Goal: Task Accomplishment & Management: Use online tool/utility

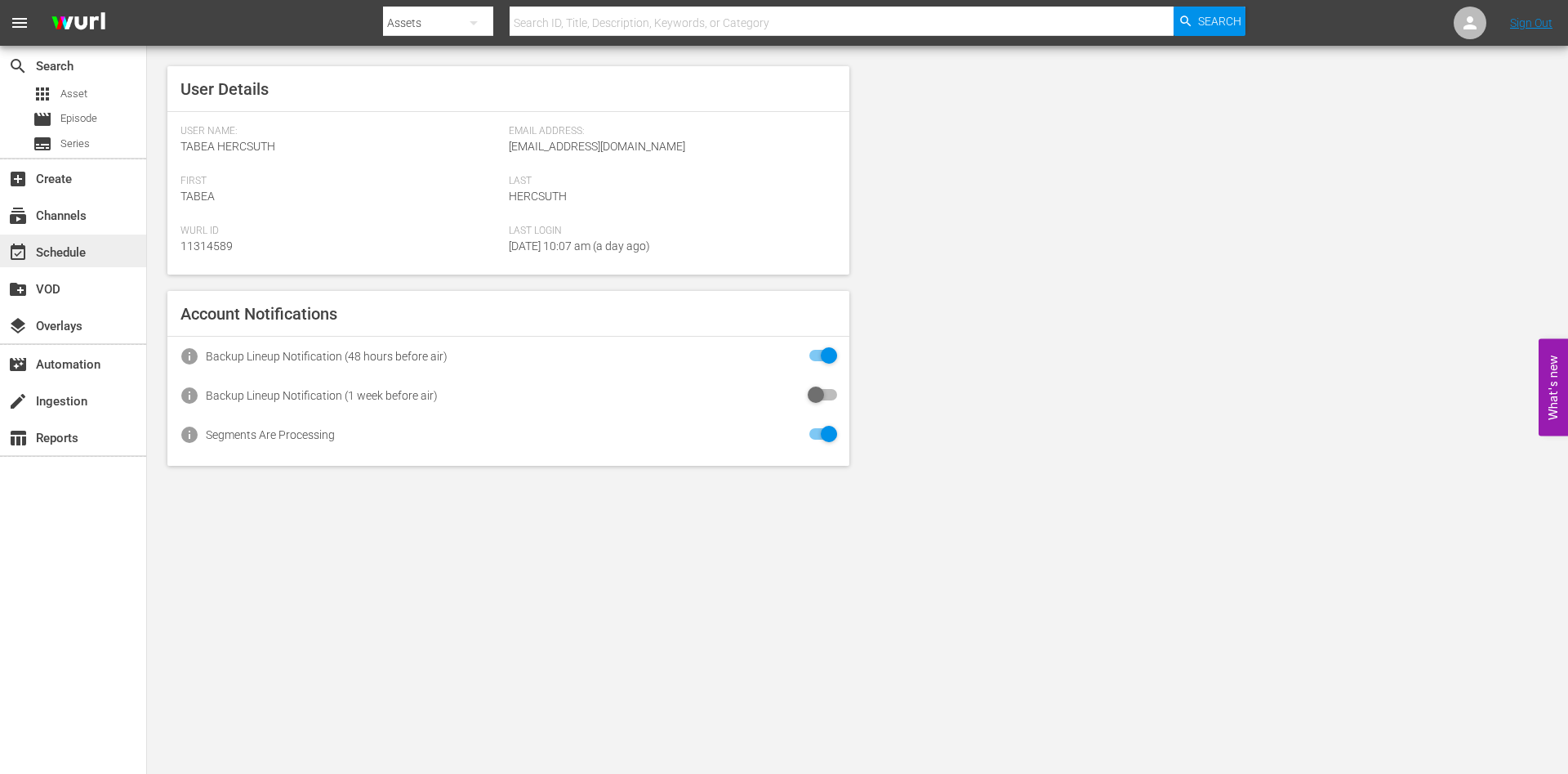
click at [98, 248] on div "event_available Schedule" at bounding box center [73, 251] width 146 height 32
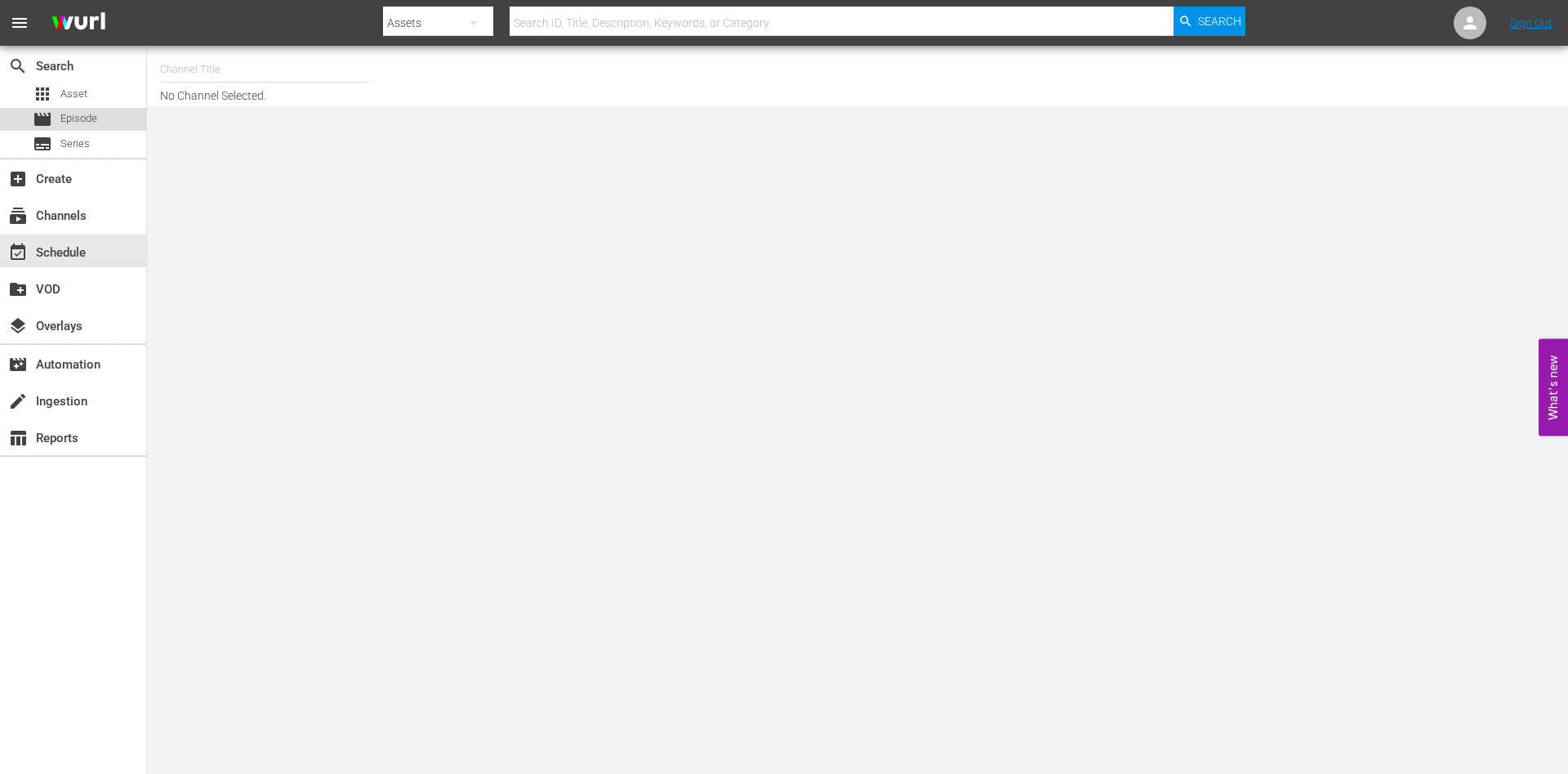
click at [116, 117] on div "movie Episode" at bounding box center [73, 119] width 146 height 23
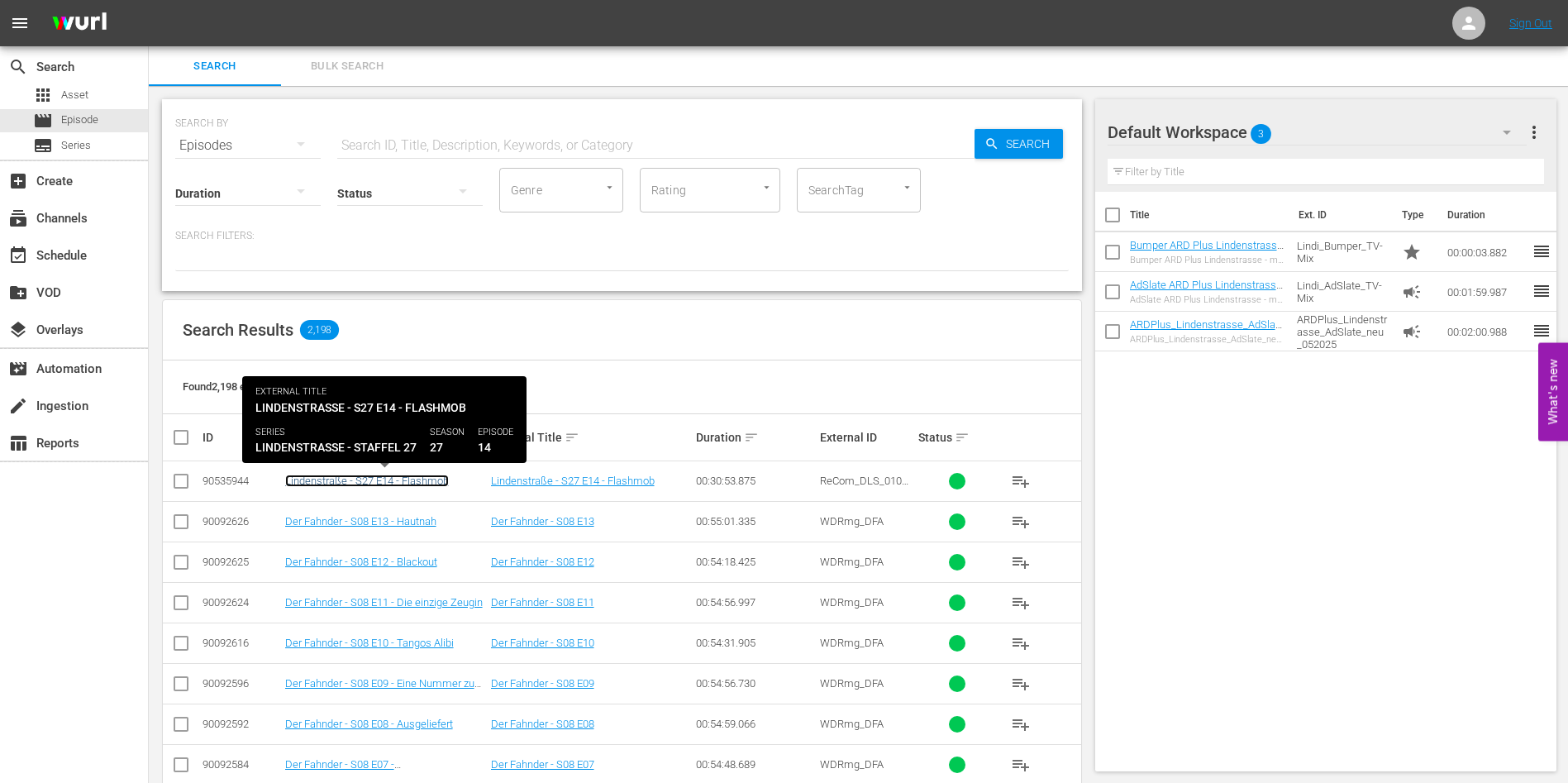
click at [427, 483] on link "Lindenstraße - S27 E14 - Flashmob" at bounding box center [367, 480] width 164 height 13
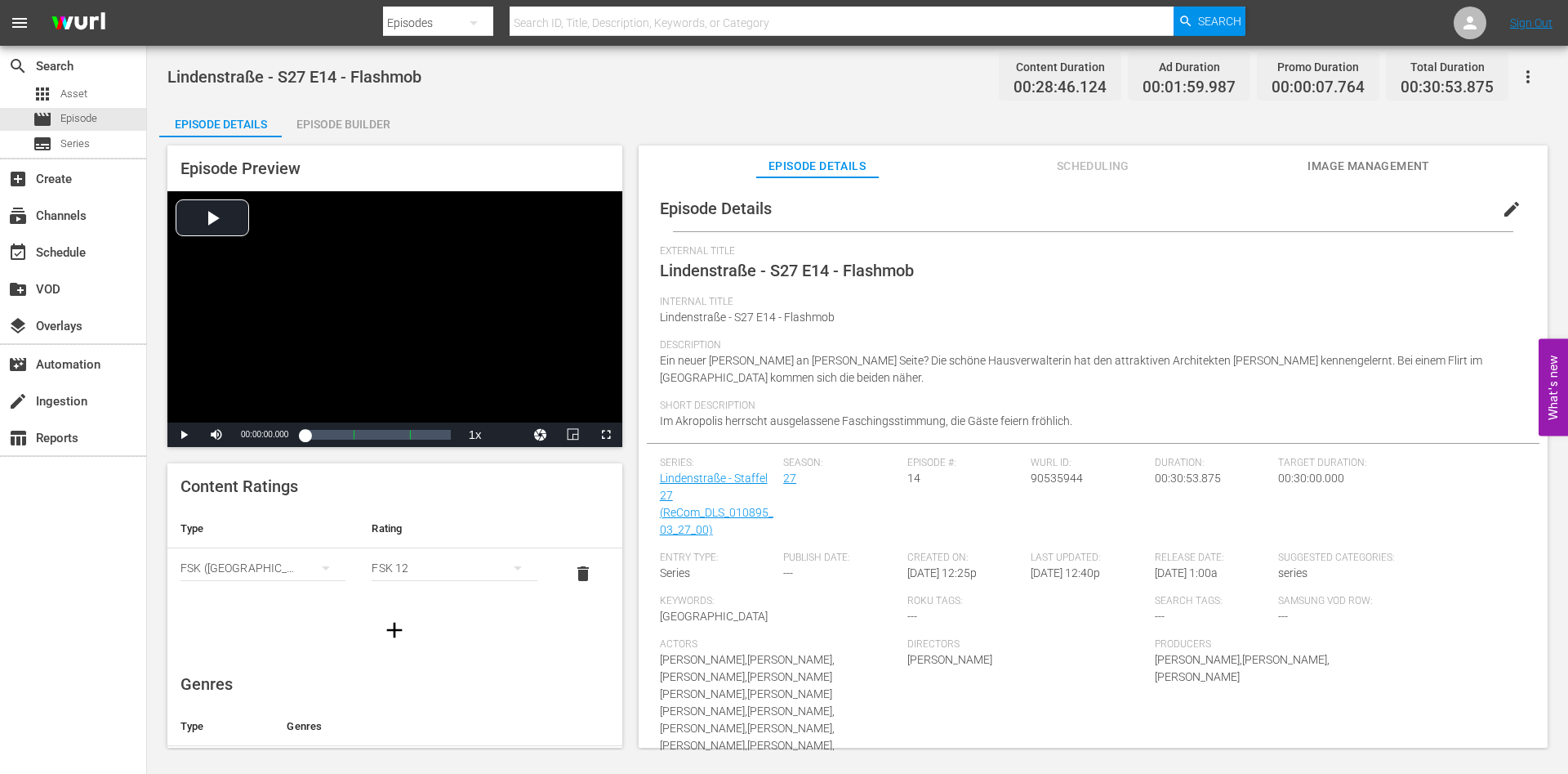
click at [366, 116] on div "Episode Builder" at bounding box center [343, 125] width 123 height 39
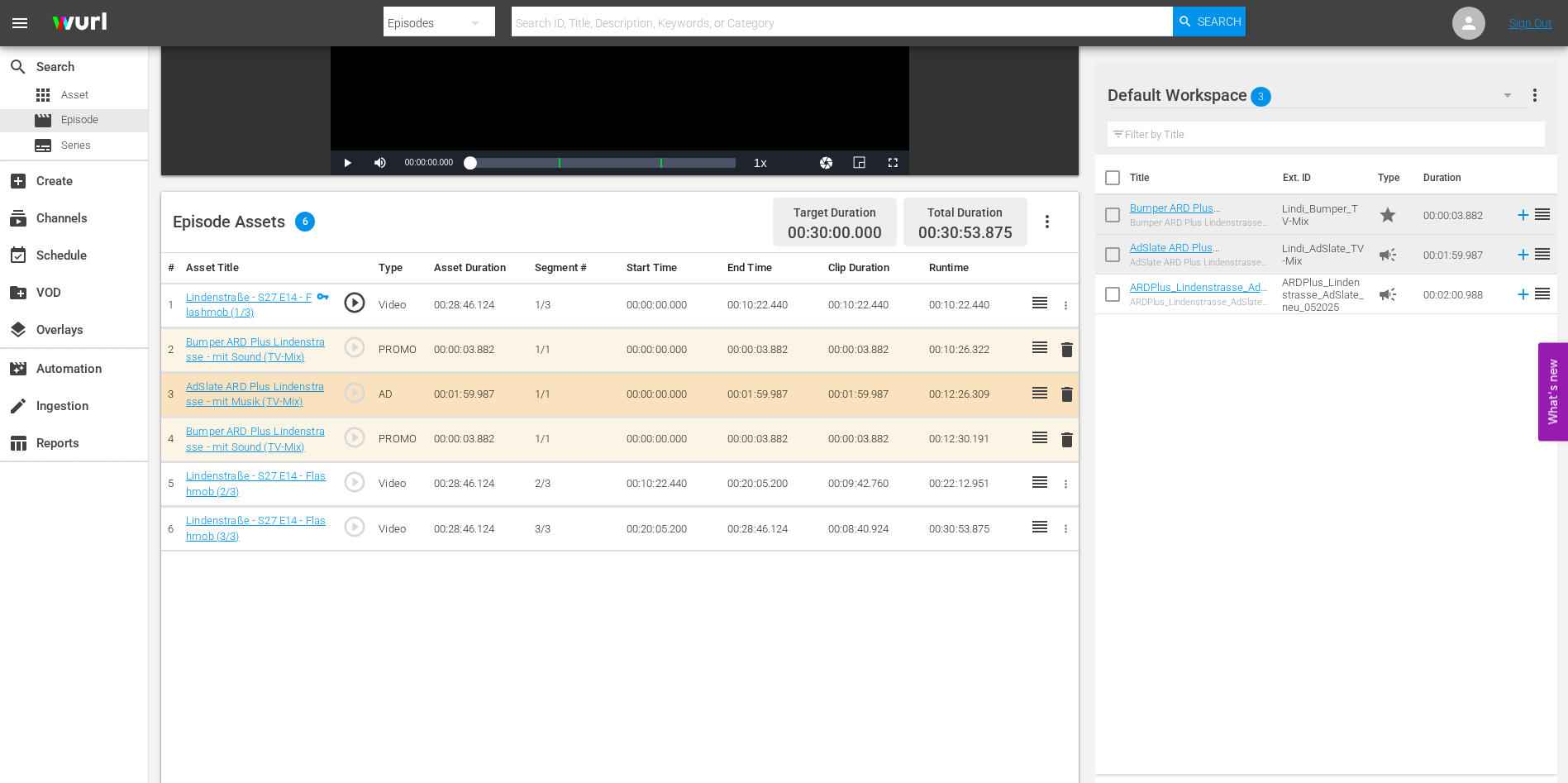
scroll to position [290, 0]
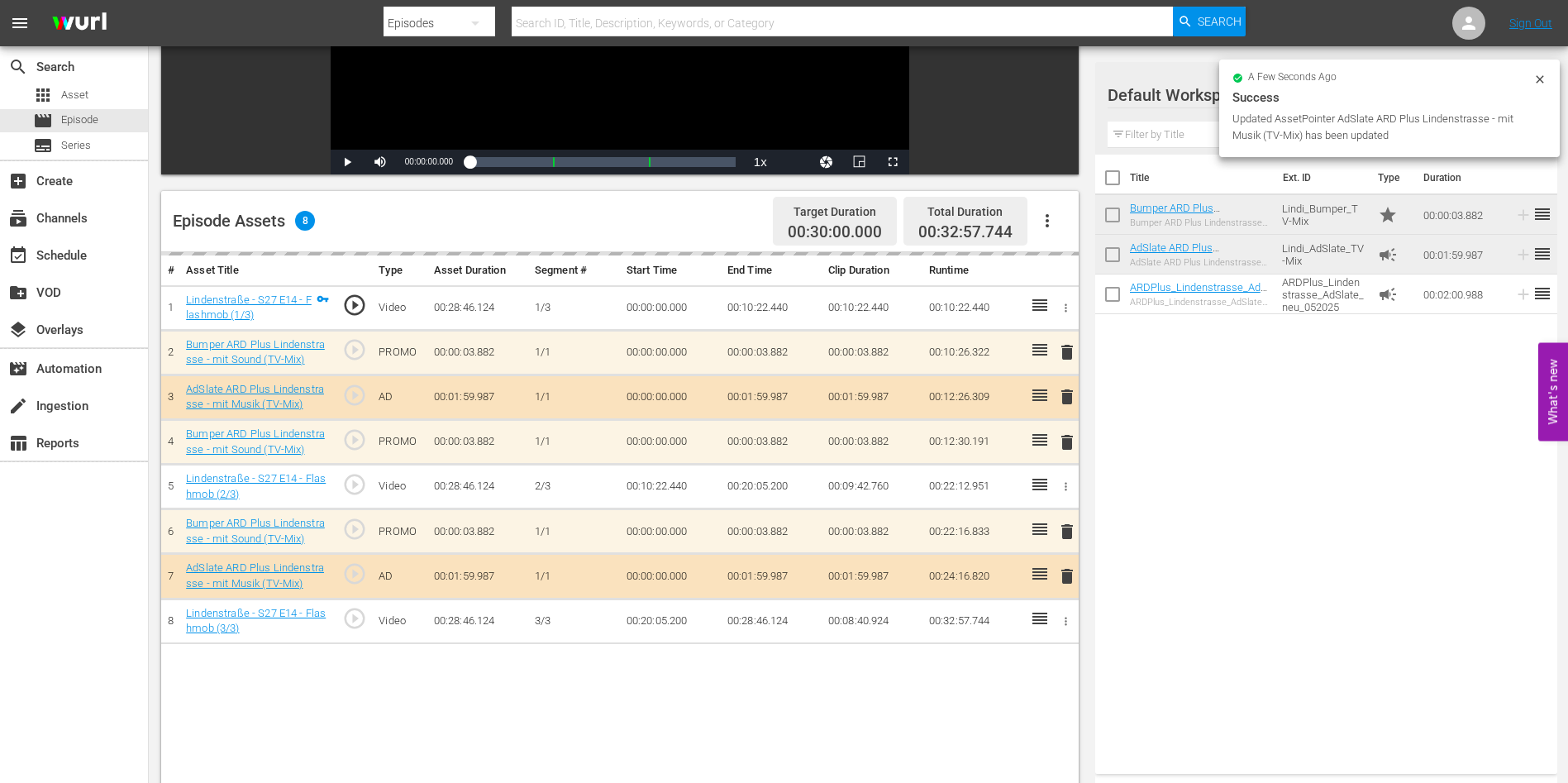
click at [1262, 549] on div "Title Ext. ID Type Duration Bumper ARD Plus Lindenstrasse - mit Musik (TV-Mix) …" at bounding box center [1326, 461] width 462 height 613
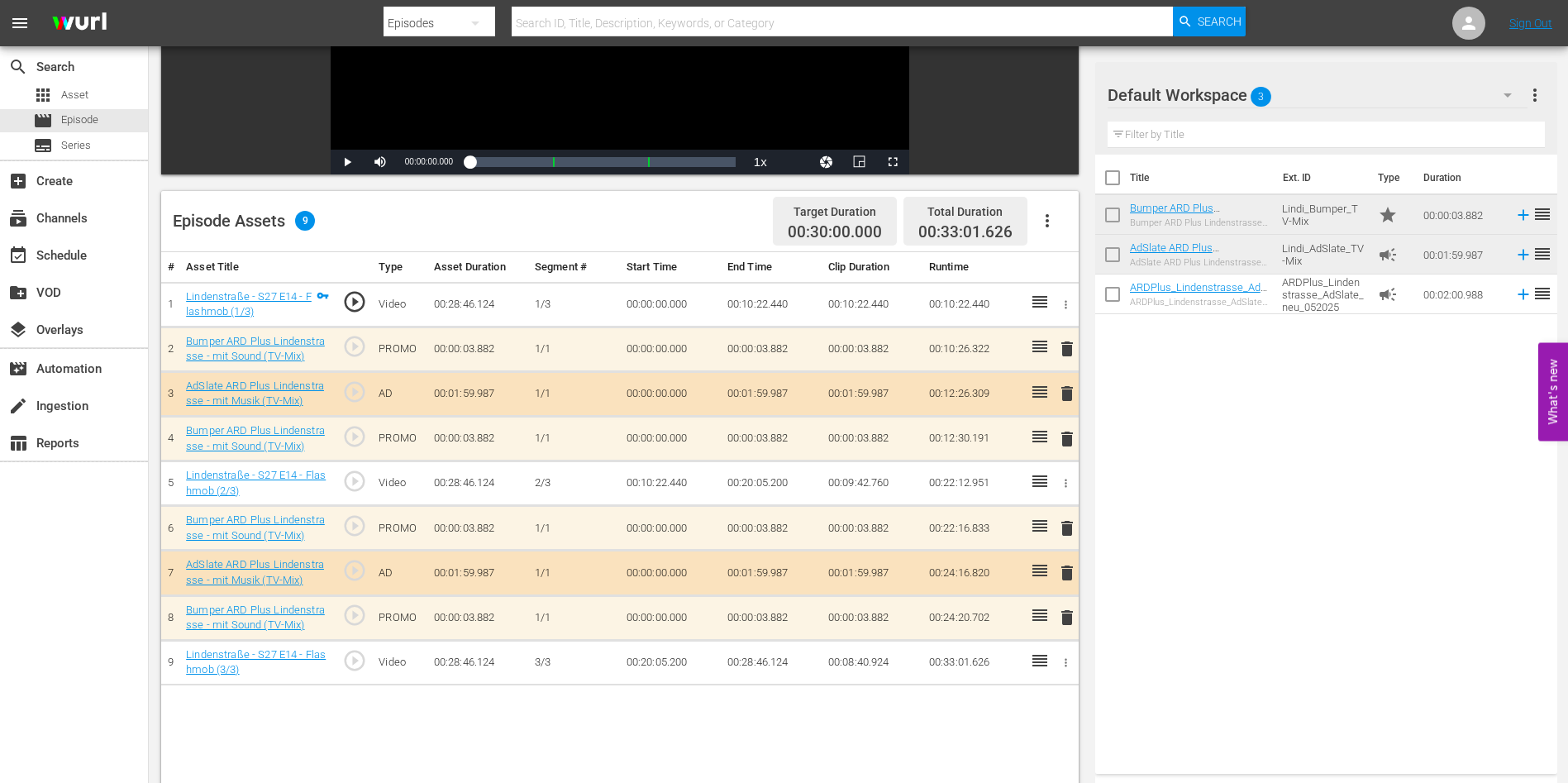
click at [1234, 535] on div "Title Ext. ID Type Duration Bumper ARD Plus Lindenstrasse - mit Musik (TV-Mix) …" at bounding box center [1326, 461] width 462 height 613
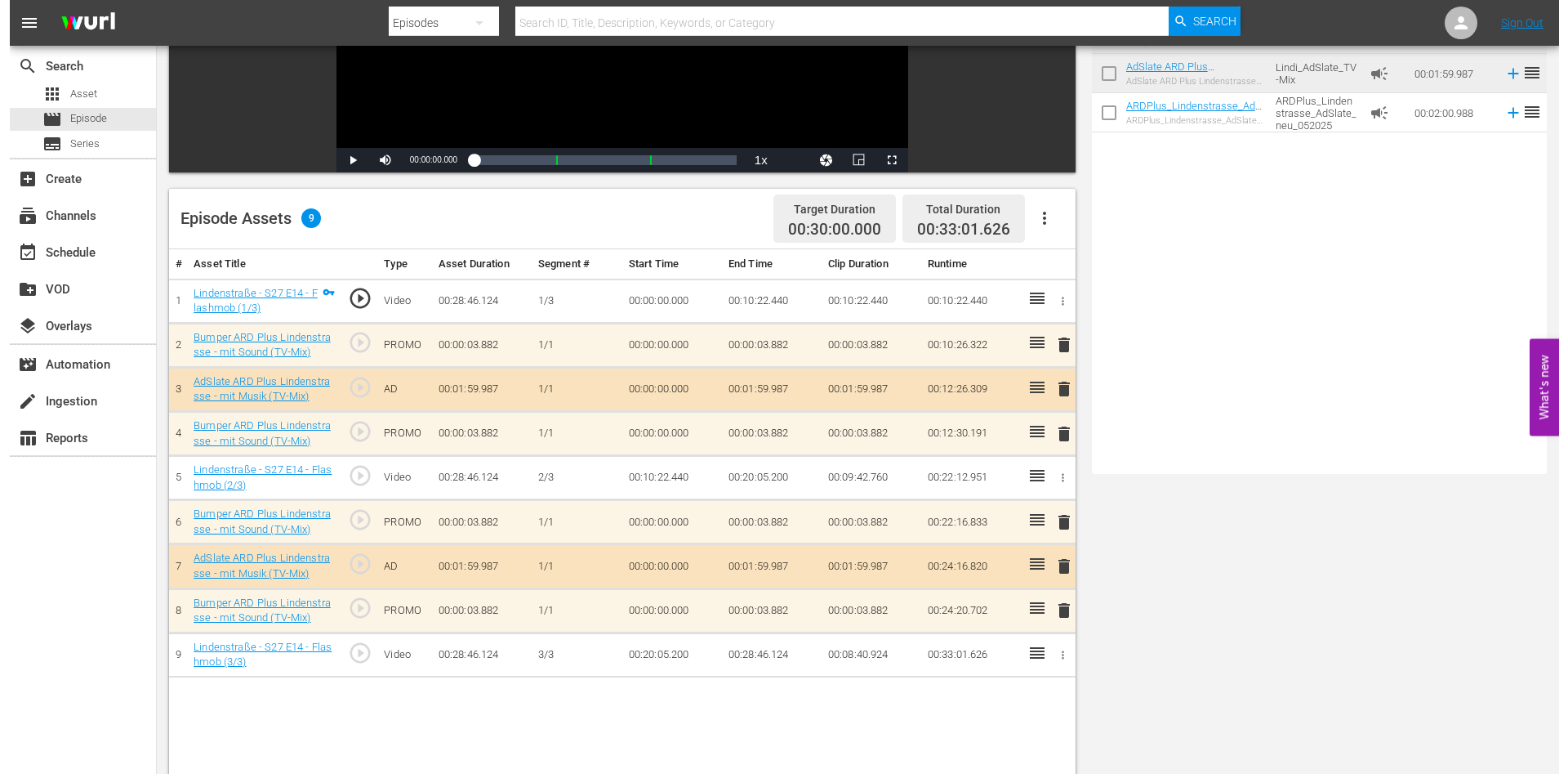
scroll to position [0, 0]
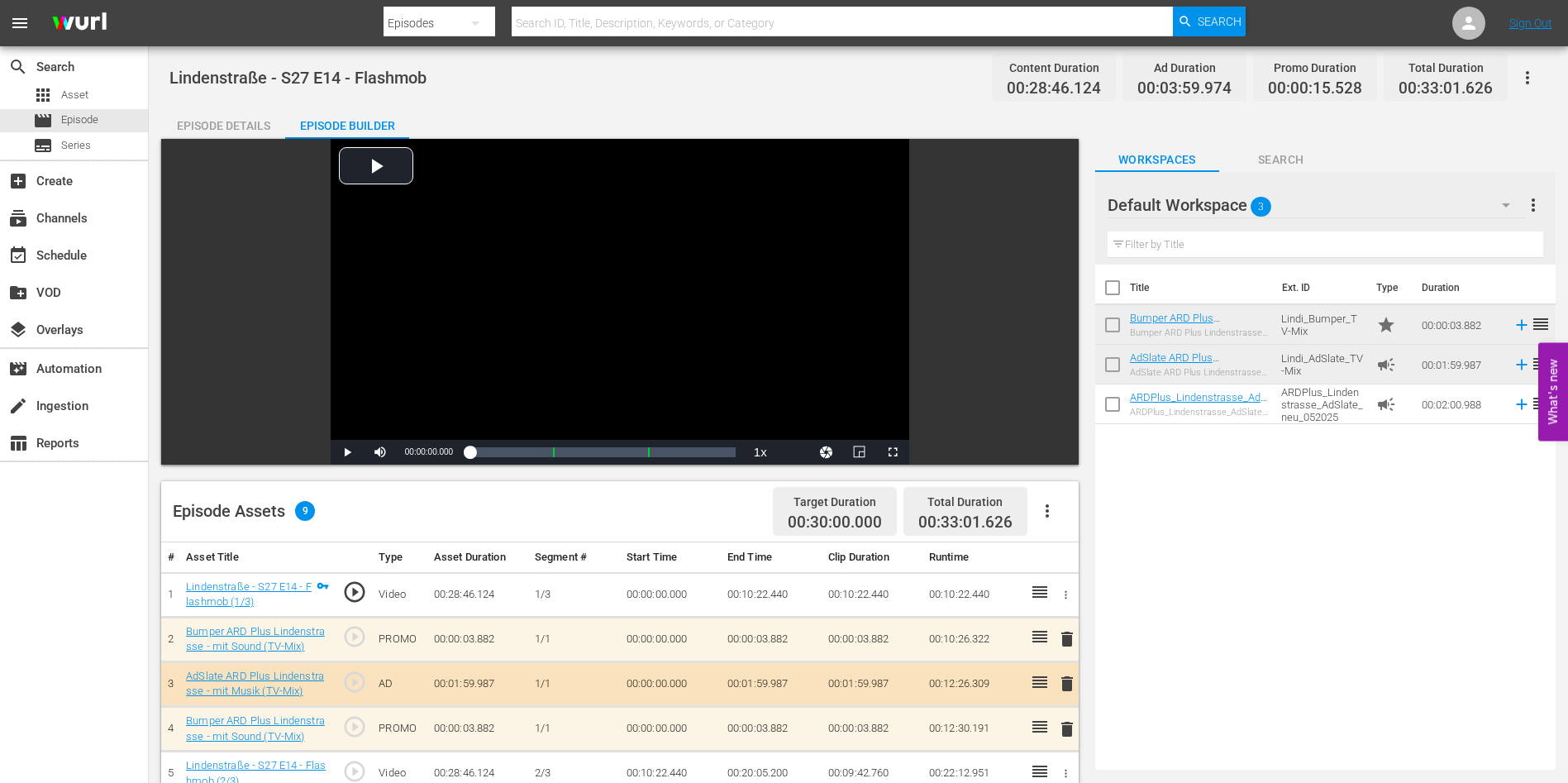
click at [1517, 77] on icon "button" at bounding box center [1527, 78] width 20 height 20
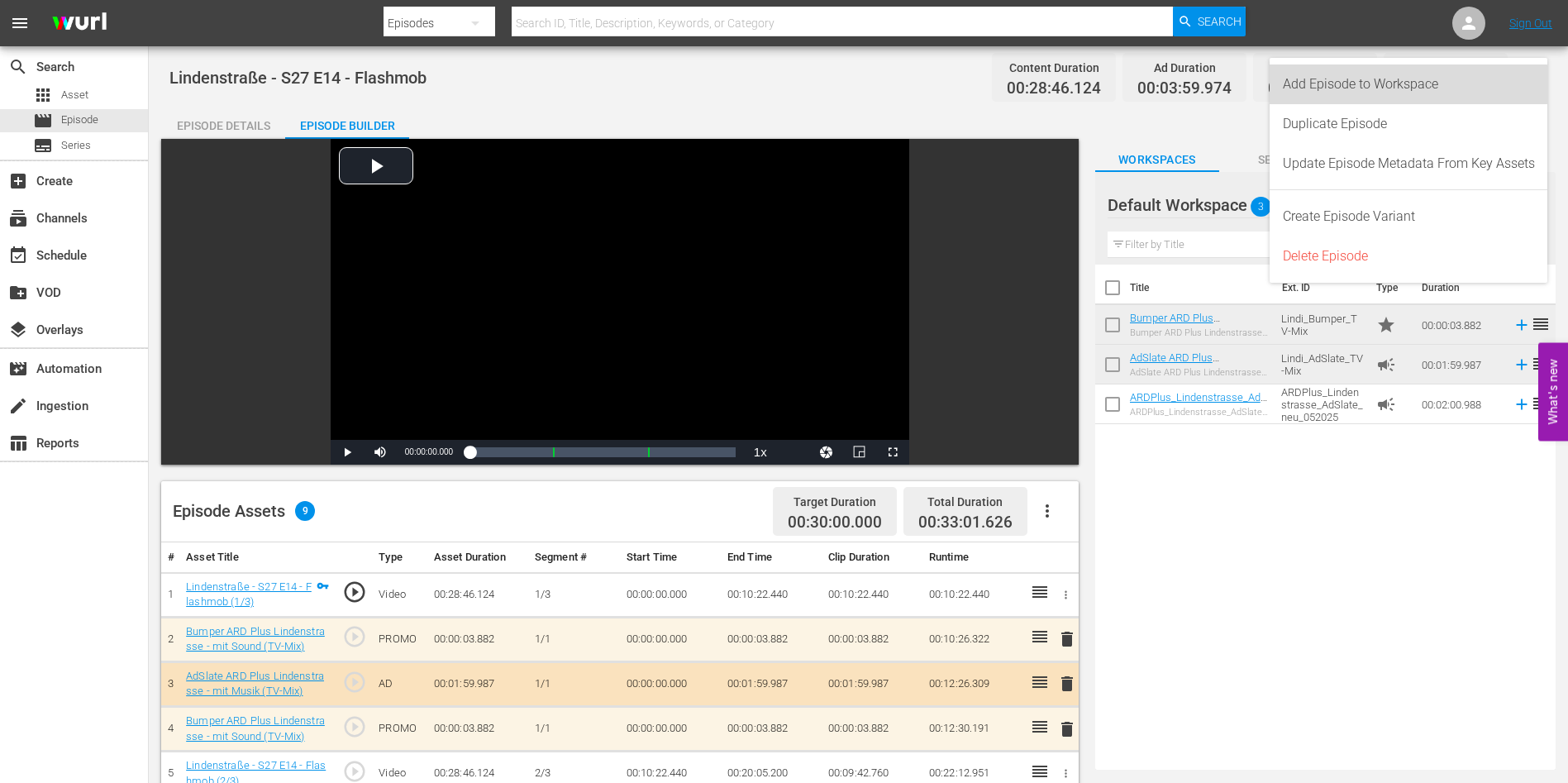
click at [1360, 84] on div "Add Episode to Workspace" at bounding box center [1408, 84] width 252 height 40
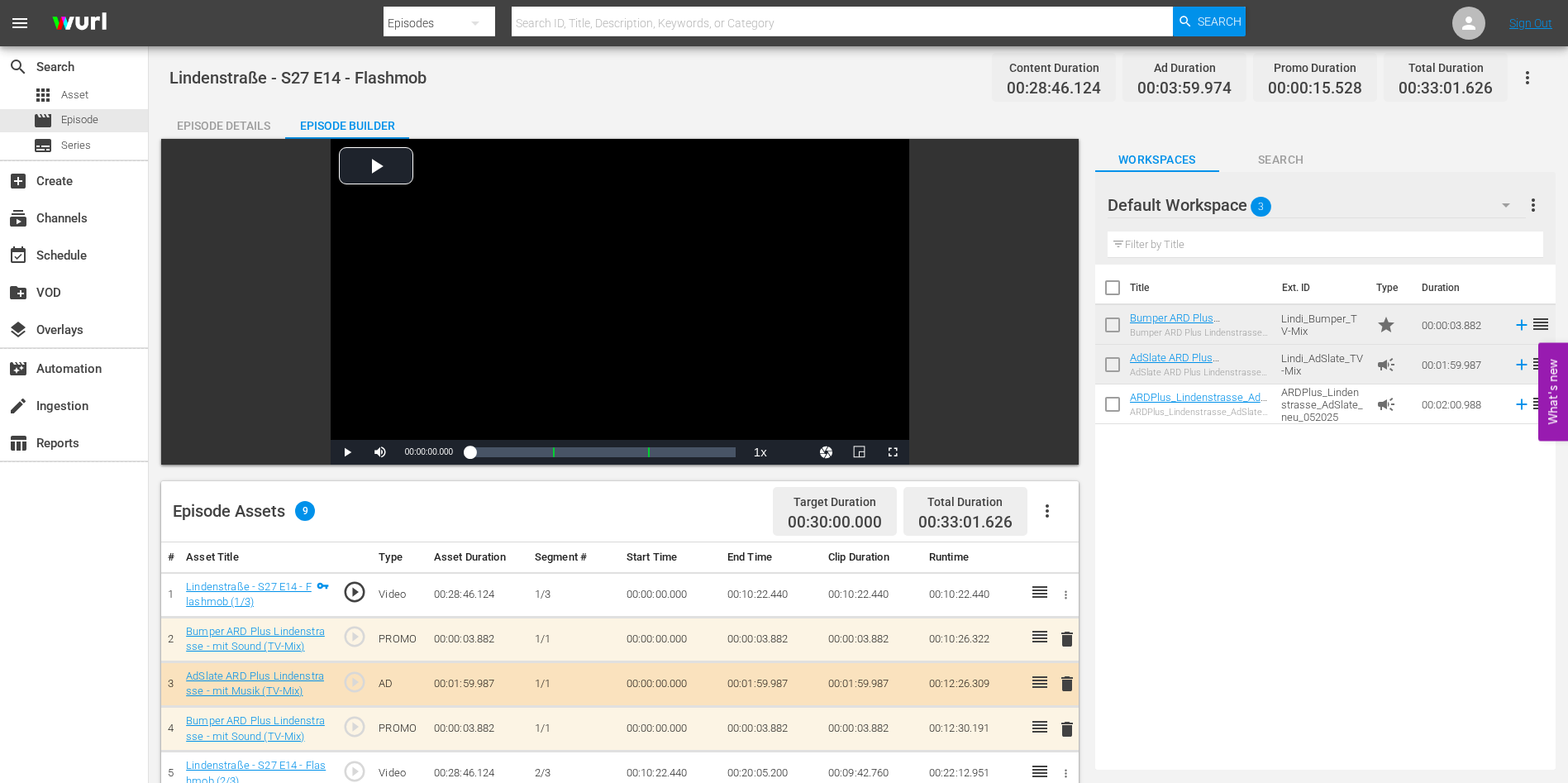
click at [1448, 215] on div "Default Workspace 3" at bounding box center [1316, 205] width 418 height 46
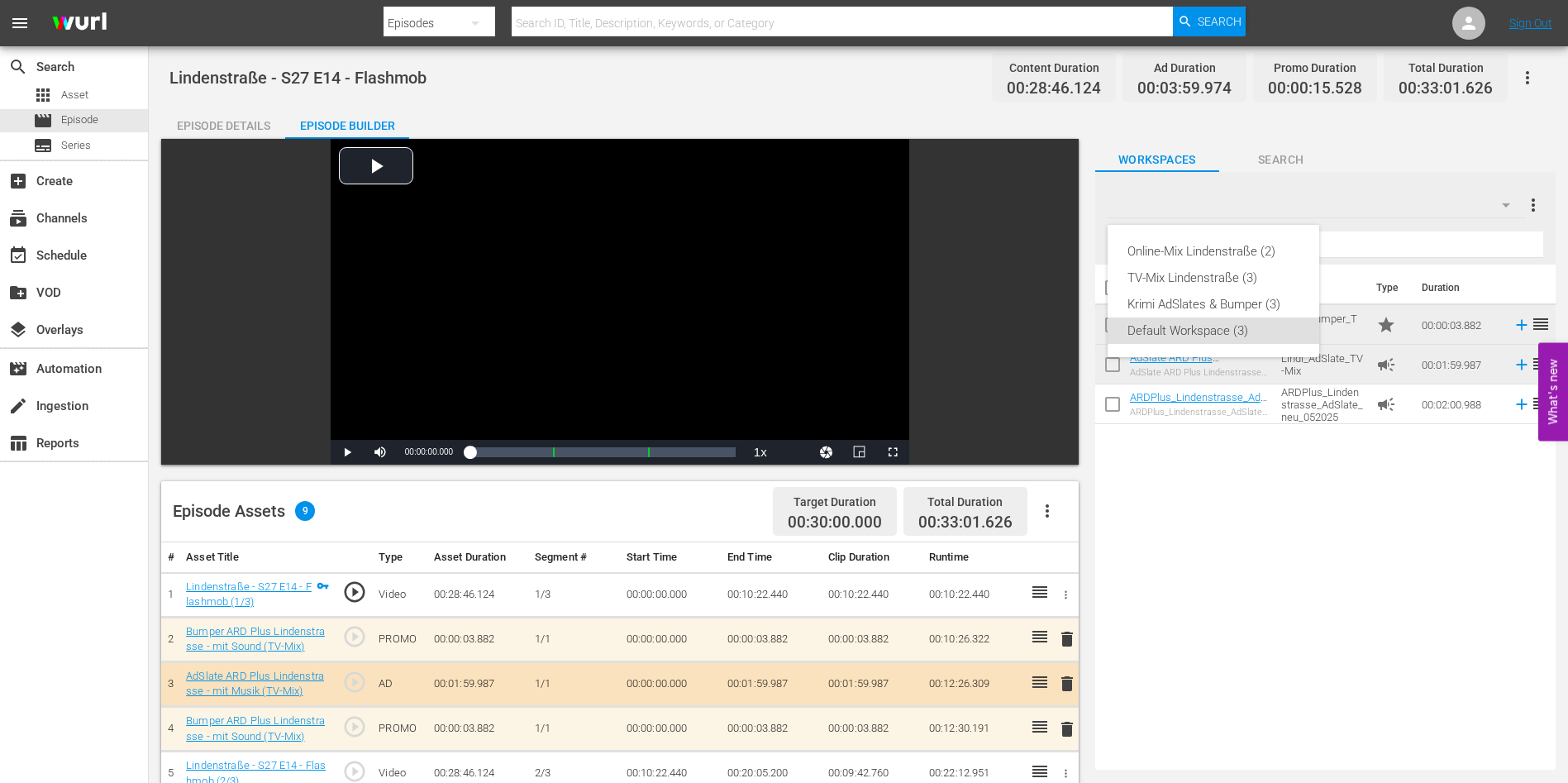
click at [103, 272] on div "Online-Mix Lindenstraße (2) TV-Mix Lindenstraße (3) Krimi AdSlates & Bumper (3)…" at bounding box center [784, 392] width 1568 height 783
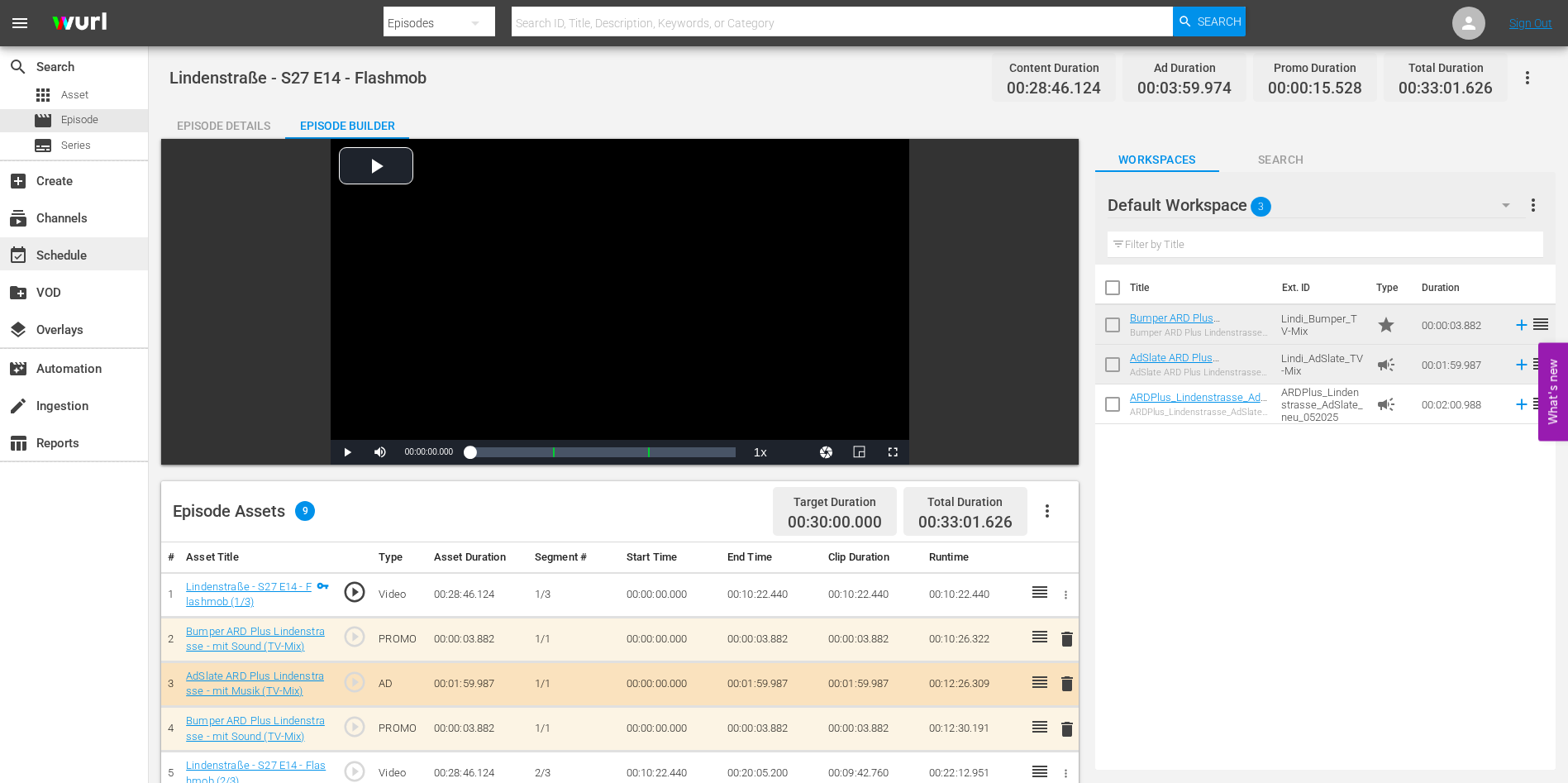
click at [91, 258] on div "event_available Schedule" at bounding box center [46, 253] width 92 height 14
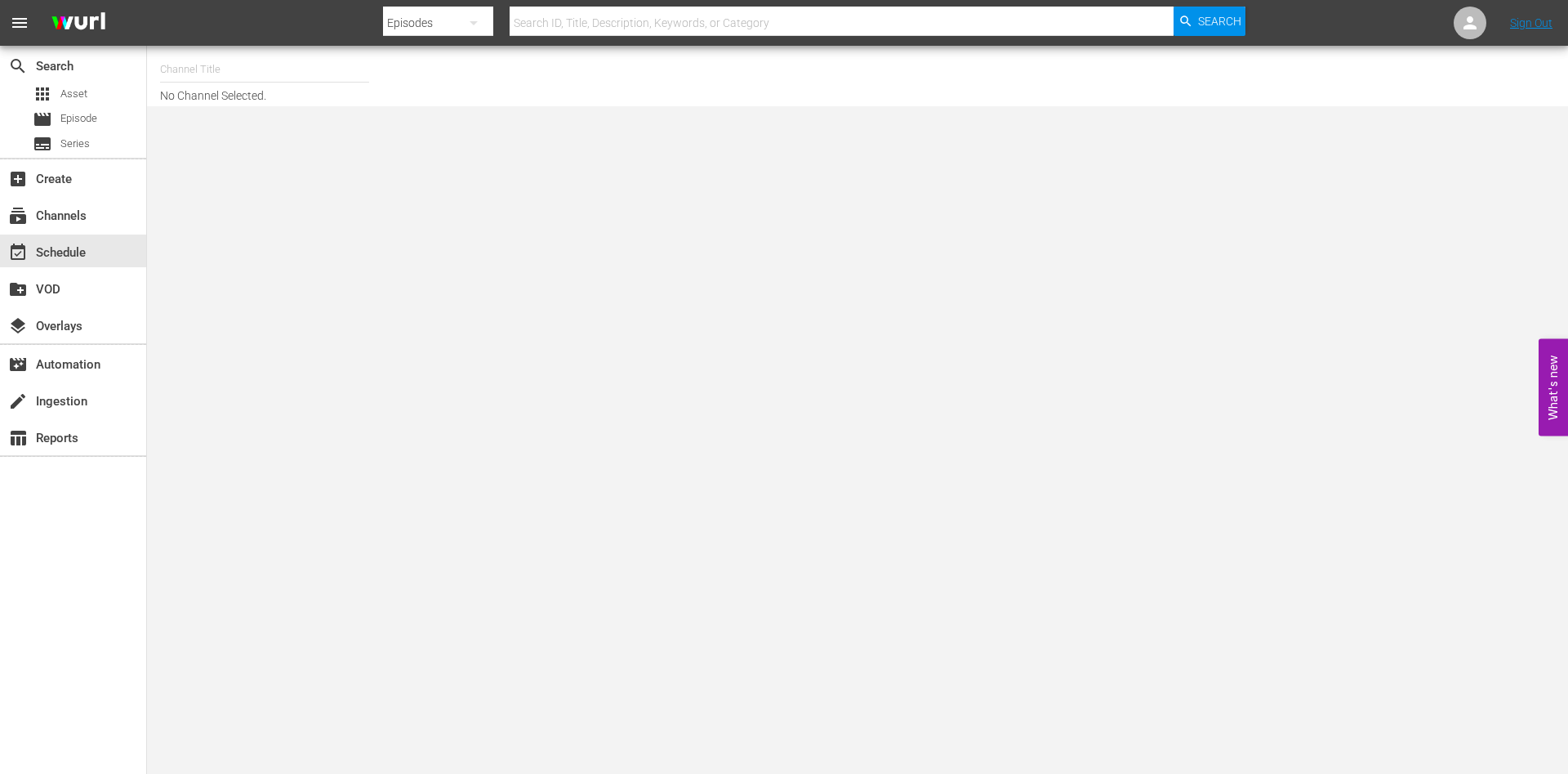
click at [223, 55] on input "text" at bounding box center [264, 70] width 209 height 39
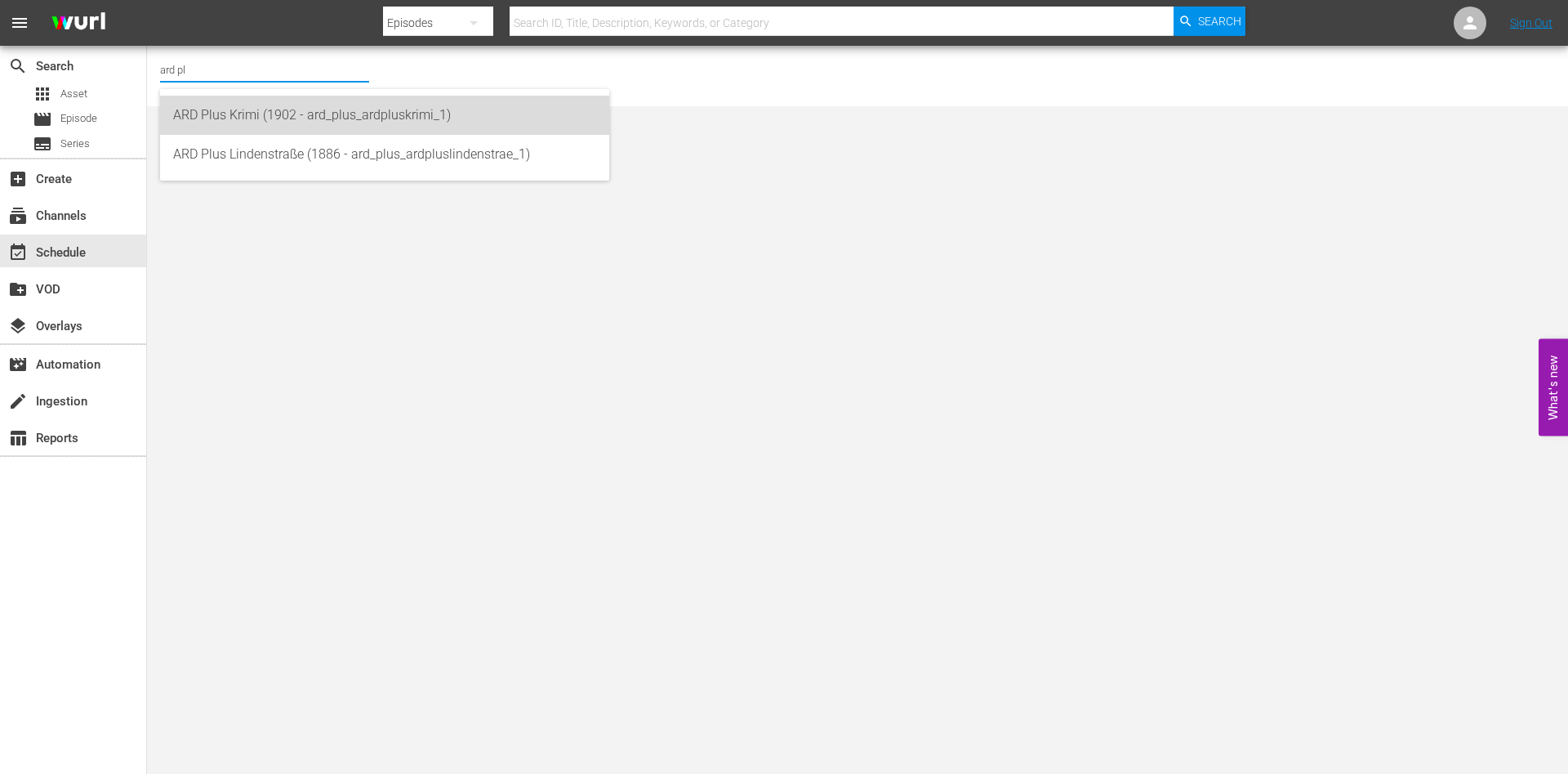
click at [266, 116] on div "ARD Plus Krimi (1902 - ard_plus_ardpluskrimi_1)" at bounding box center [384, 116] width 423 height 39
type input "ARD Plus Krimi (1902 - ard_plus_ardpluskrimi_1)"
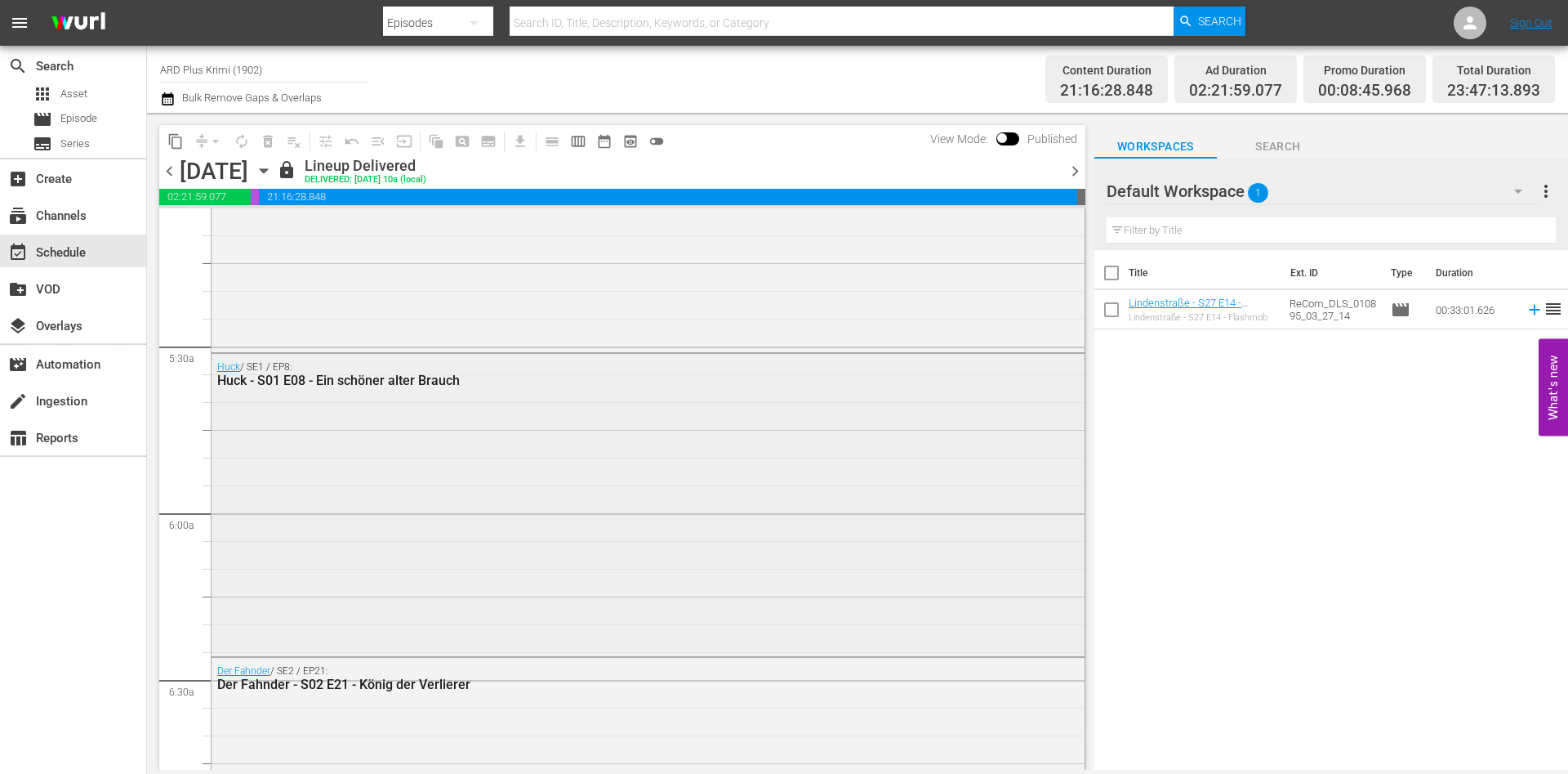
scroll to position [1689, 0]
click at [1106, 317] on input "checkbox" at bounding box center [1111, 313] width 34 height 34
checkbox input "true"
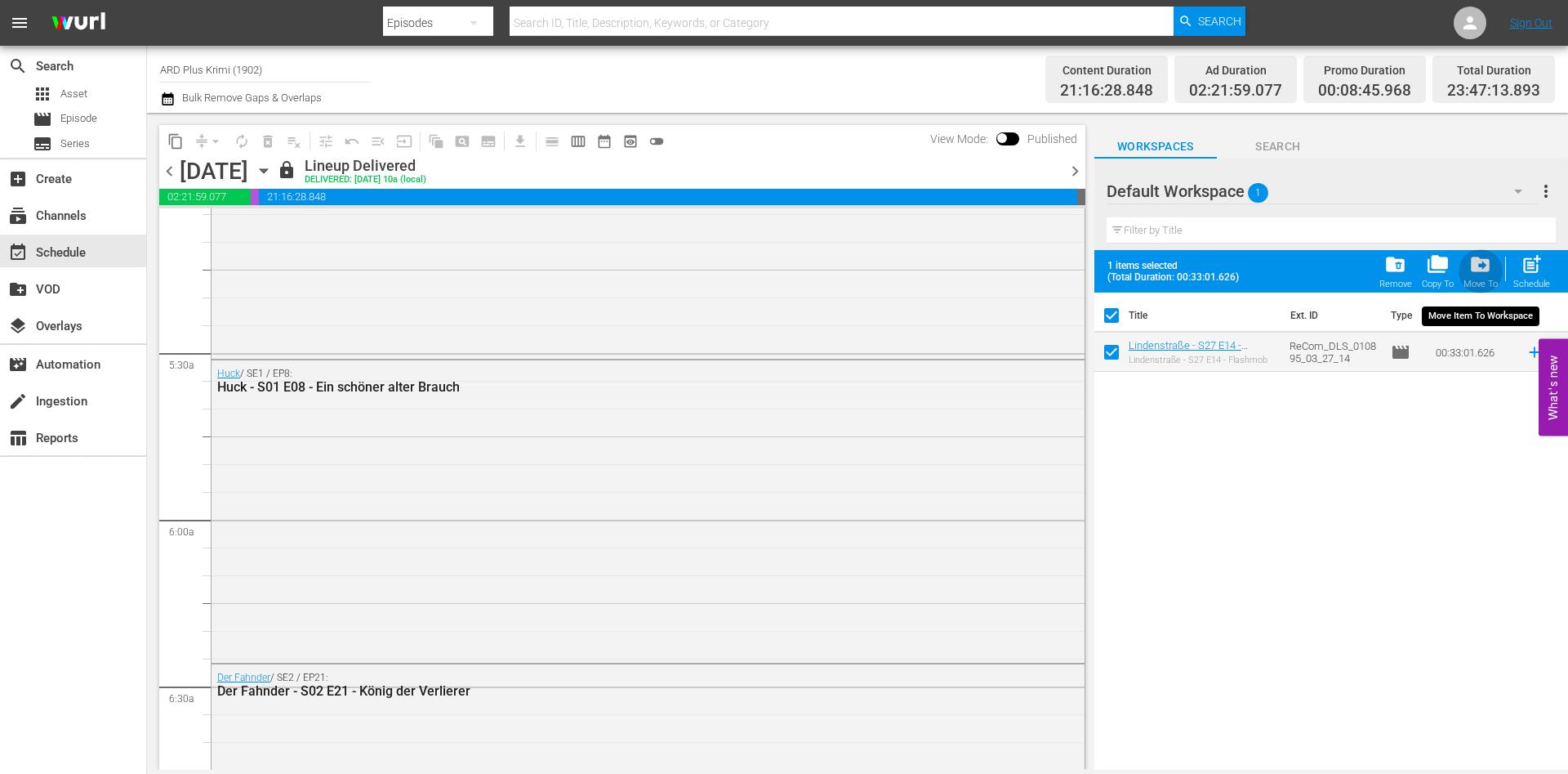
click at [1476, 267] on span "drive_file_move" at bounding box center [1480, 264] width 22 height 22
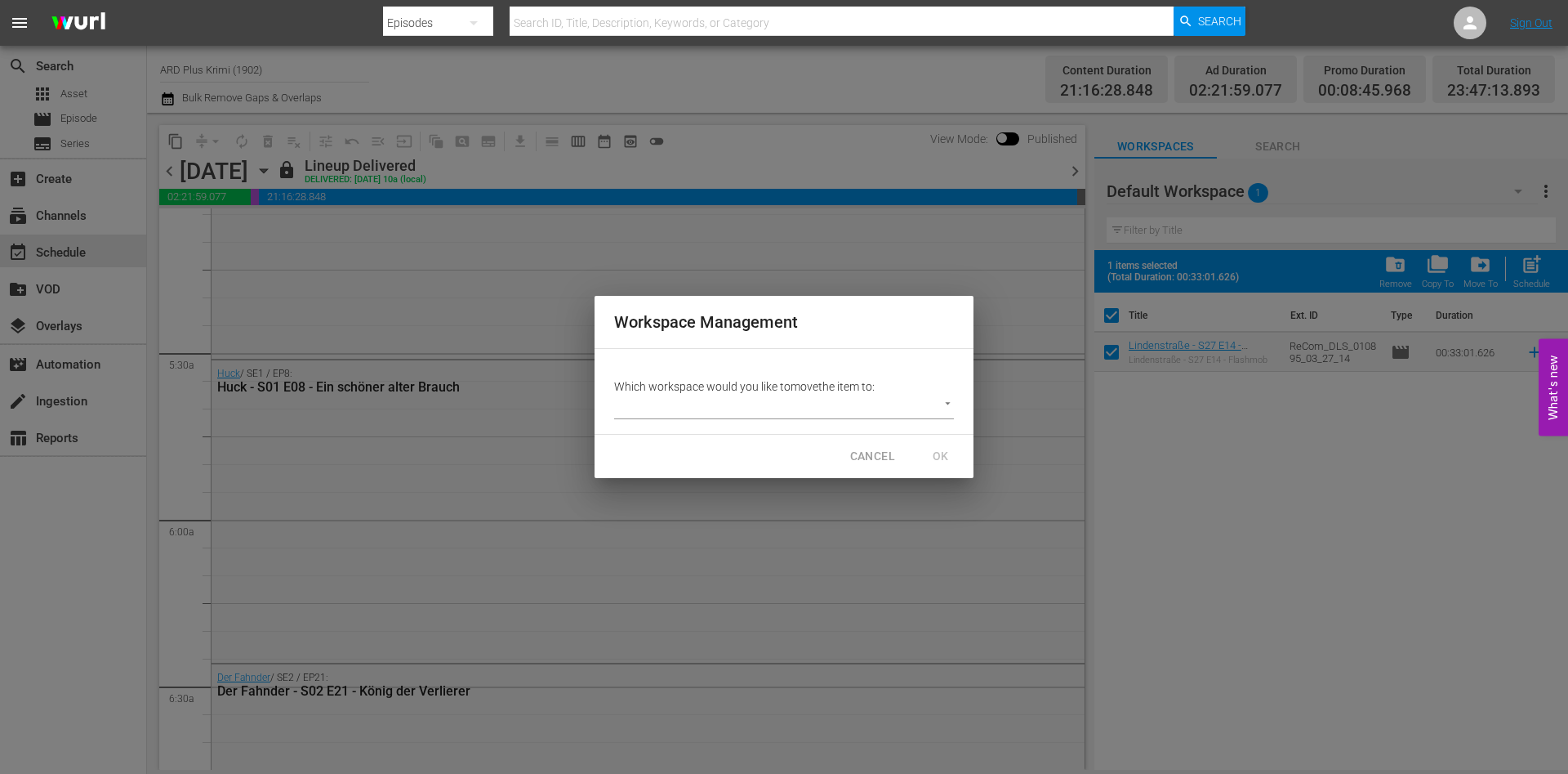
click at [823, 413] on body "menu Search By Episodes Search ID, Title, Description, Keywords, or Category Se…" at bounding box center [784, 387] width 1568 height 774
click at [869, 444] on div at bounding box center [784, 387] width 1568 height 774
click at [874, 454] on span "CANCEL" at bounding box center [872, 456] width 45 height 21
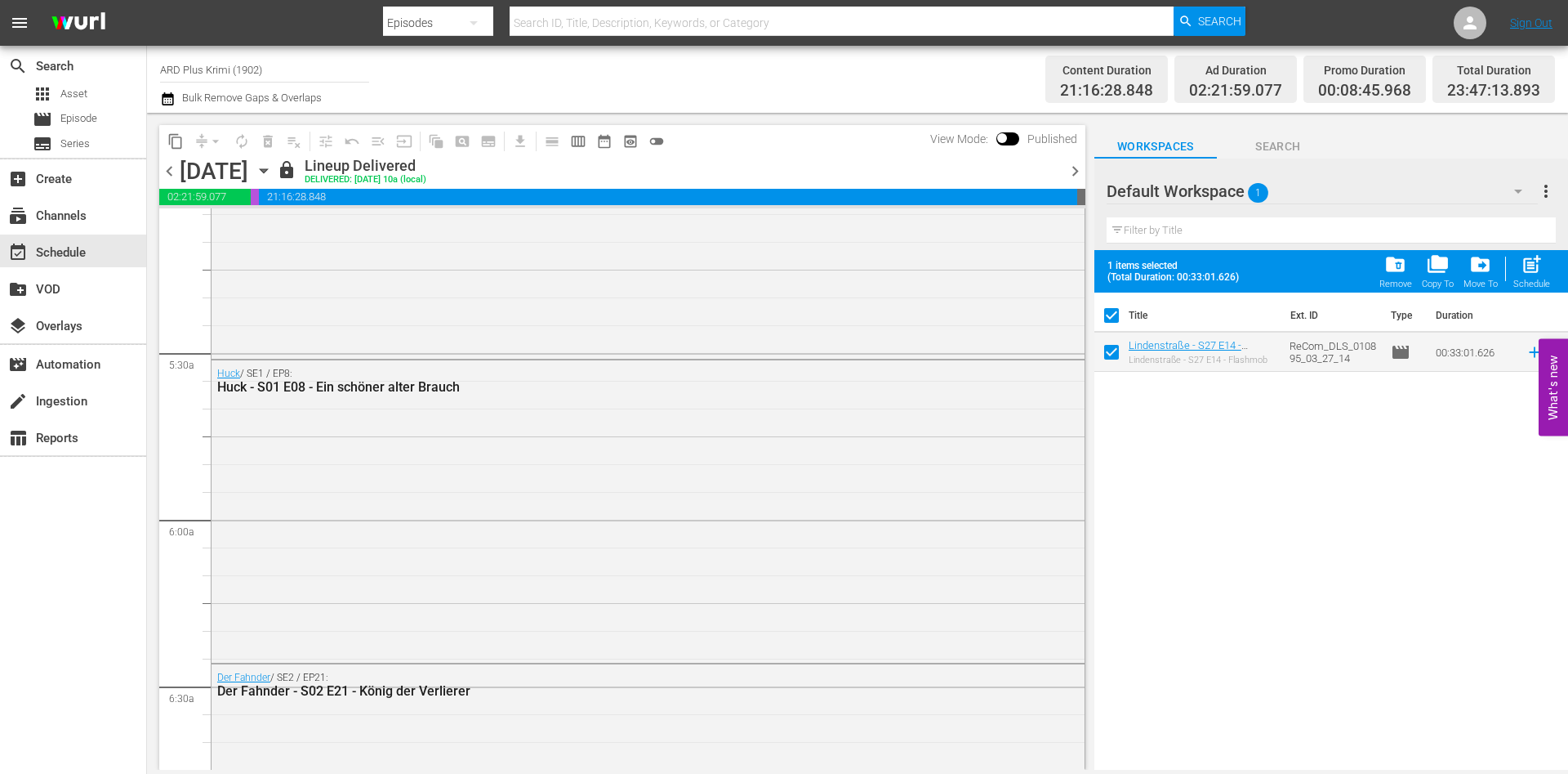
click at [1338, 478] on div "Title Ext. ID Type Duration [GEOGRAPHIC_DATA] - S27 E14 - Flashmob [GEOGRAPHIC_…" at bounding box center [1331, 531] width 474 height 479
click at [1263, 156] on span "Search" at bounding box center [1278, 146] width 123 height 21
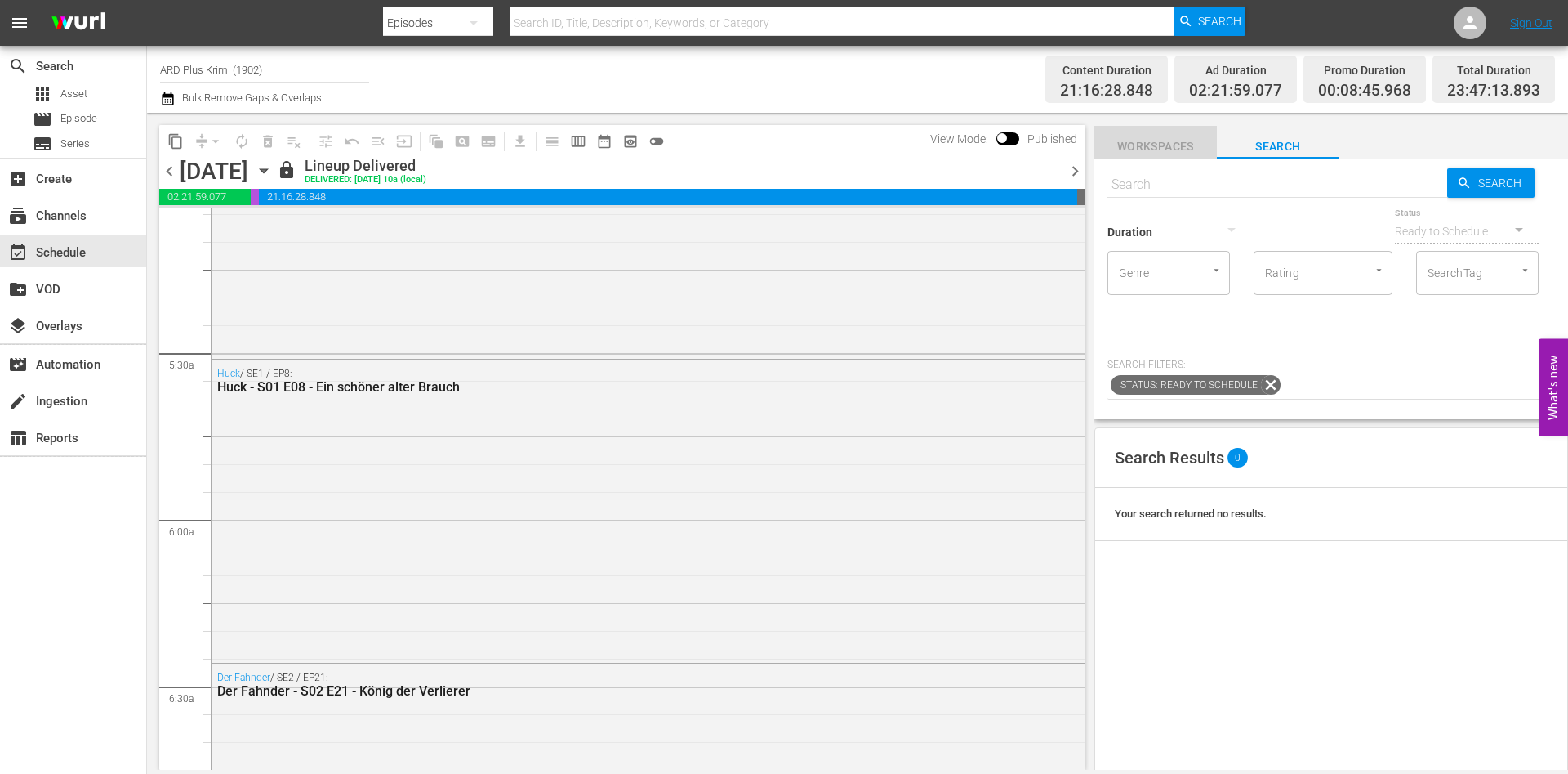
click at [1179, 136] on span "Workspaces" at bounding box center [1155, 146] width 123 height 21
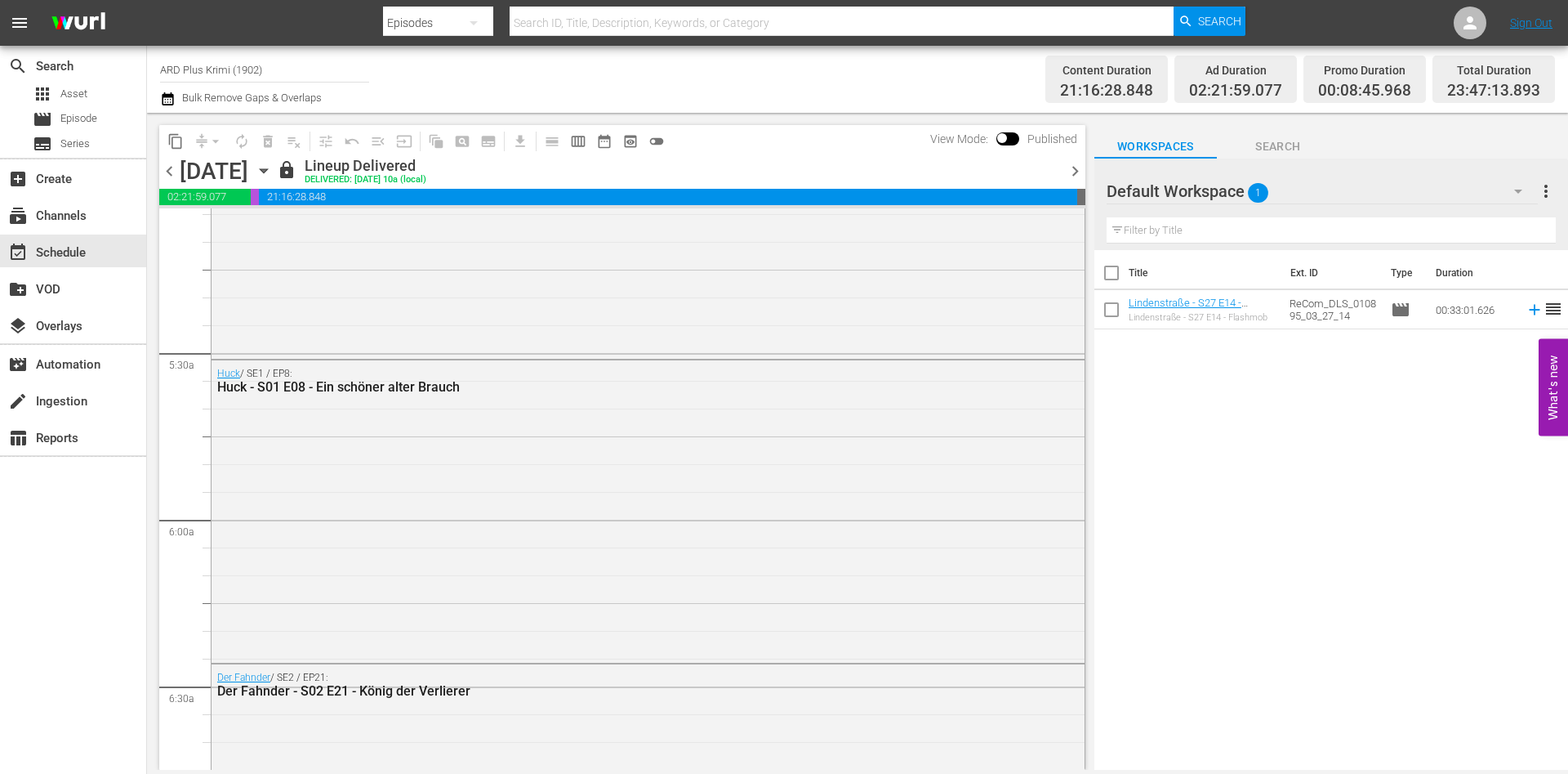
click at [1265, 140] on span "Search" at bounding box center [1278, 146] width 123 height 21
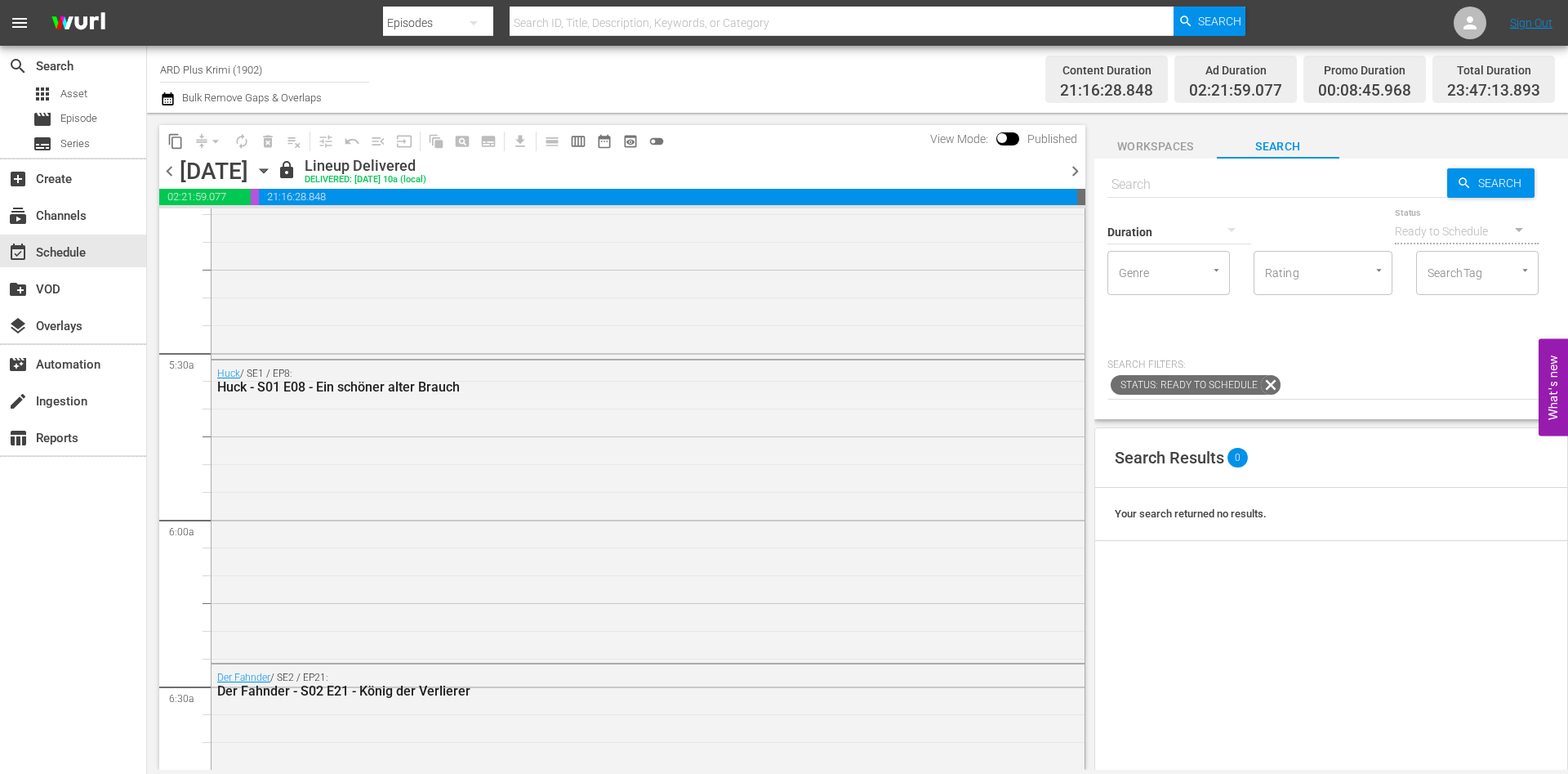
click at [1225, 180] on input "text" at bounding box center [1277, 185] width 339 height 39
type input "mordne"
type input "morden"
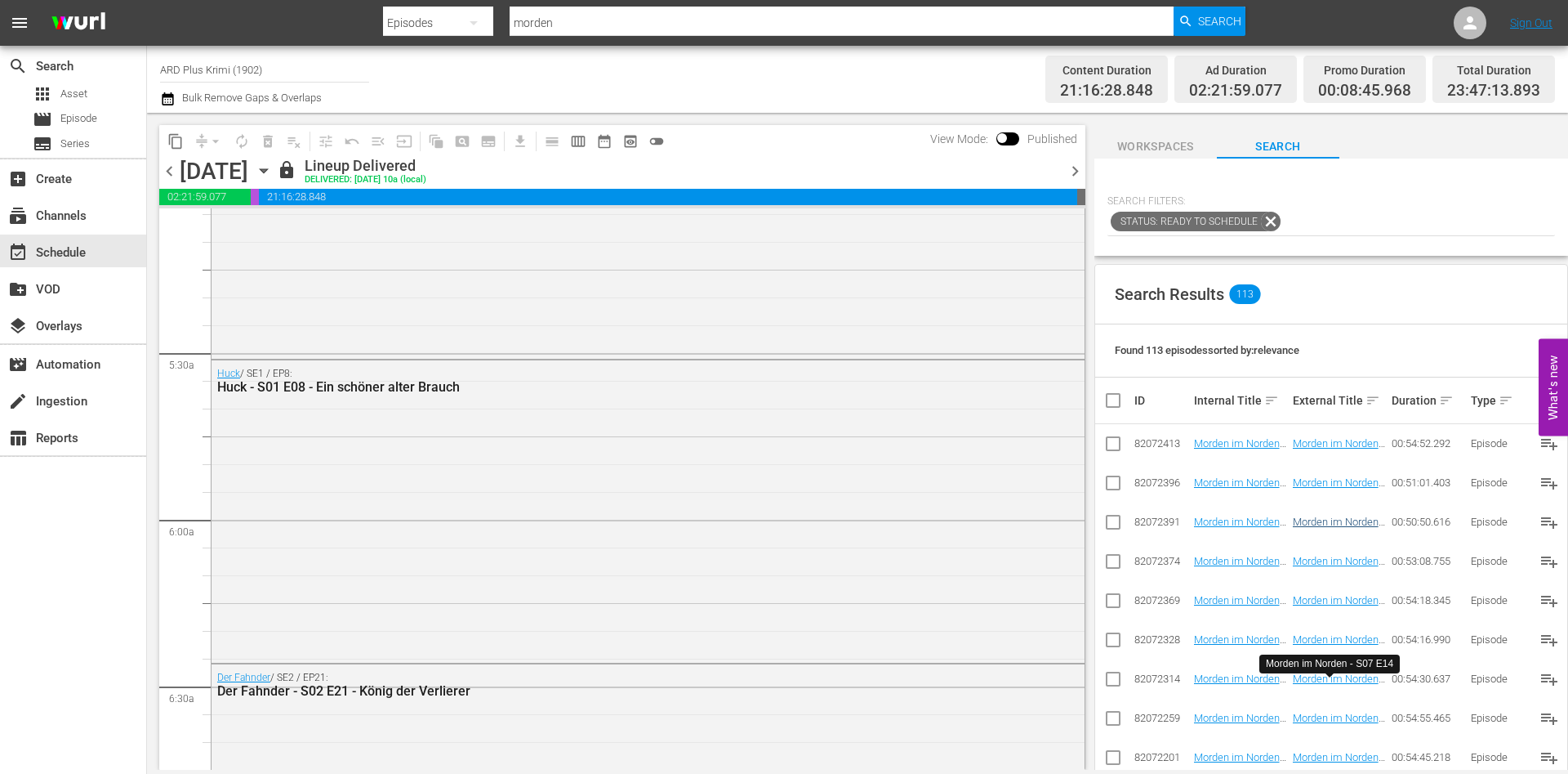
scroll to position [164, 0]
click at [1166, 347] on span "Found 113 episodes sorted by: relevance" at bounding box center [1207, 349] width 184 height 13
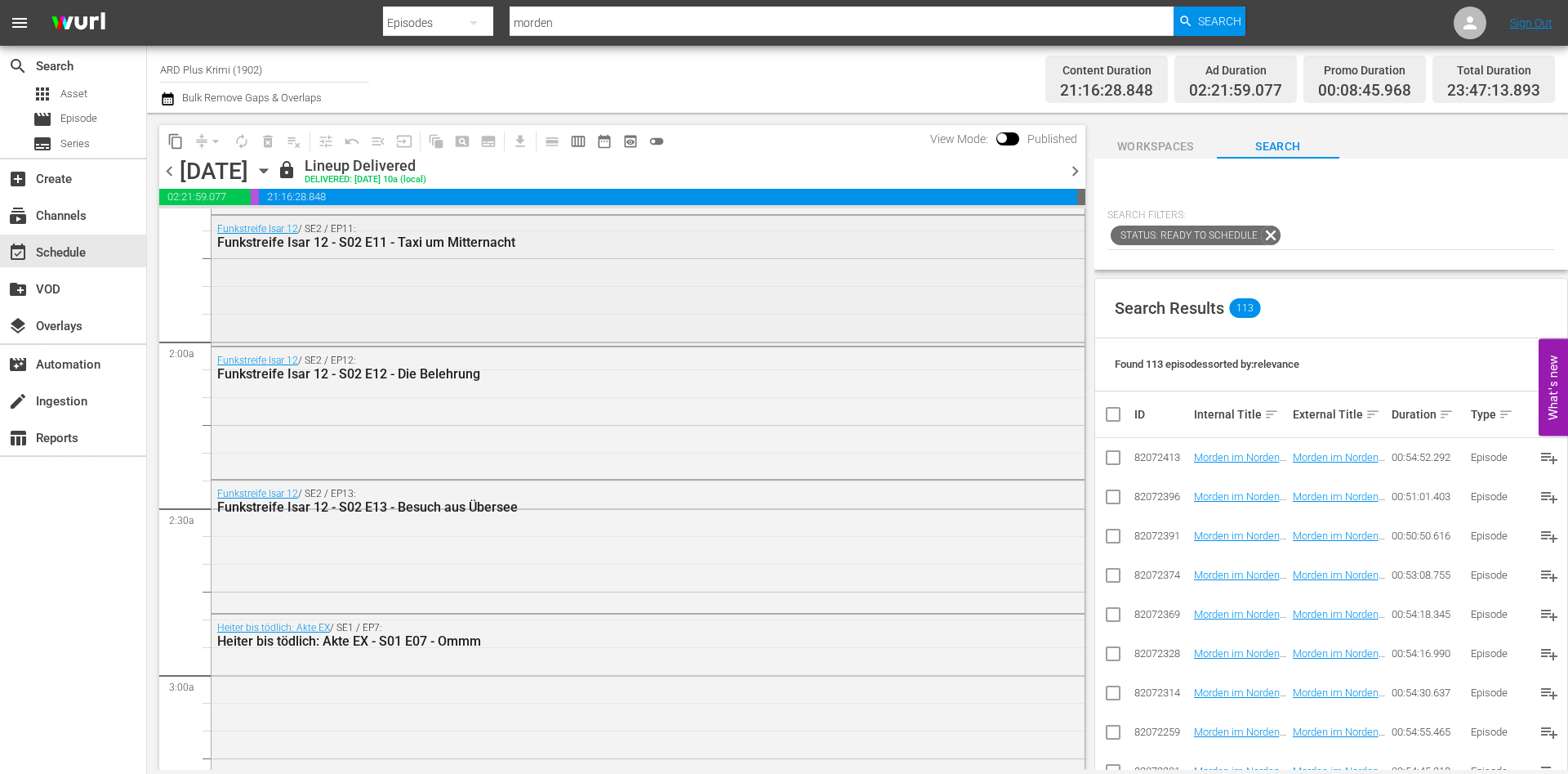
scroll to position [502, 0]
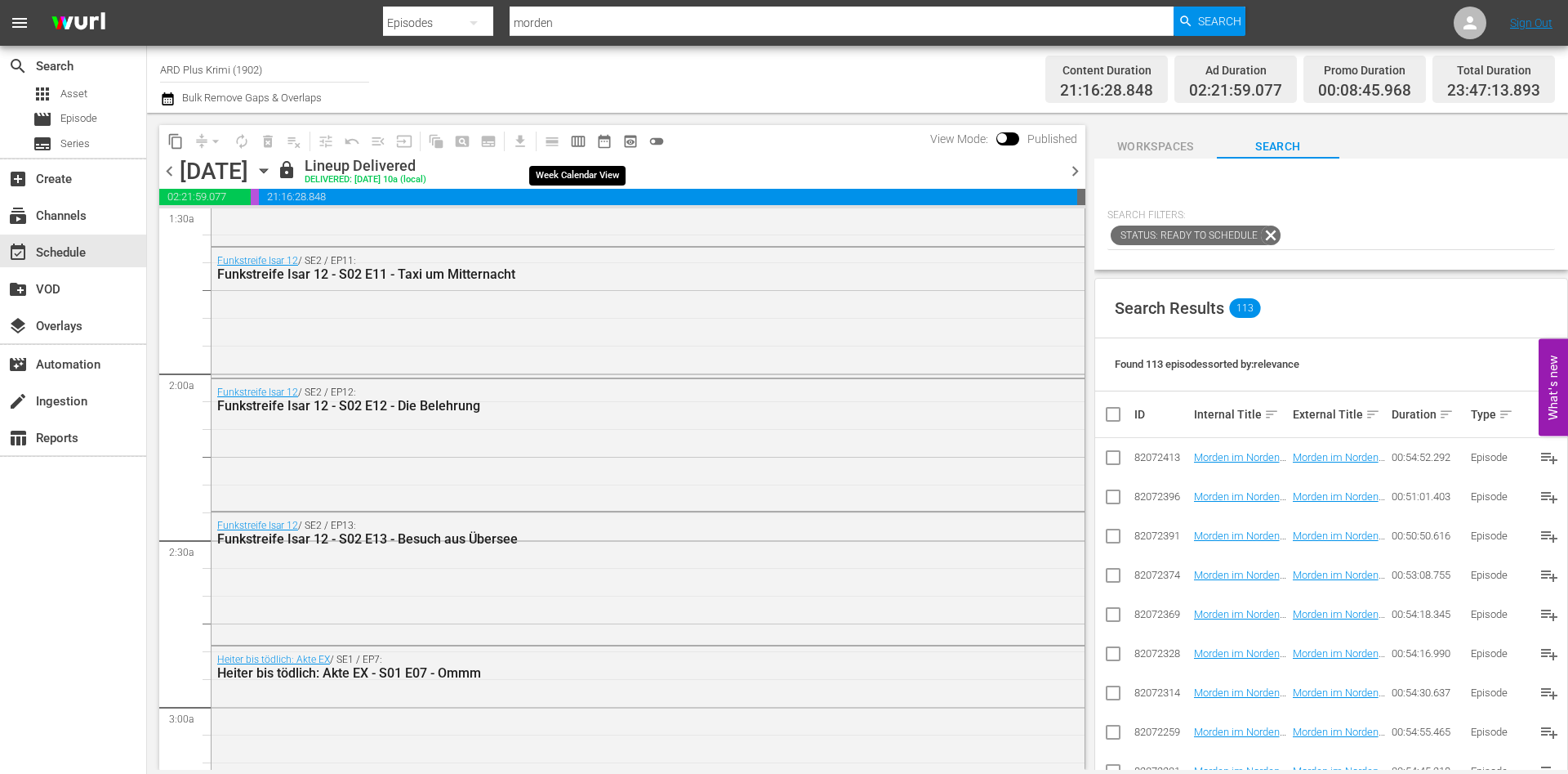
click at [583, 142] on span "calendar_view_week_outlined" at bounding box center [578, 142] width 16 height 16
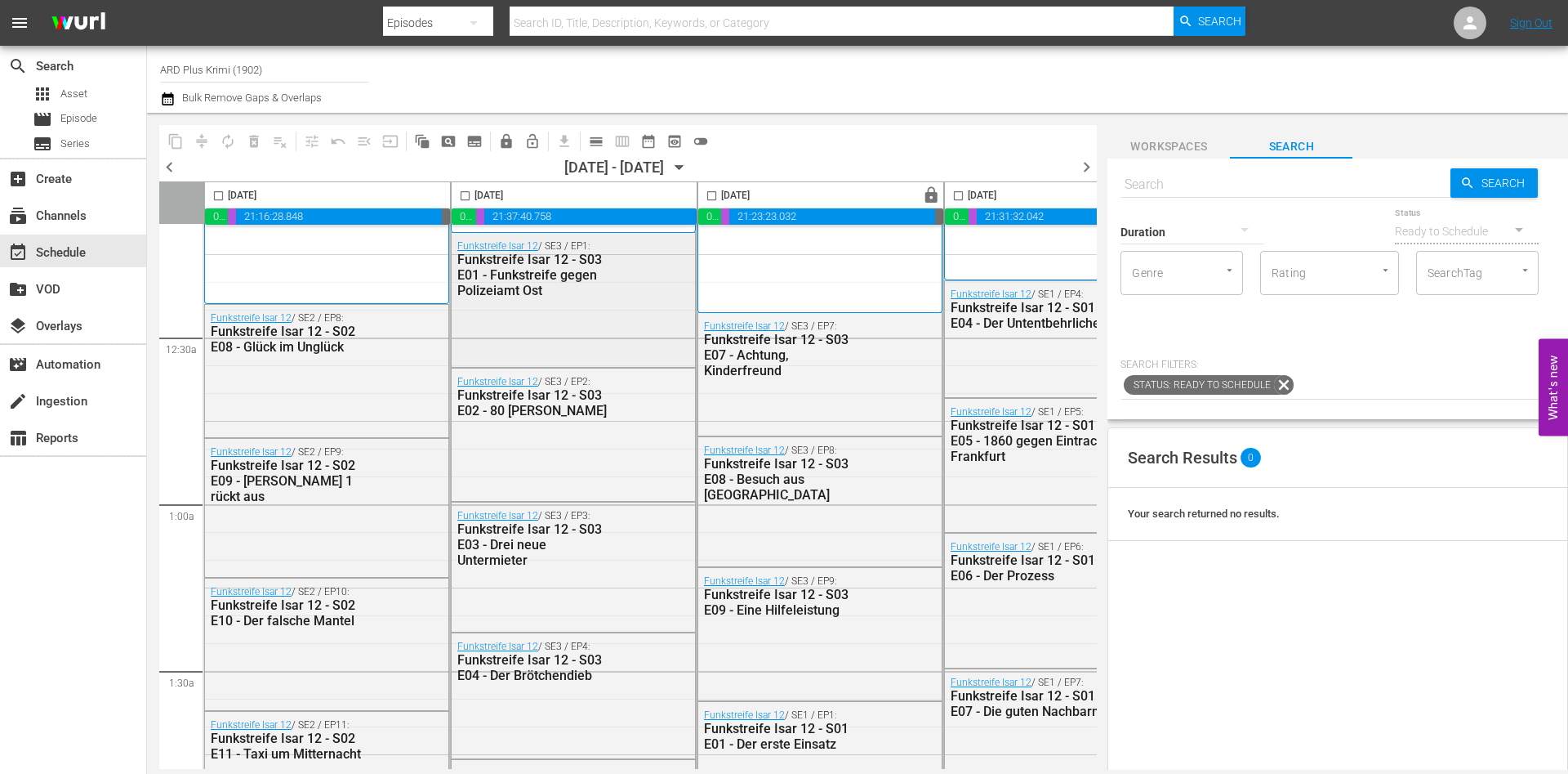
scroll to position [66, 0]
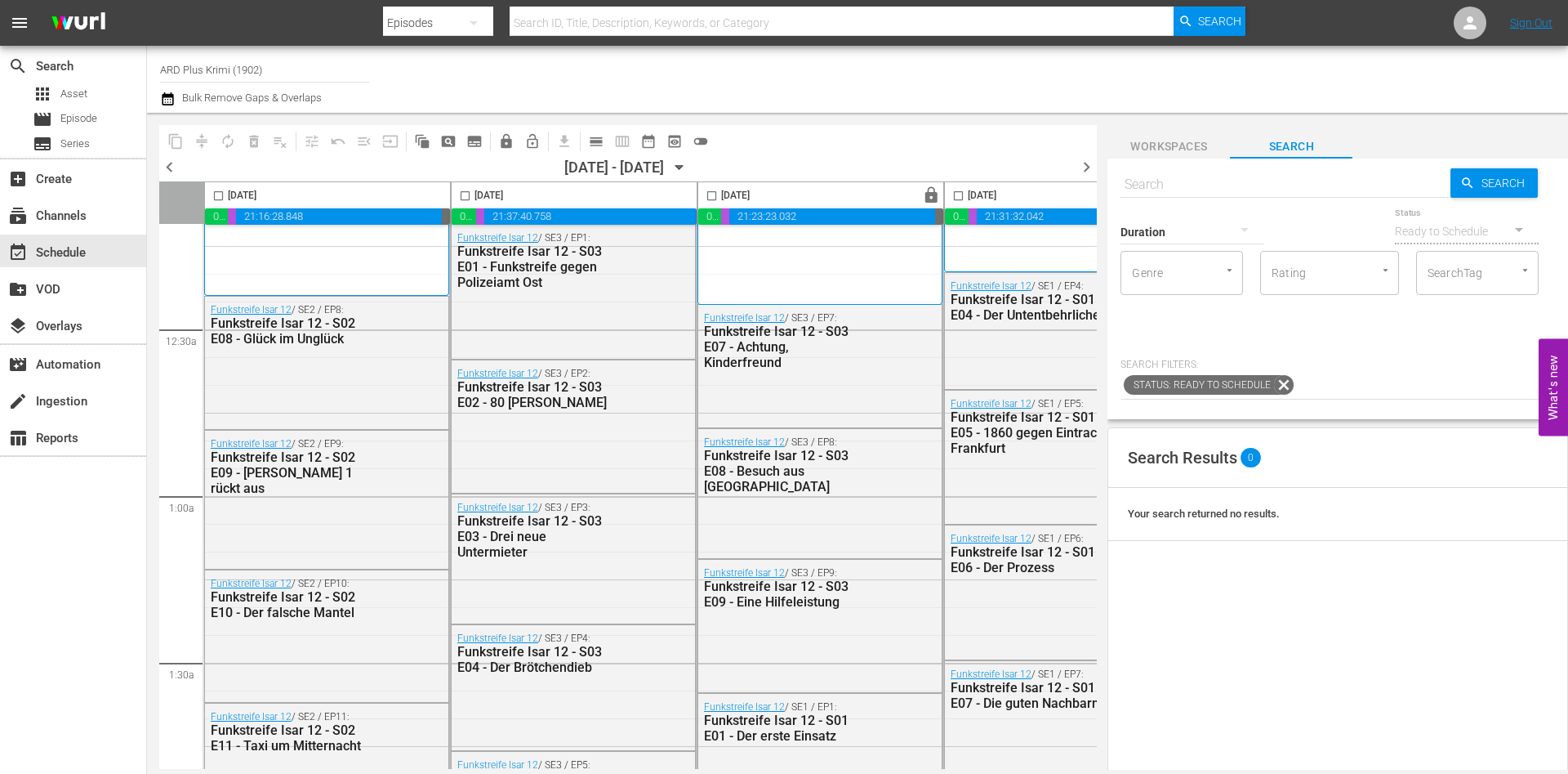
click at [464, 200] on input "checkbox" at bounding box center [465, 199] width 19 height 19
click at [182, 149] on button "content_copy" at bounding box center [175, 141] width 26 height 26
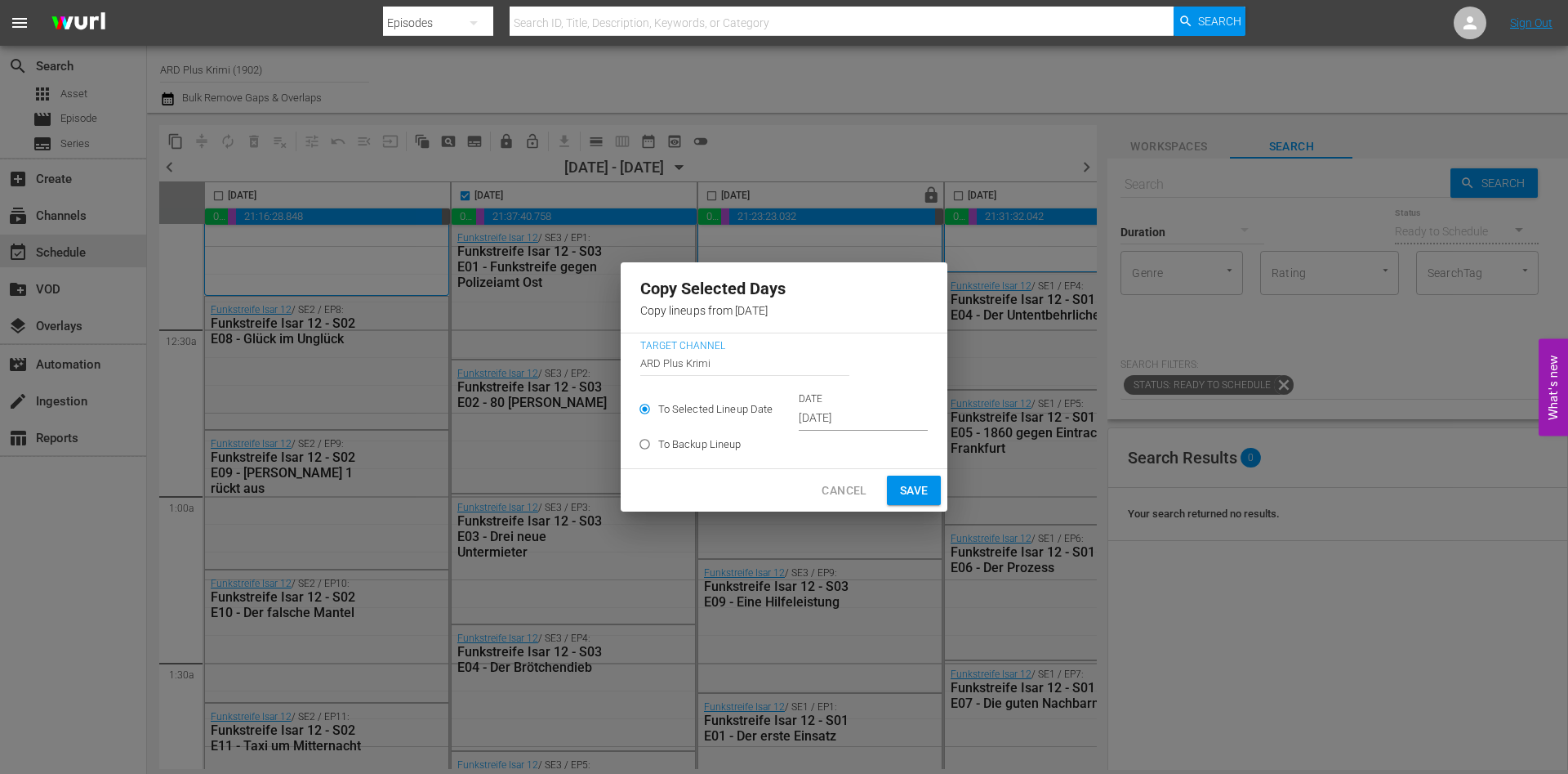
click at [825, 489] on span "Cancel" at bounding box center [844, 490] width 45 height 21
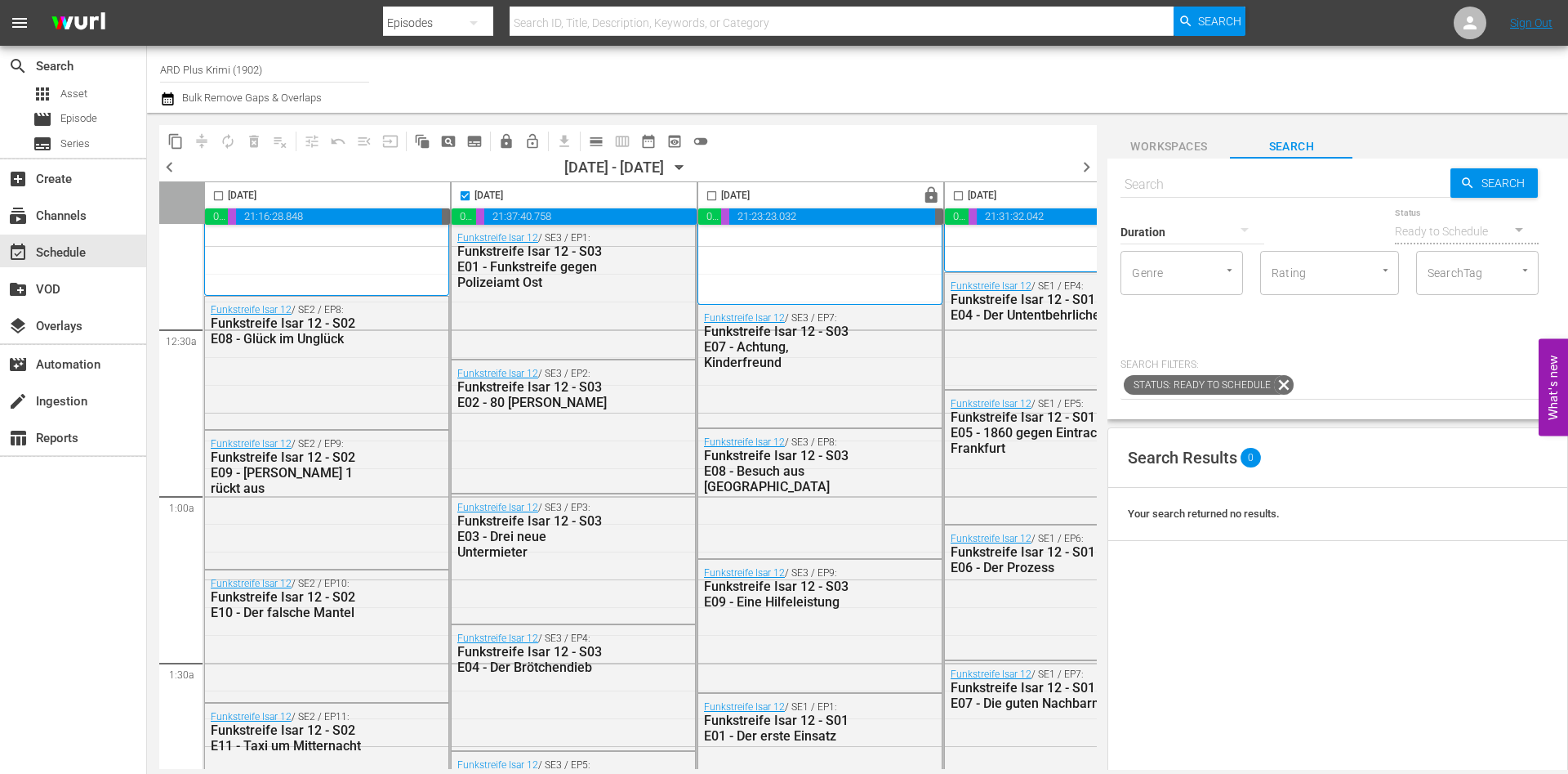
click at [466, 193] on input "checkbox" at bounding box center [465, 199] width 19 height 19
checkbox input "false"
click at [699, 142] on span "toggle_off" at bounding box center [700, 142] width 16 height 16
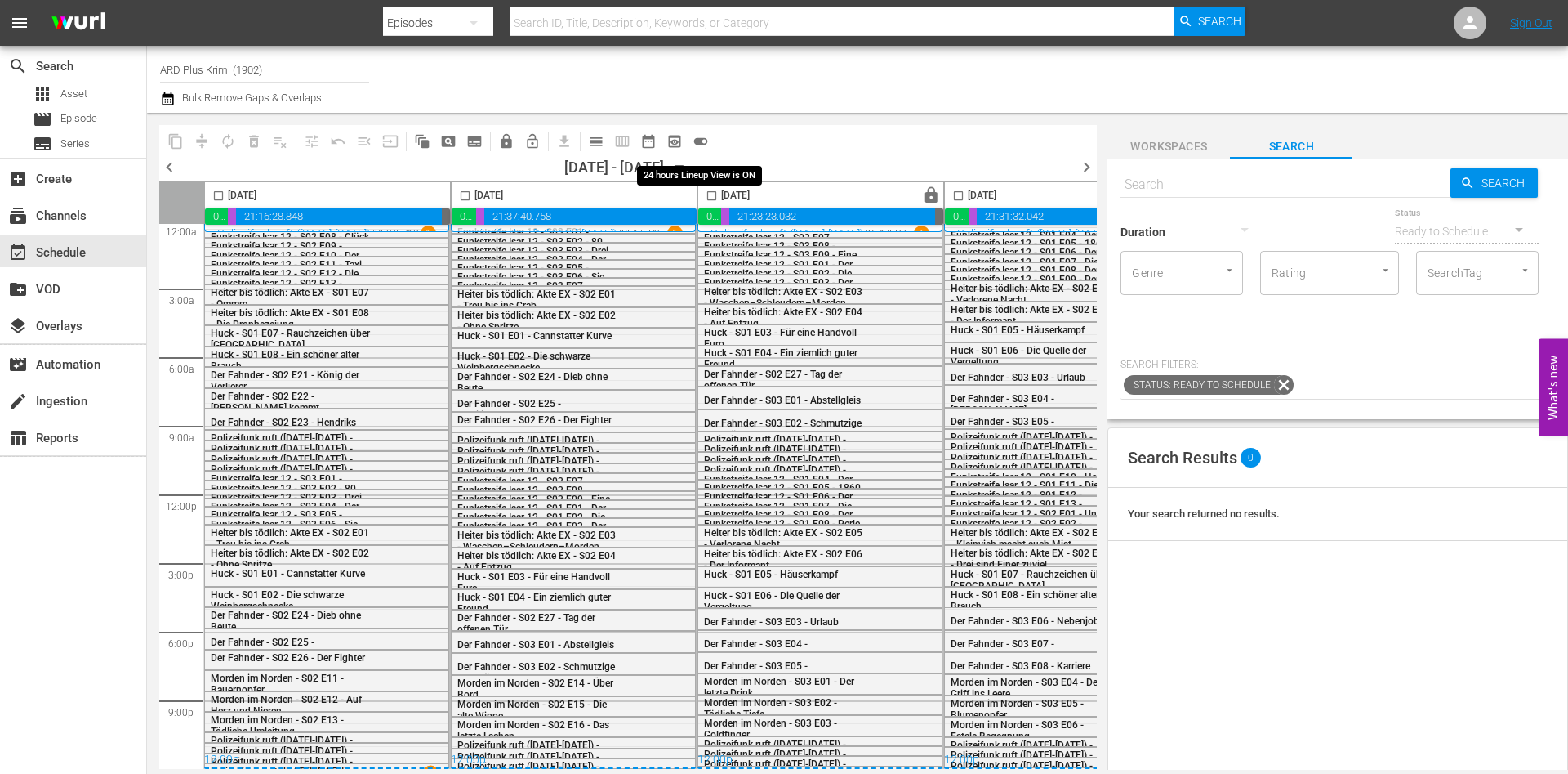
scroll to position [15, 0]
click at [707, 143] on span "toggle_on" at bounding box center [700, 142] width 16 height 16
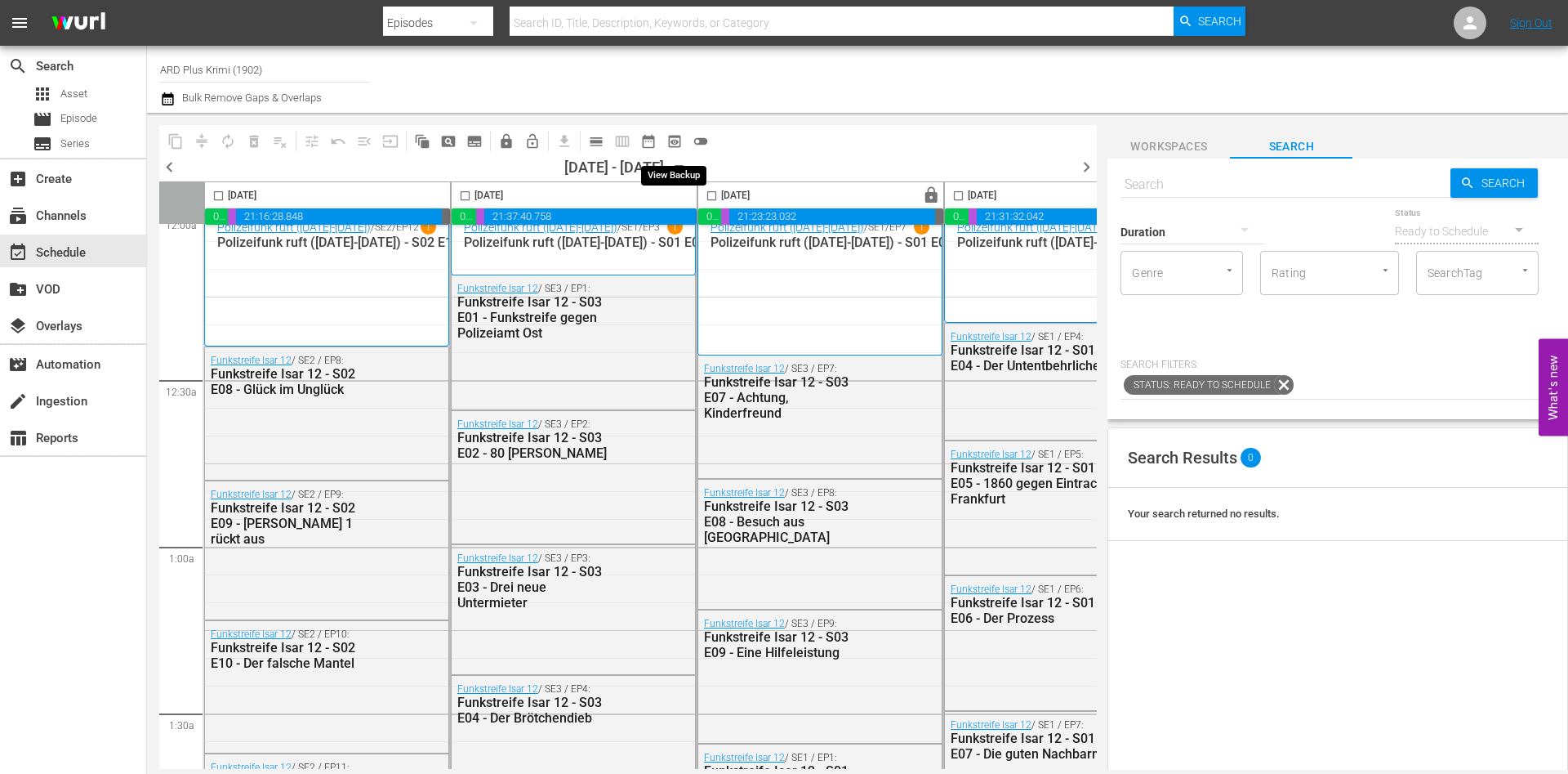
click at [674, 137] on span "preview_outlined" at bounding box center [674, 142] width 16 height 16
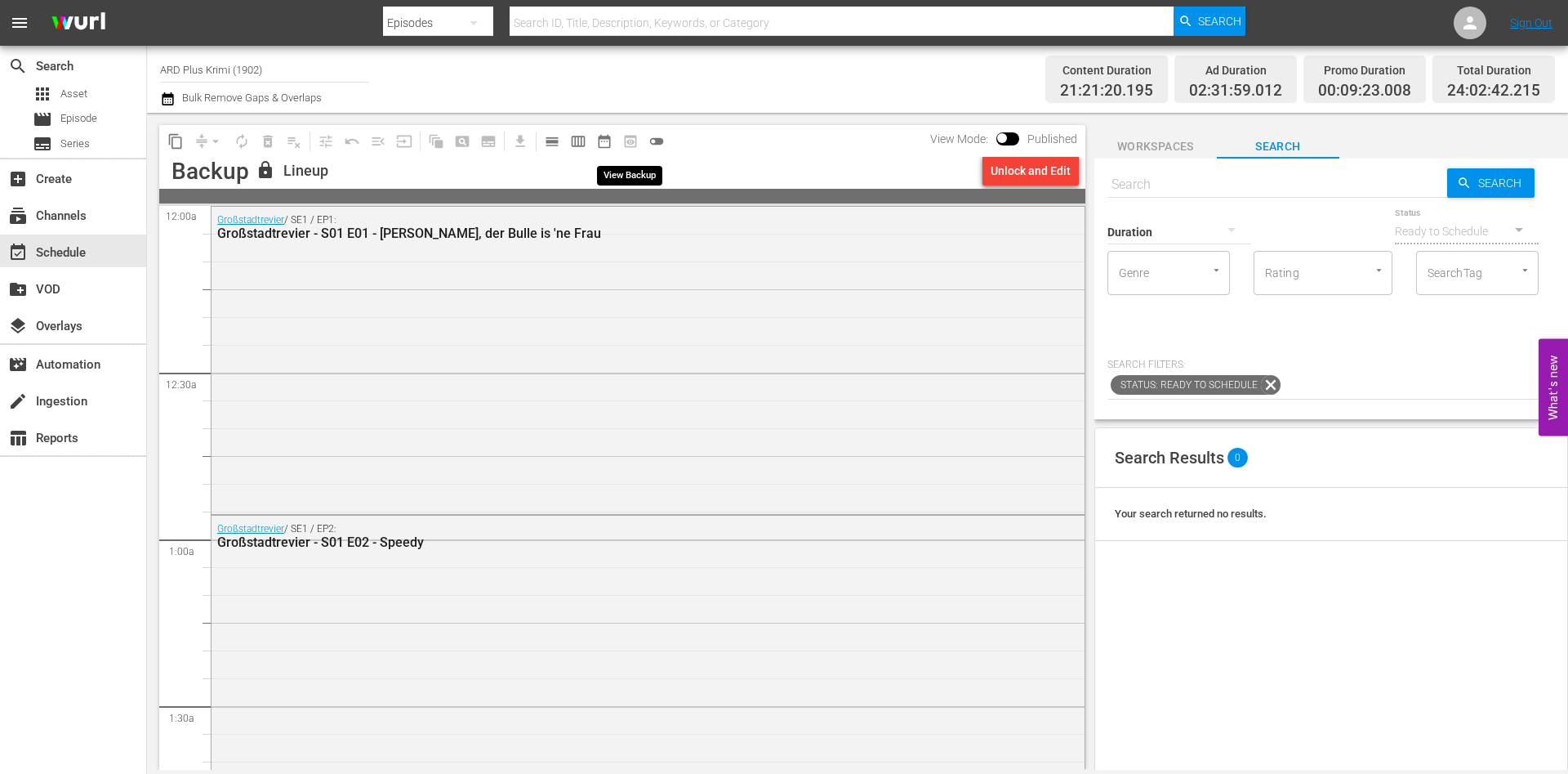
click at [632, 143] on span "preview_outlined" at bounding box center [630, 141] width 26 height 26
click at [602, 141] on span "date_range_outlined" at bounding box center [604, 142] width 16 height 16
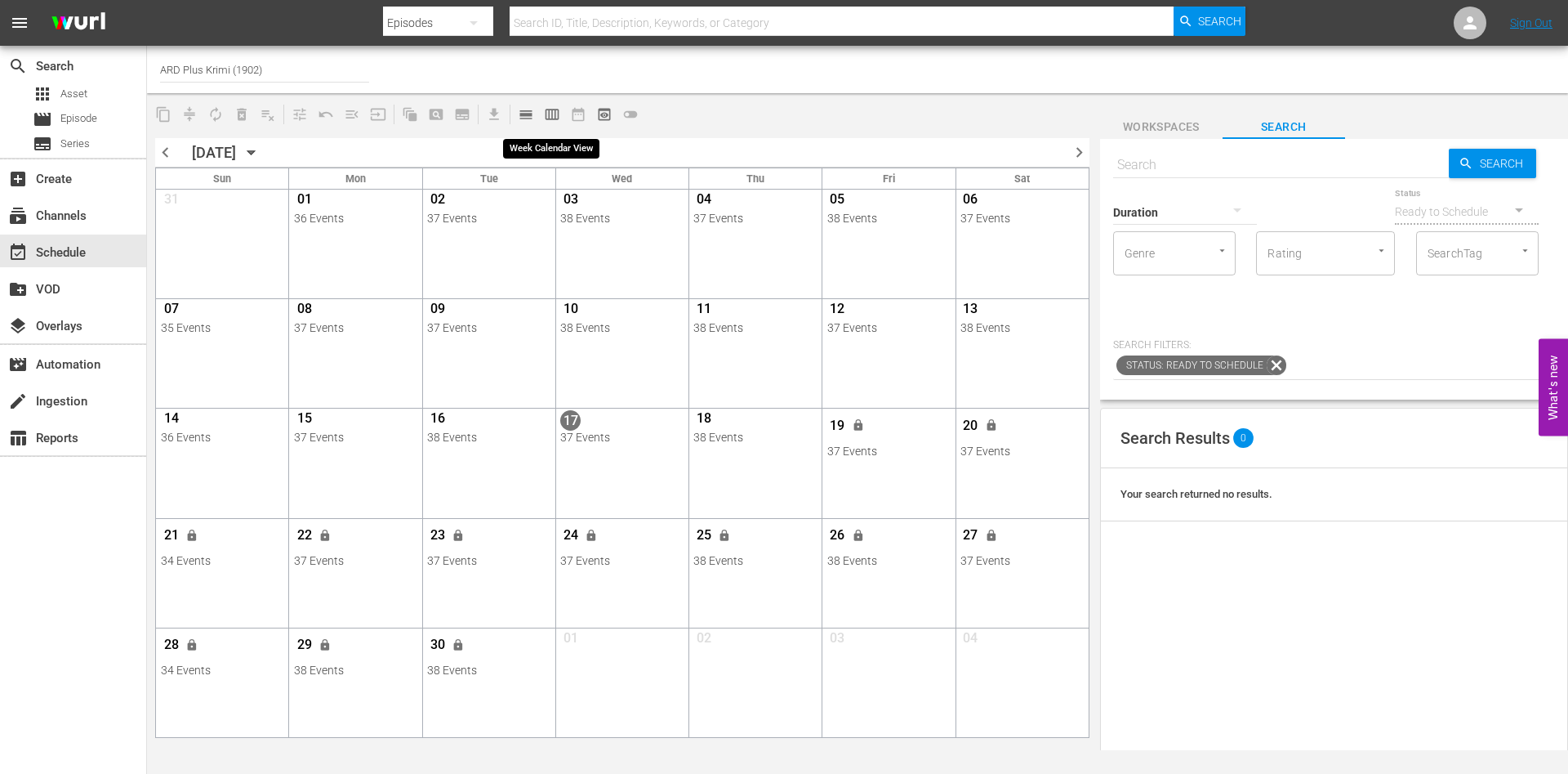
click at [552, 116] on span "calendar_view_week_outlined" at bounding box center [552, 115] width 16 height 16
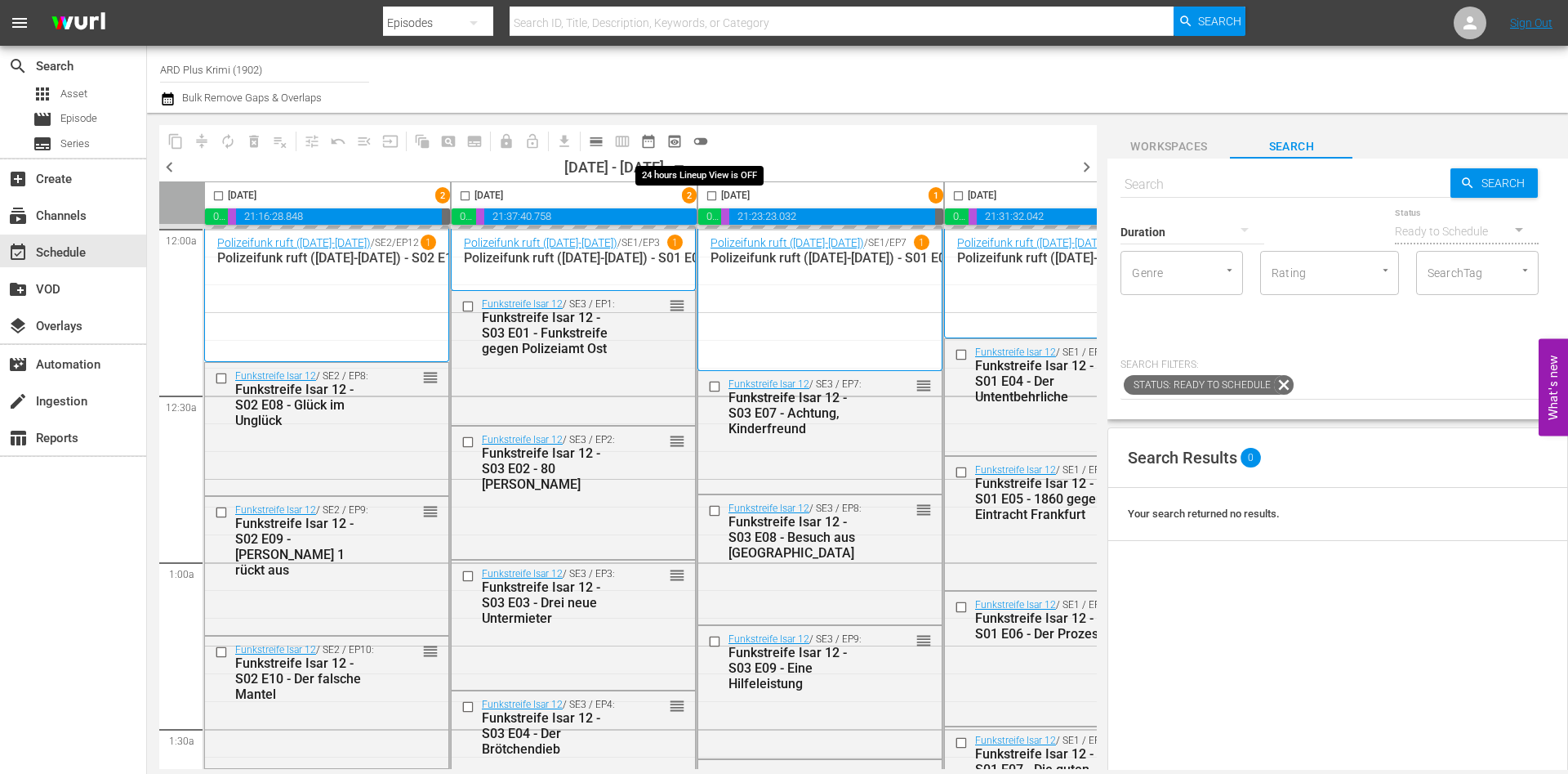
click at [1086, 167] on span "chevron_right" at bounding box center [1086, 167] width 21 height 21
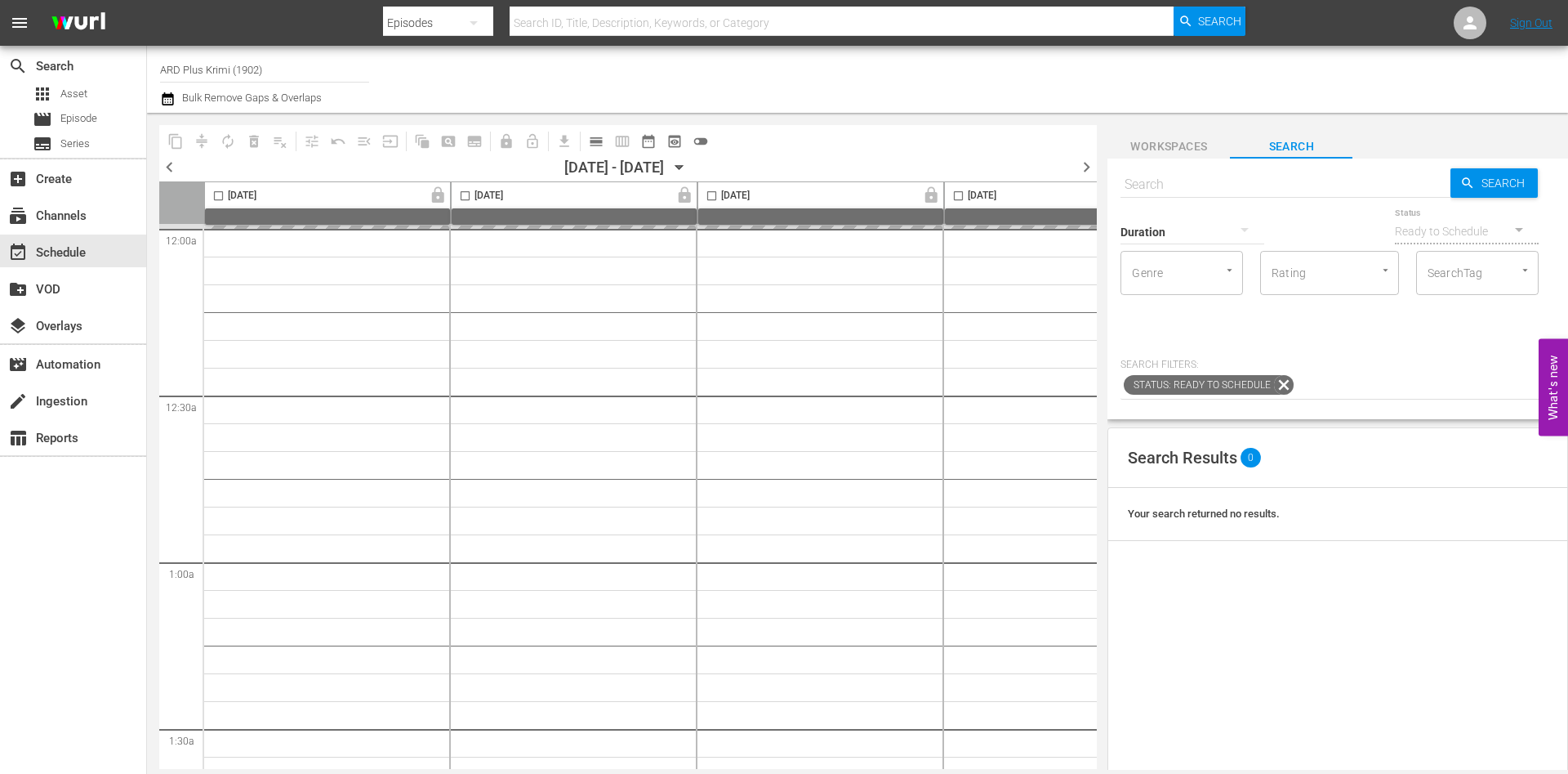
click at [1086, 167] on span "chevron_right" at bounding box center [1086, 167] width 21 height 21
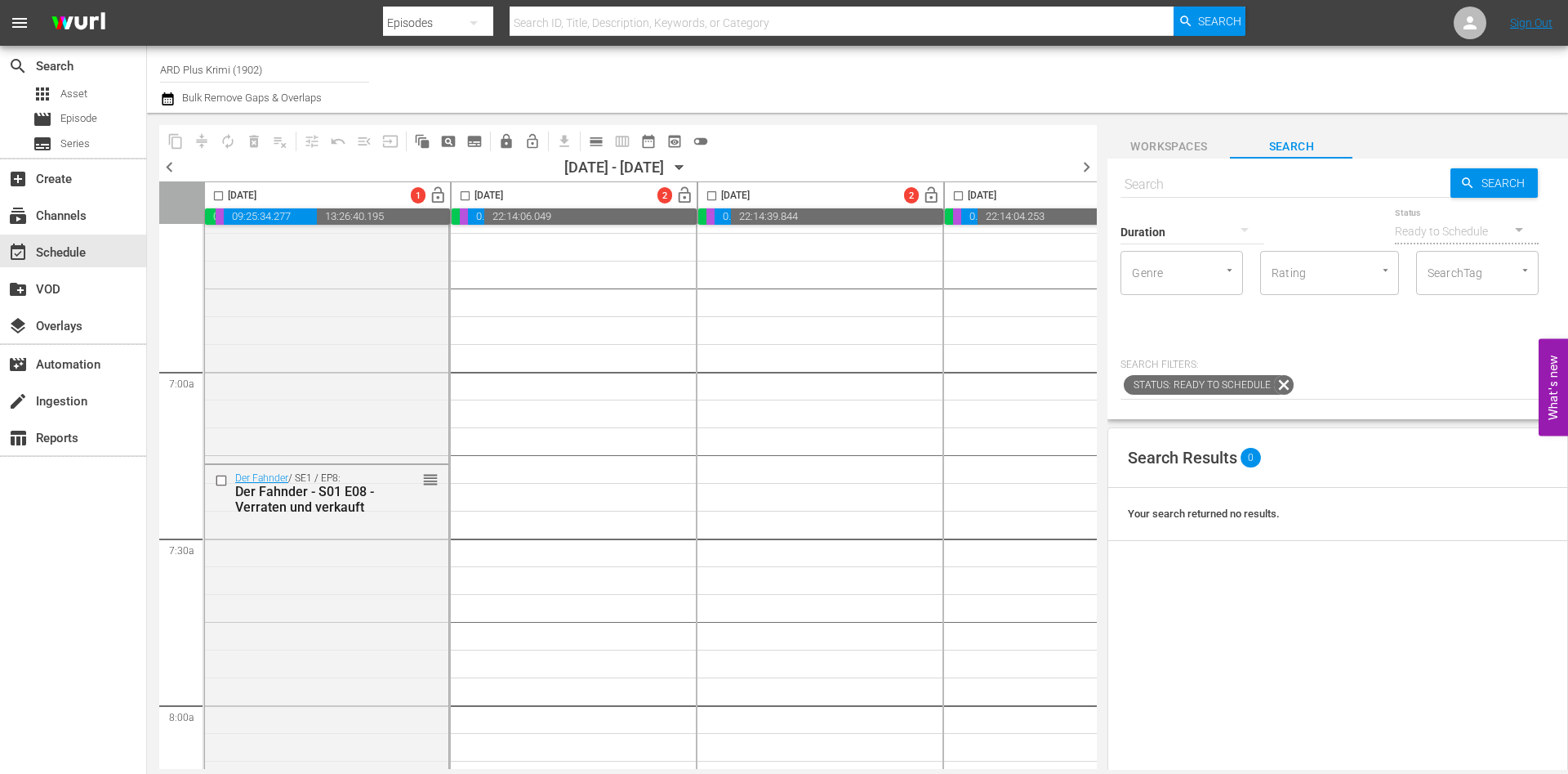
scroll to position [2189, 0]
drag, startPoint x: 601, startPoint y: 141, endPoint x: 578, endPoint y: 89, distance: 56.9
click at [578, 89] on div "Channel Title ARD Plus Krimi (1902) Bulk Remove Gaps & Overlaps" at bounding box center [541, 80] width 761 height 59
click at [586, 142] on button "calendar_view_day_outlined" at bounding box center [595, 141] width 26 height 26
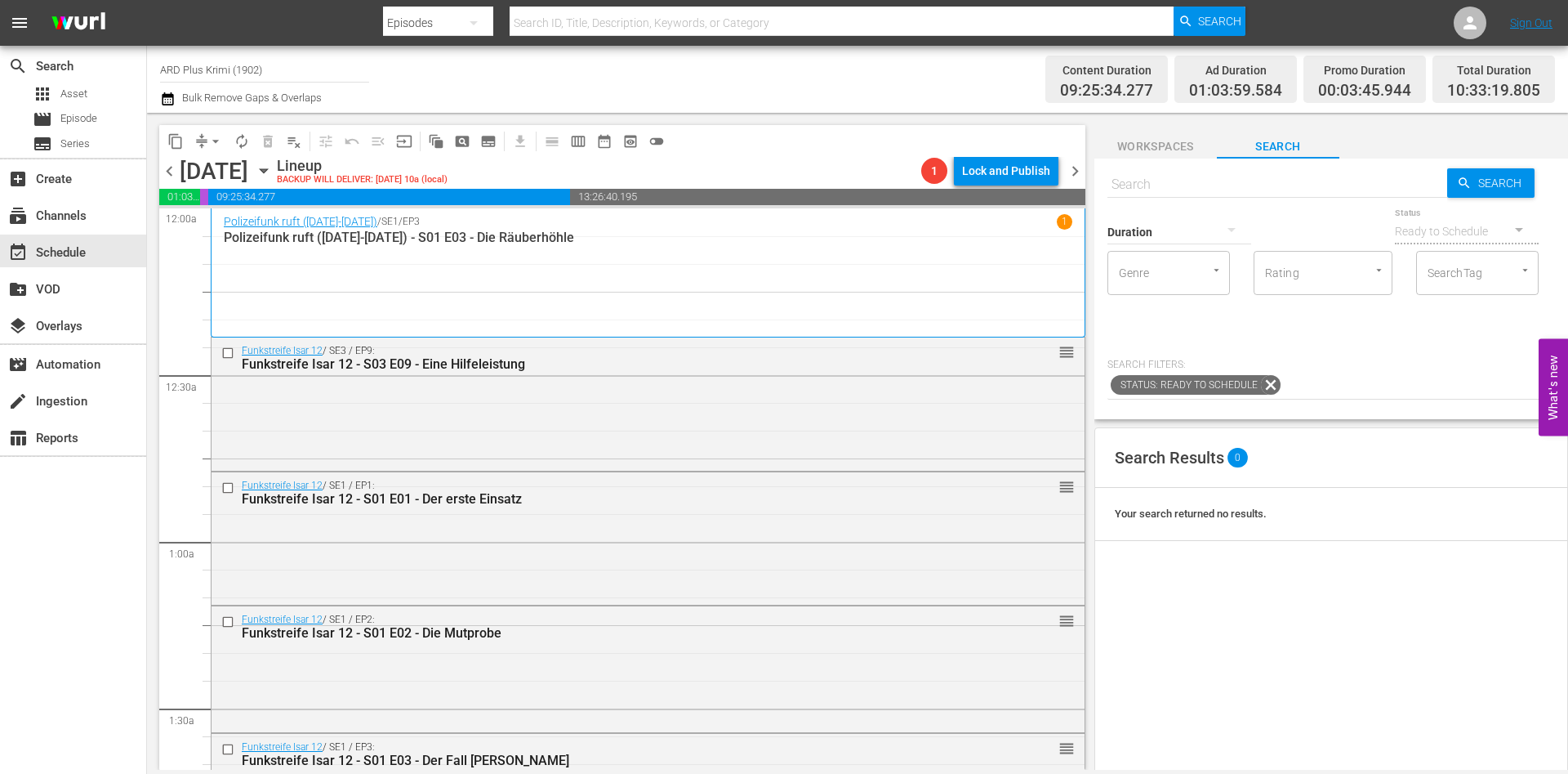
click at [273, 168] on icon "button" at bounding box center [264, 171] width 18 height 18
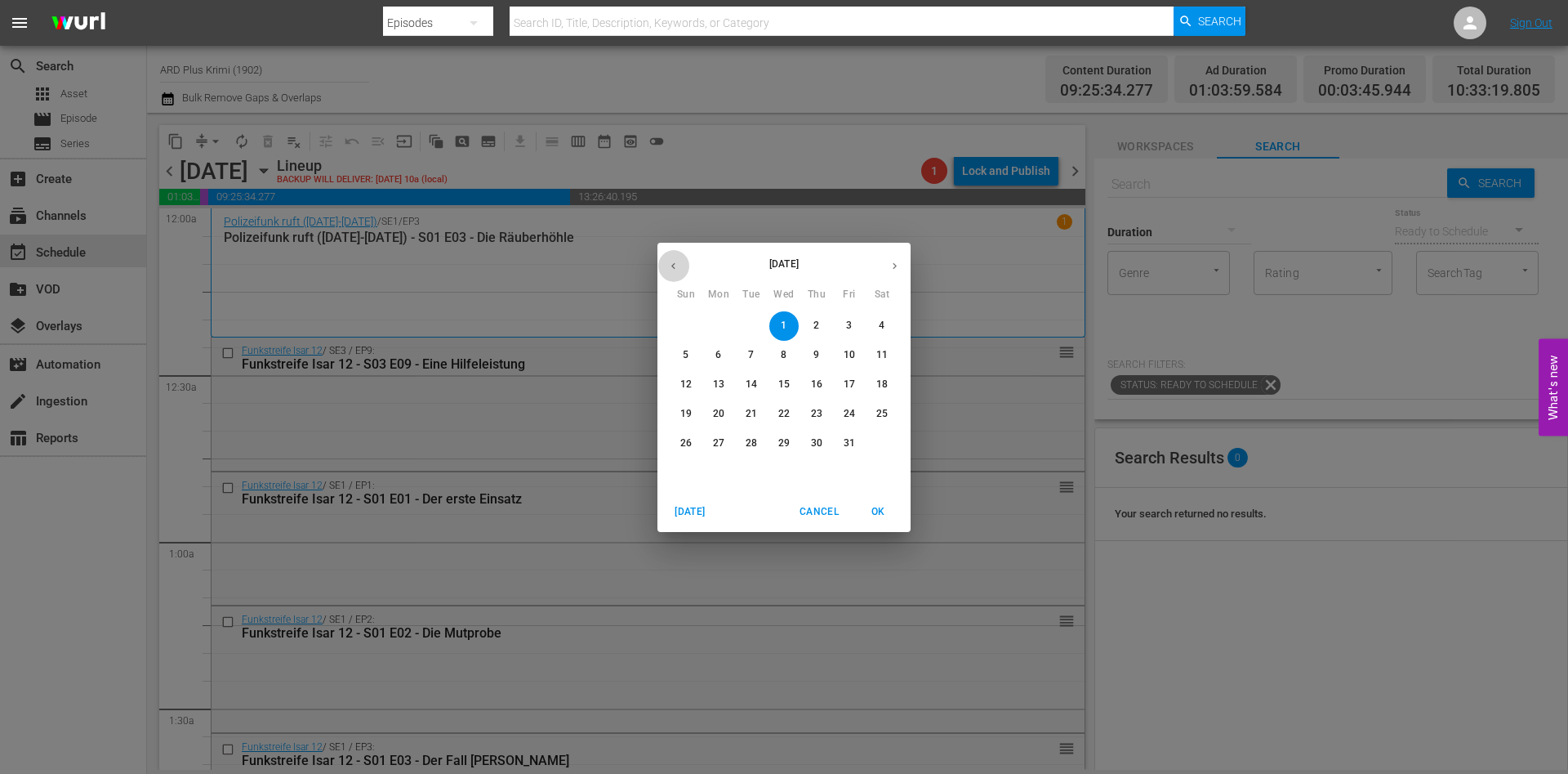
click at [681, 264] on button "button" at bounding box center [673, 266] width 32 height 32
click at [818, 384] on p "18" at bounding box center [817, 384] width 12 height 14
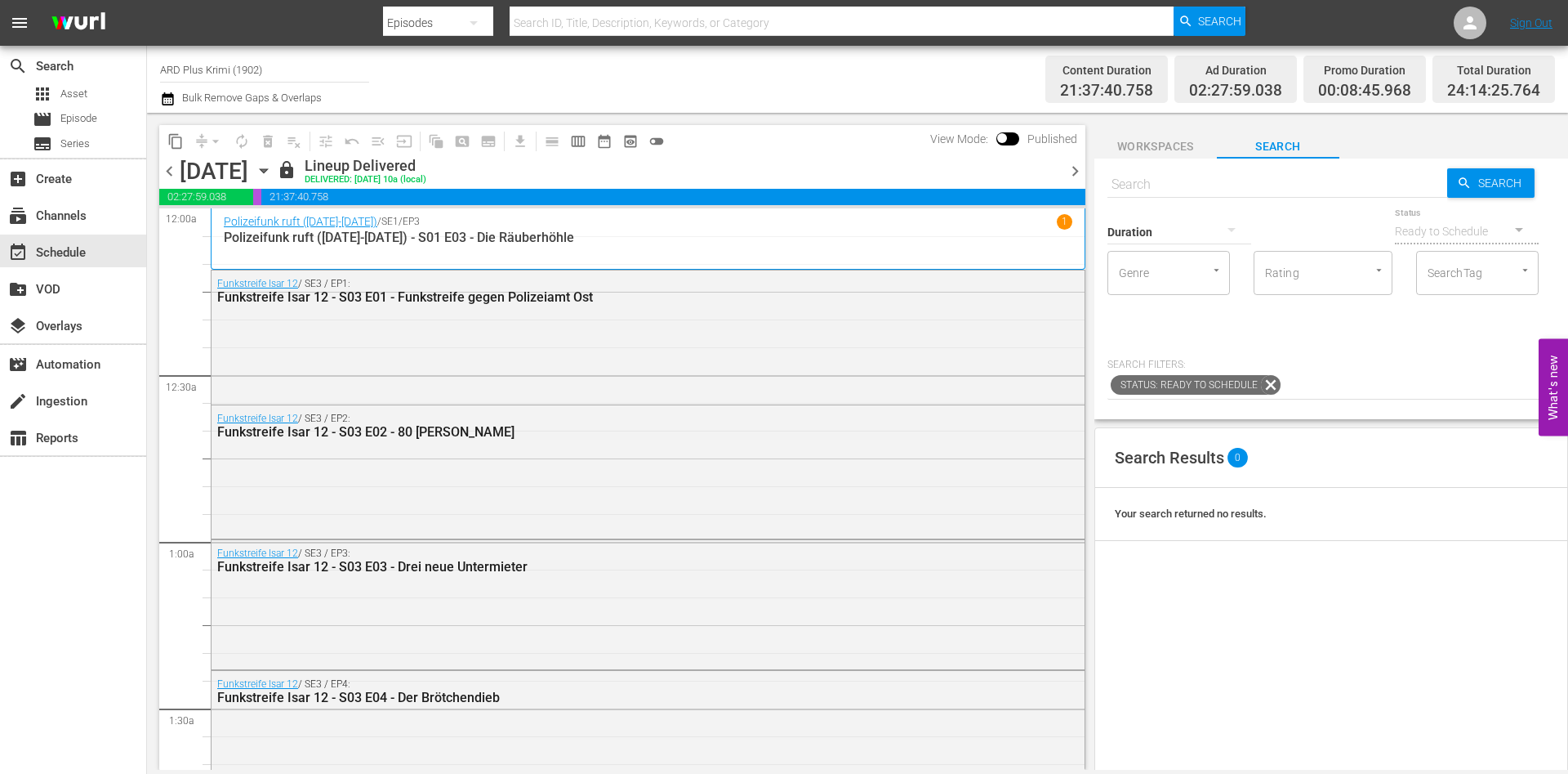
click at [1081, 171] on span "chevron_right" at bounding box center [1075, 171] width 21 height 21
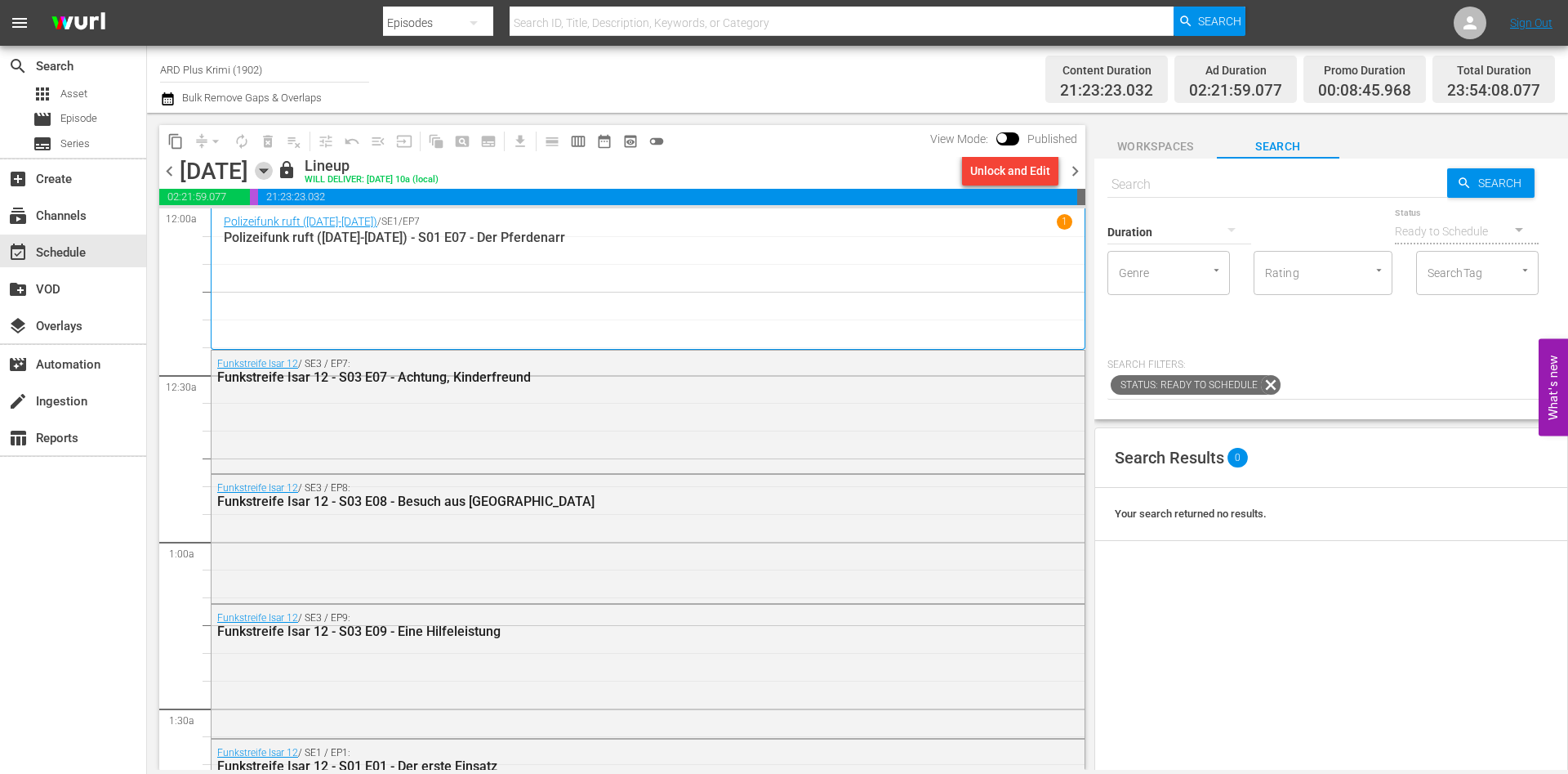
click at [273, 171] on icon "button" at bounding box center [264, 171] width 18 height 18
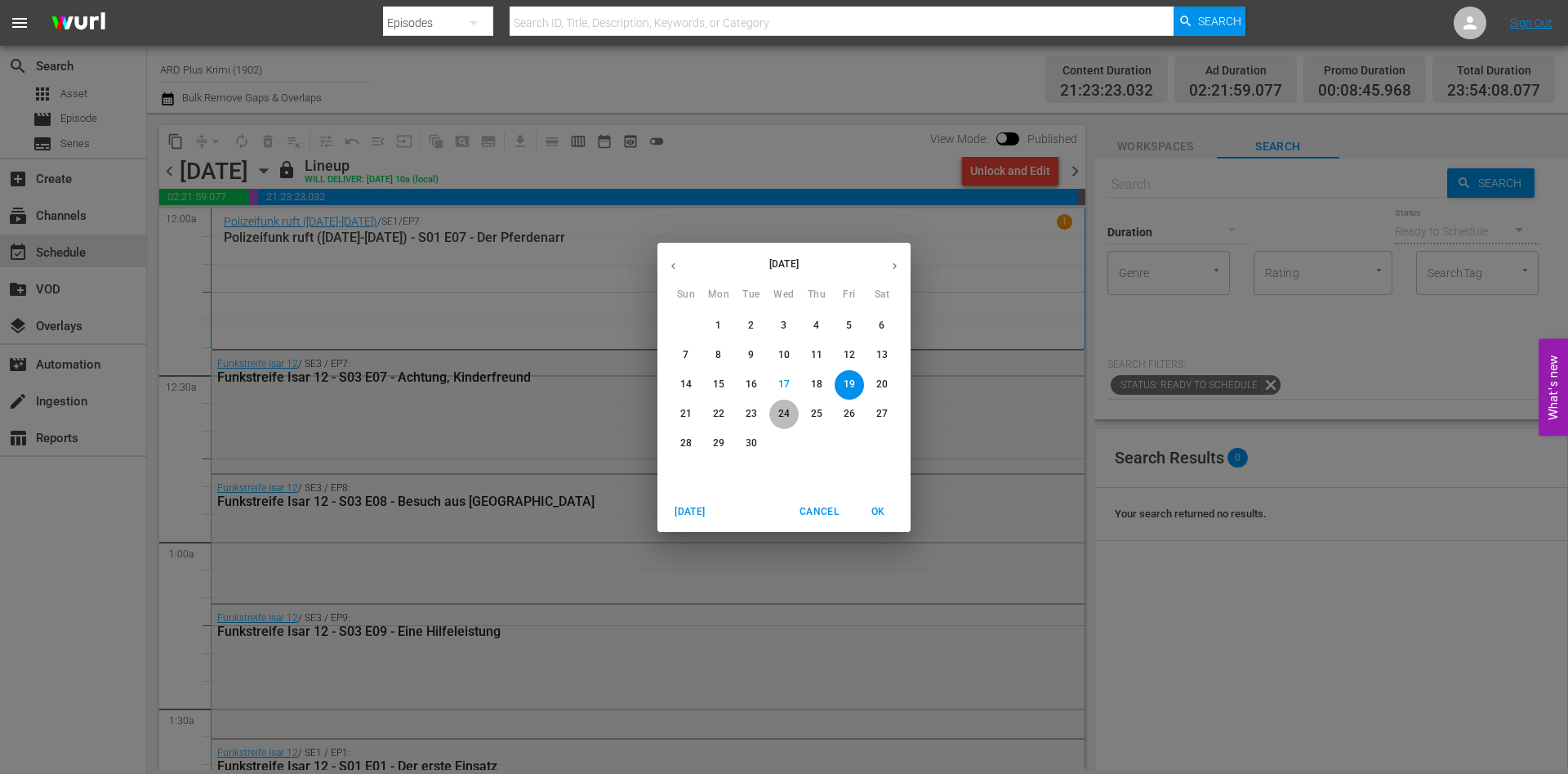
click at [773, 410] on span "24" at bounding box center [784, 414] width 30 height 14
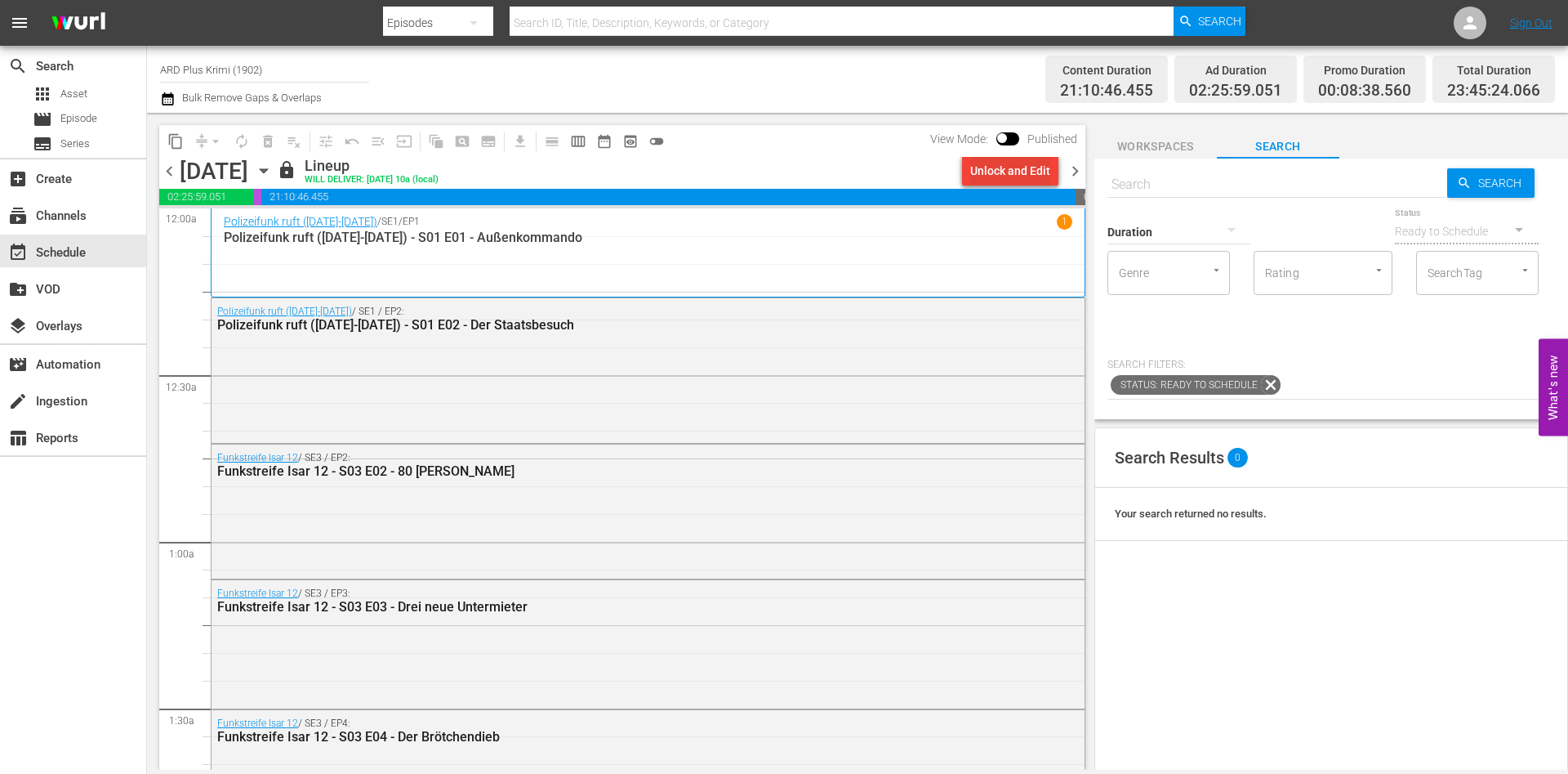
click at [1015, 171] on div "Unlock and Edit" at bounding box center [1009, 170] width 80 height 30
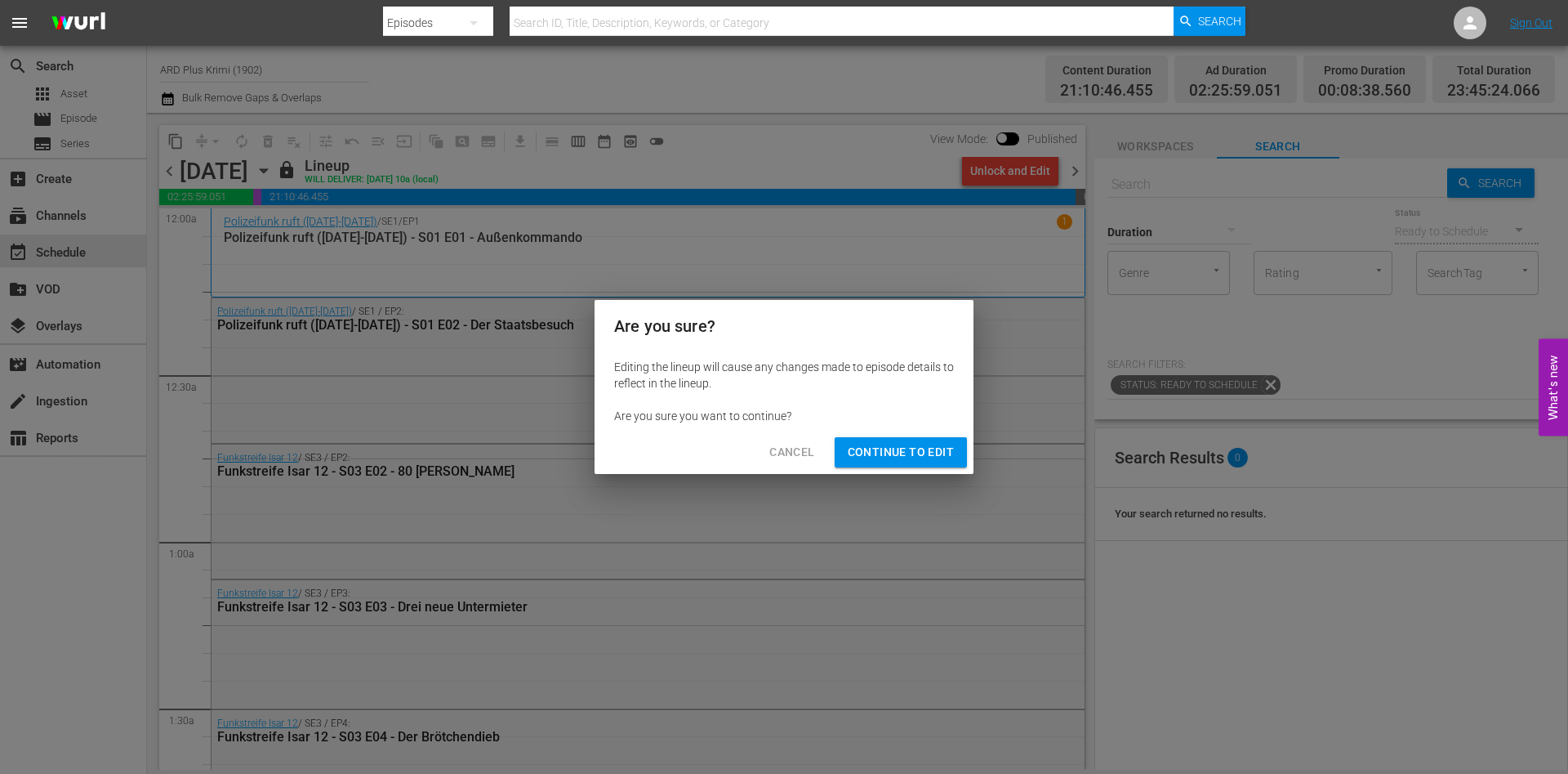
click at [873, 438] on button "Continue to Edit" at bounding box center [901, 452] width 133 height 30
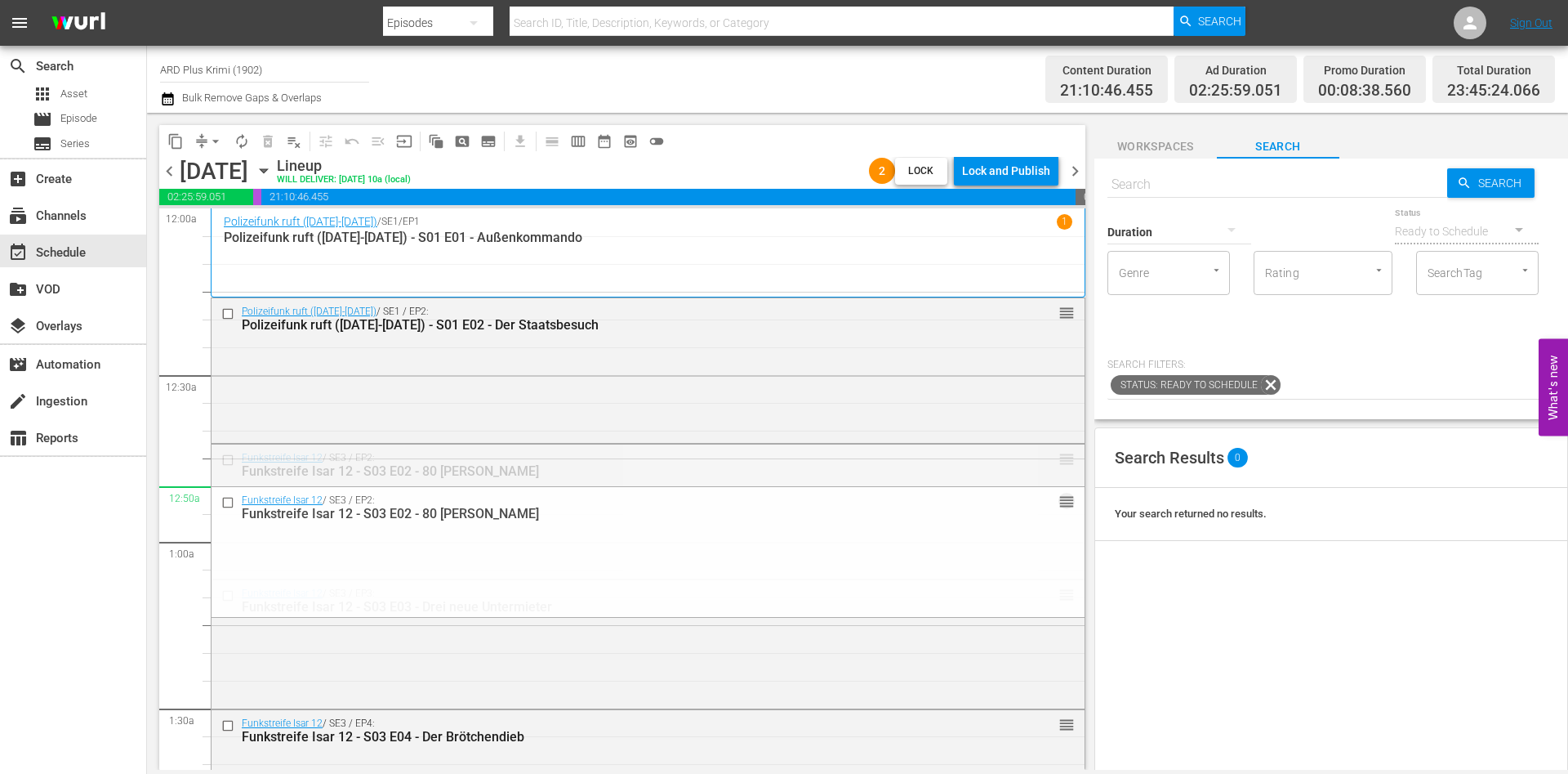
drag, startPoint x: 1049, startPoint y: 462, endPoint x: 1043, endPoint y: 510, distance: 48.4
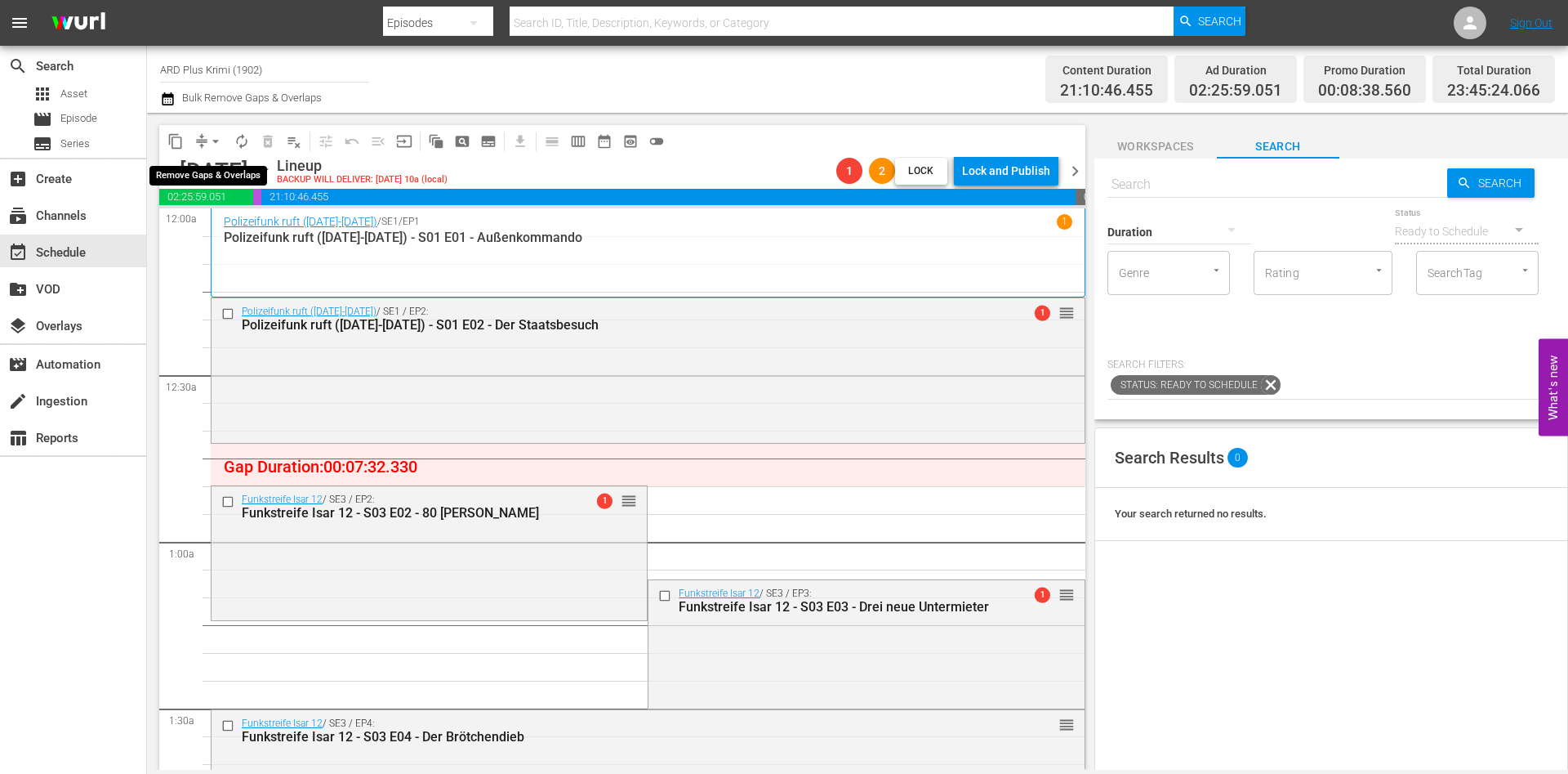
click at [218, 128] on div "arrow_drop_down" at bounding box center [215, 141] width 26 height 26
click at [210, 150] on button "arrow_drop_down" at bounding box center [215, 141] width 26 height 26
click at [227, 237] on li "Align to End of Previous Day" at bounding box center [217, 228] width 172 height 27
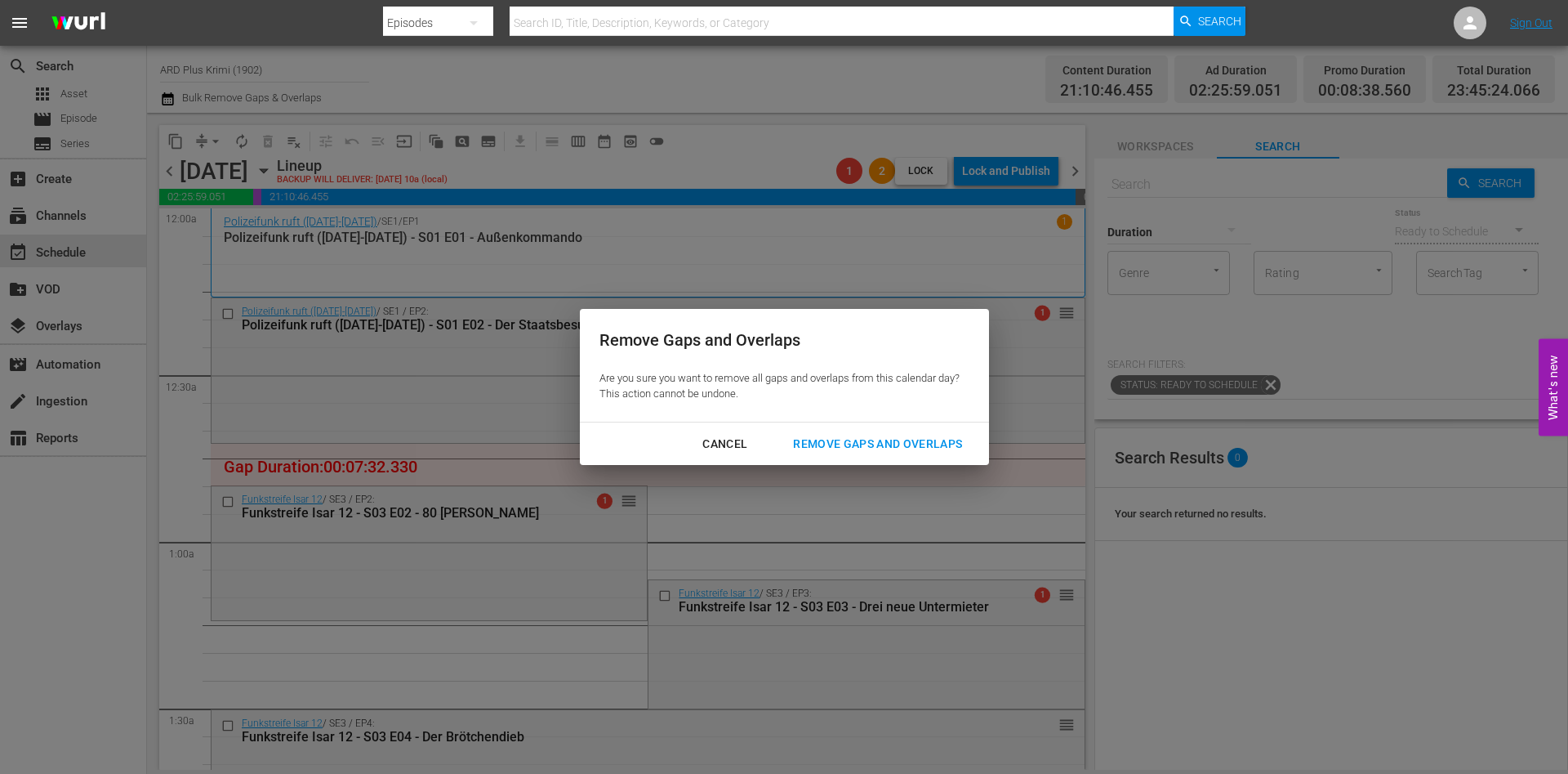
click at [865, 450] on div "Remove Gaps and Overlaps" at bounding box center [878, 443] width 195 height 21
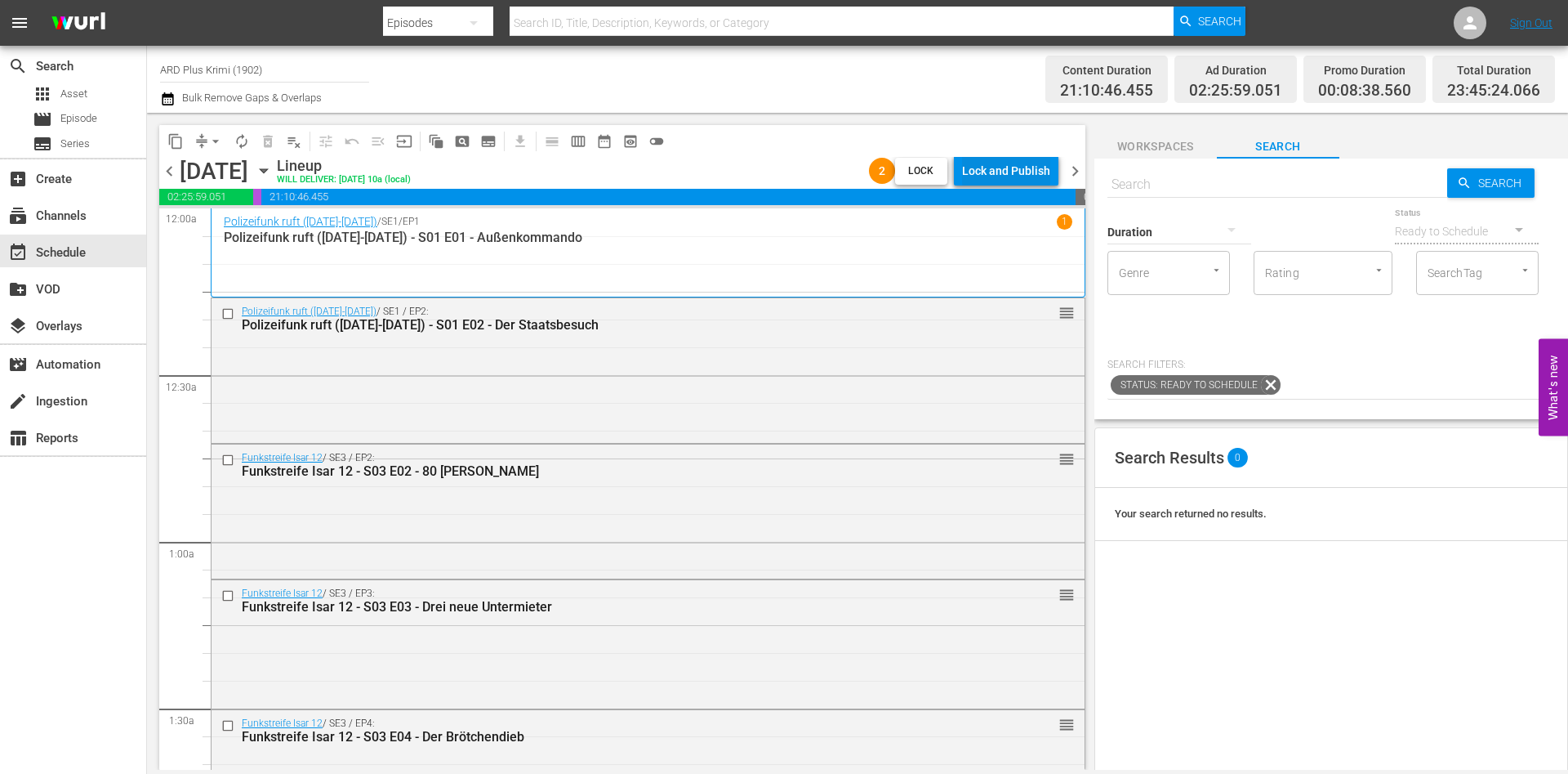
click at [1023, 170] on div "Lock and Publish" at bounding box center [1006, 170] width 88 height 30
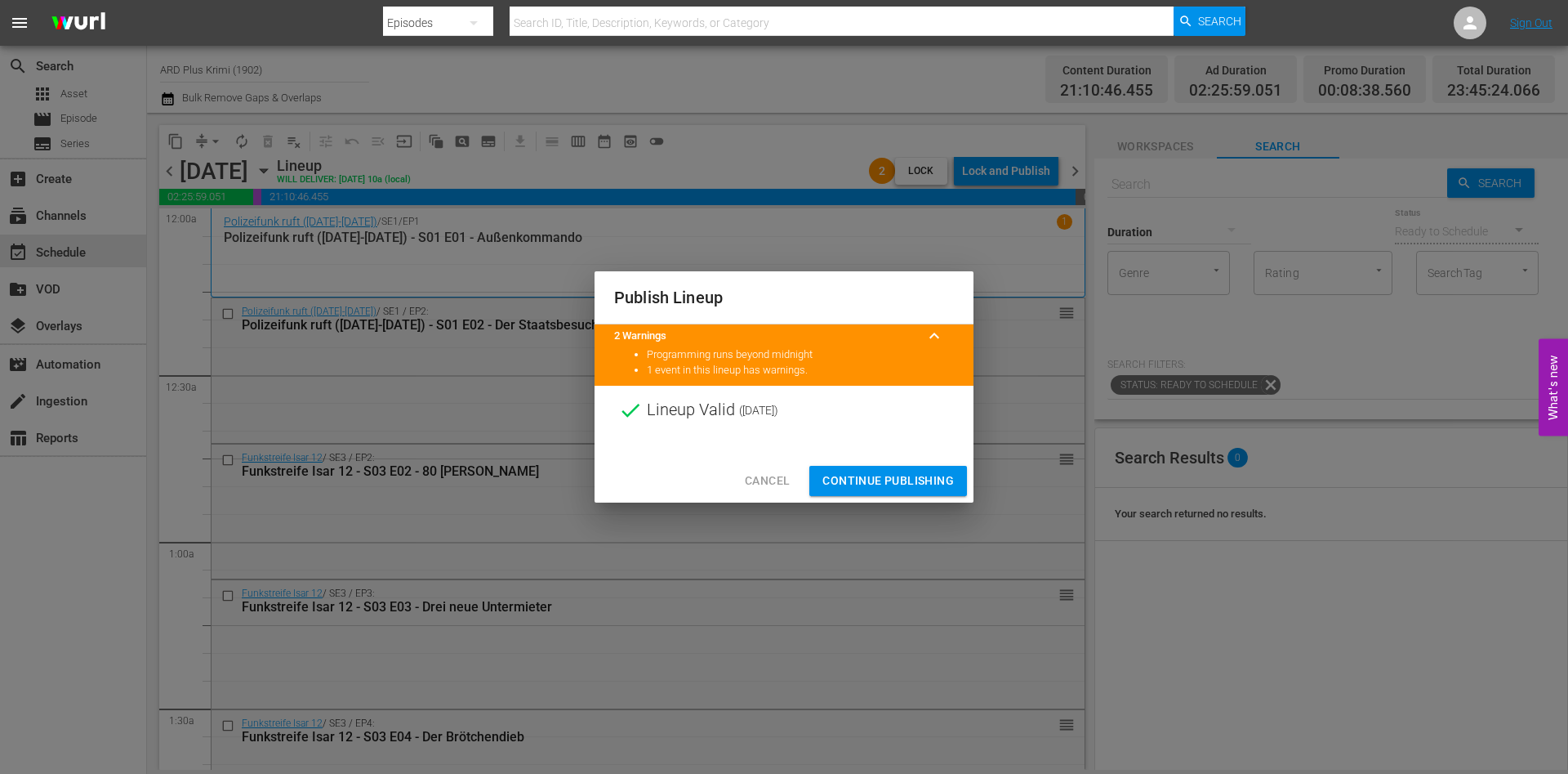
click at [885, 471] on span "Continue Publishing" at bounding box center [887, 480] width 132 height 21
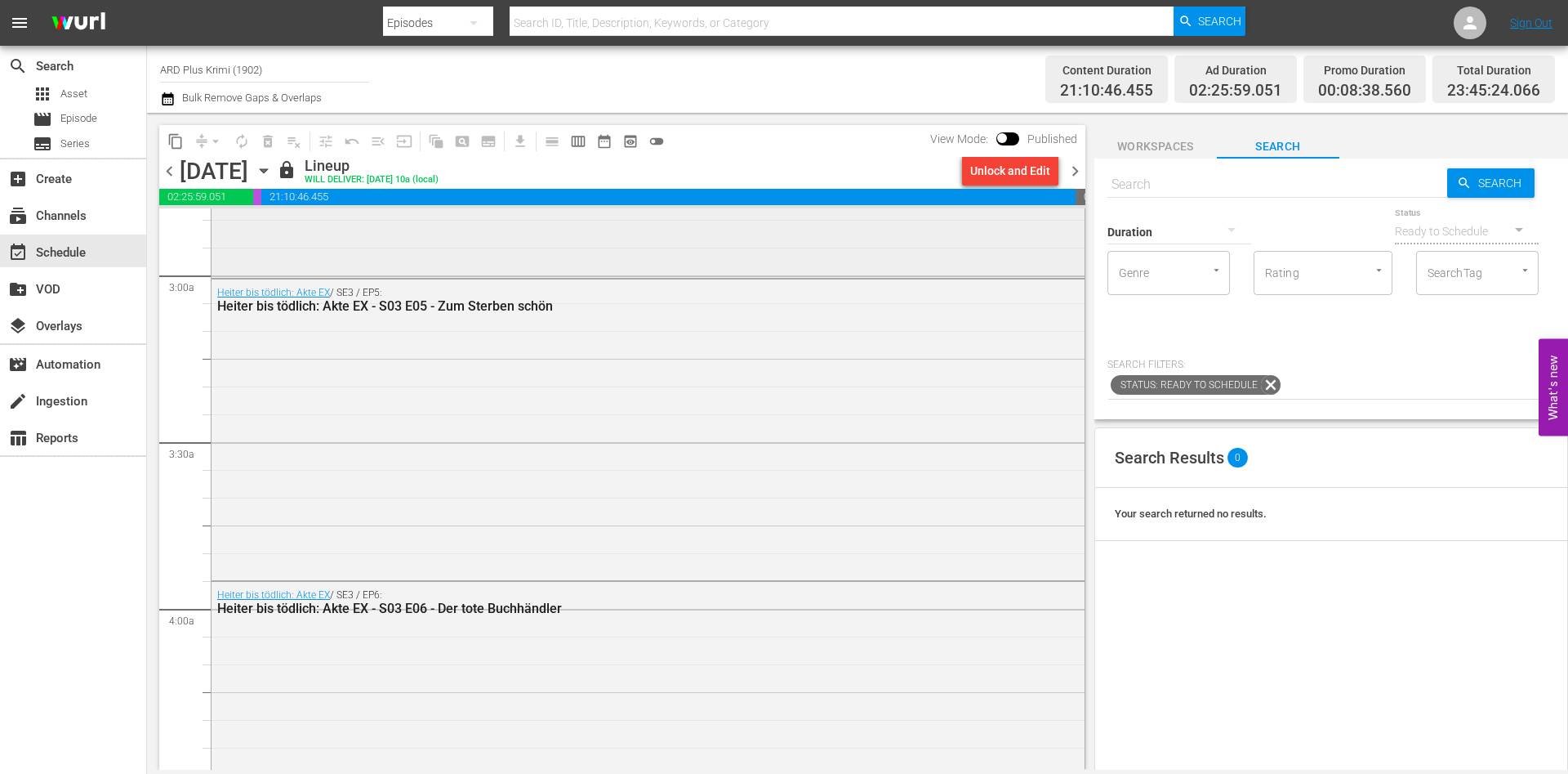
scroll to position [946, 0]
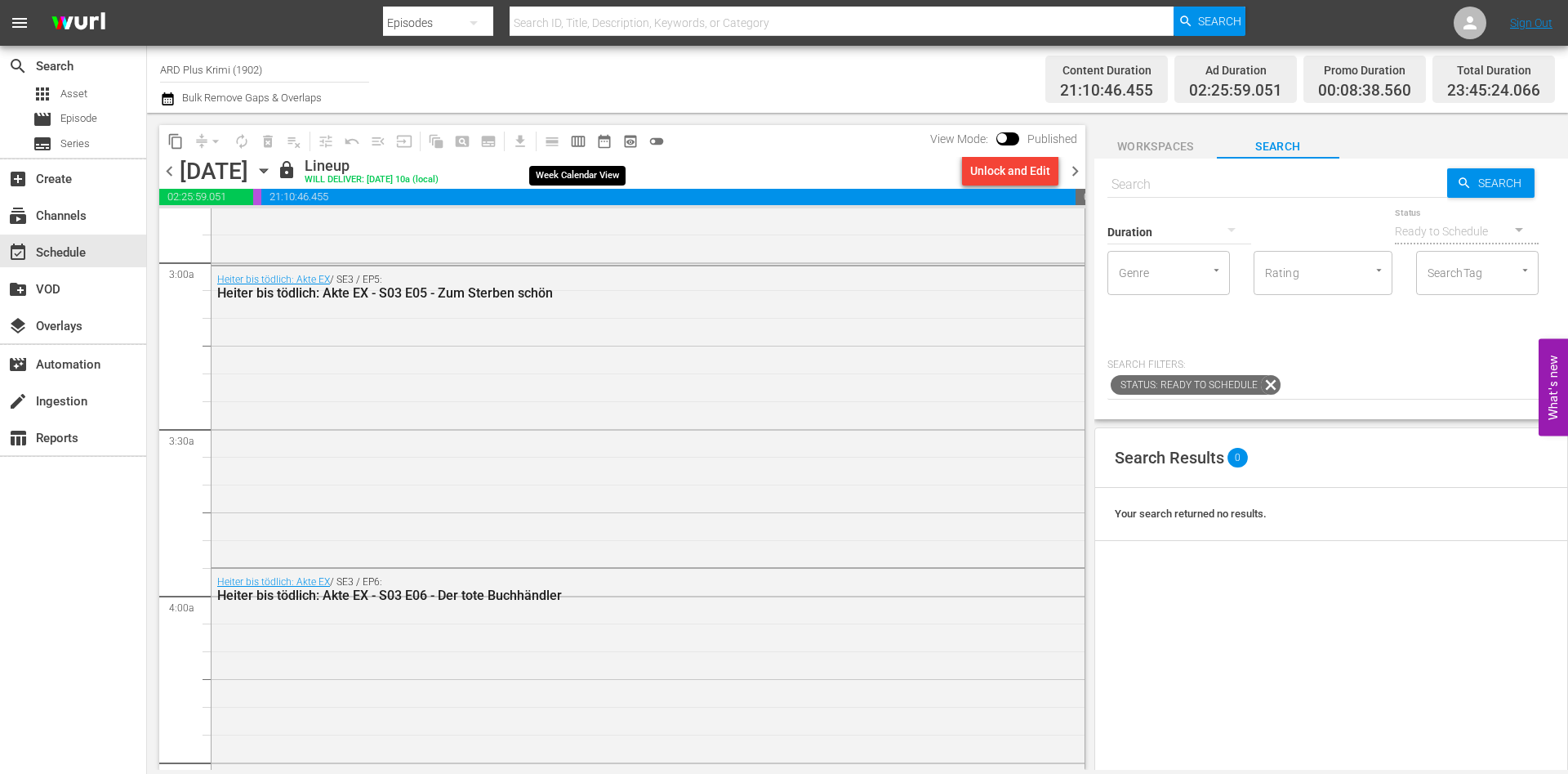
click at [579, 143] on span "calendar_view_week_outlined" at bounding box center [578, 142] width 16 height 16
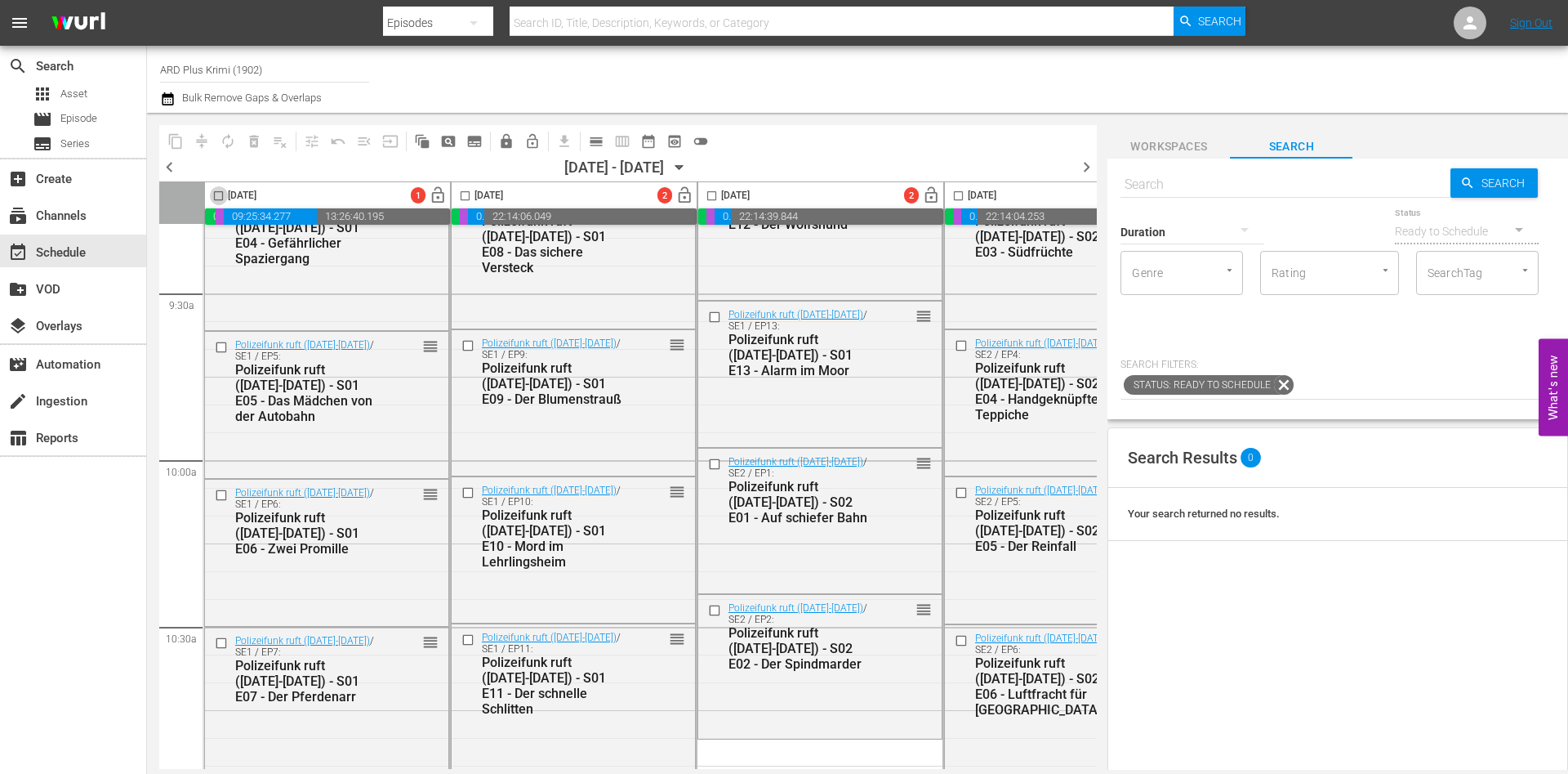
scroll to position [3084, 0]
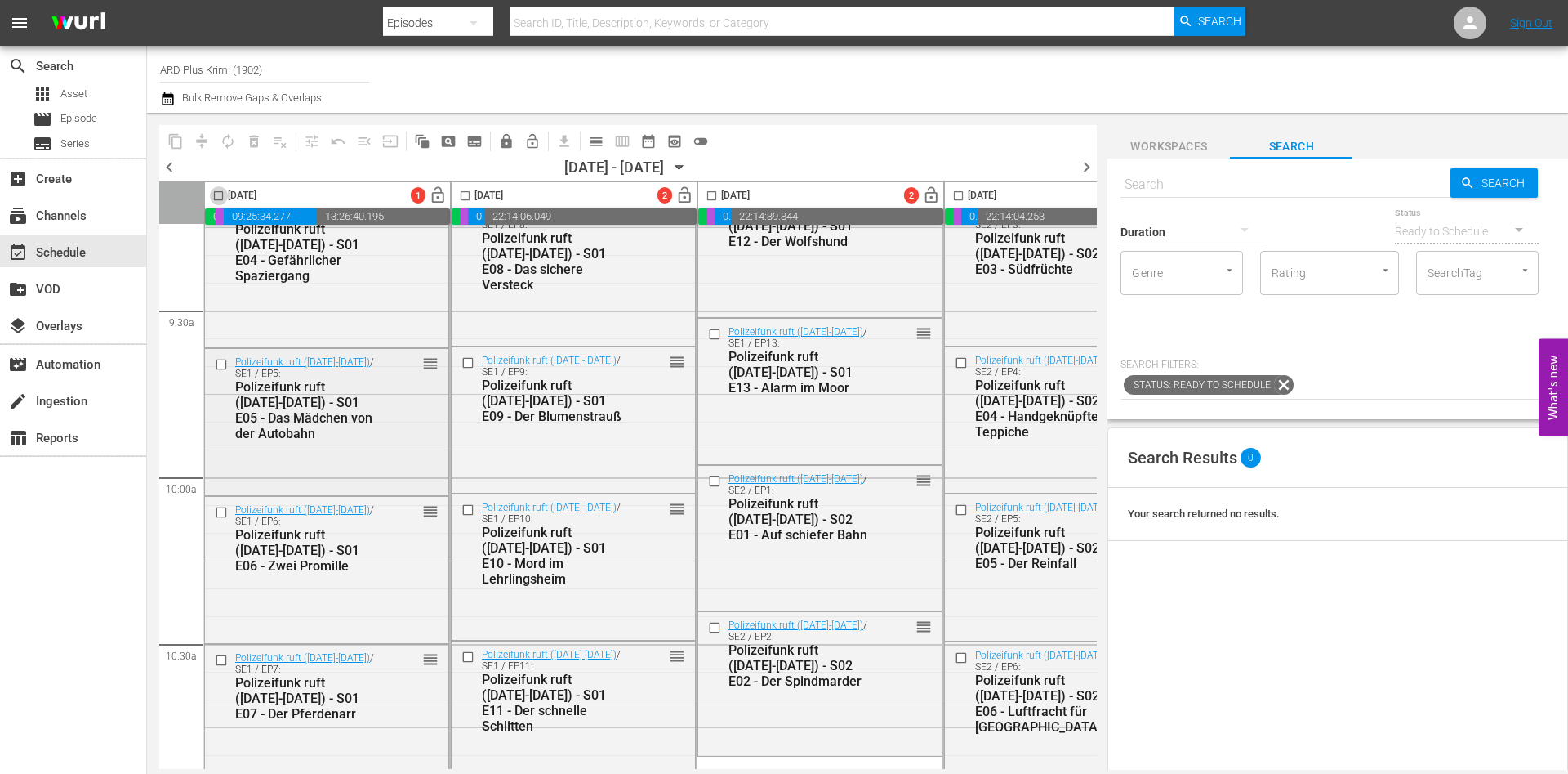
click at [221, 362] on input "checkbox" at bounding box center [223, 365] width 17 height 14
click at [220, 508] on input "checkbox" at bounding box center [223, 512] width 17 height 14
click at [220, 660] on input "checkbox" at bounding box center [223, 661] width 17 height 14
click at [172, 168] on span "chevron_left" at bounding box center [169, 167] width 21 height 21
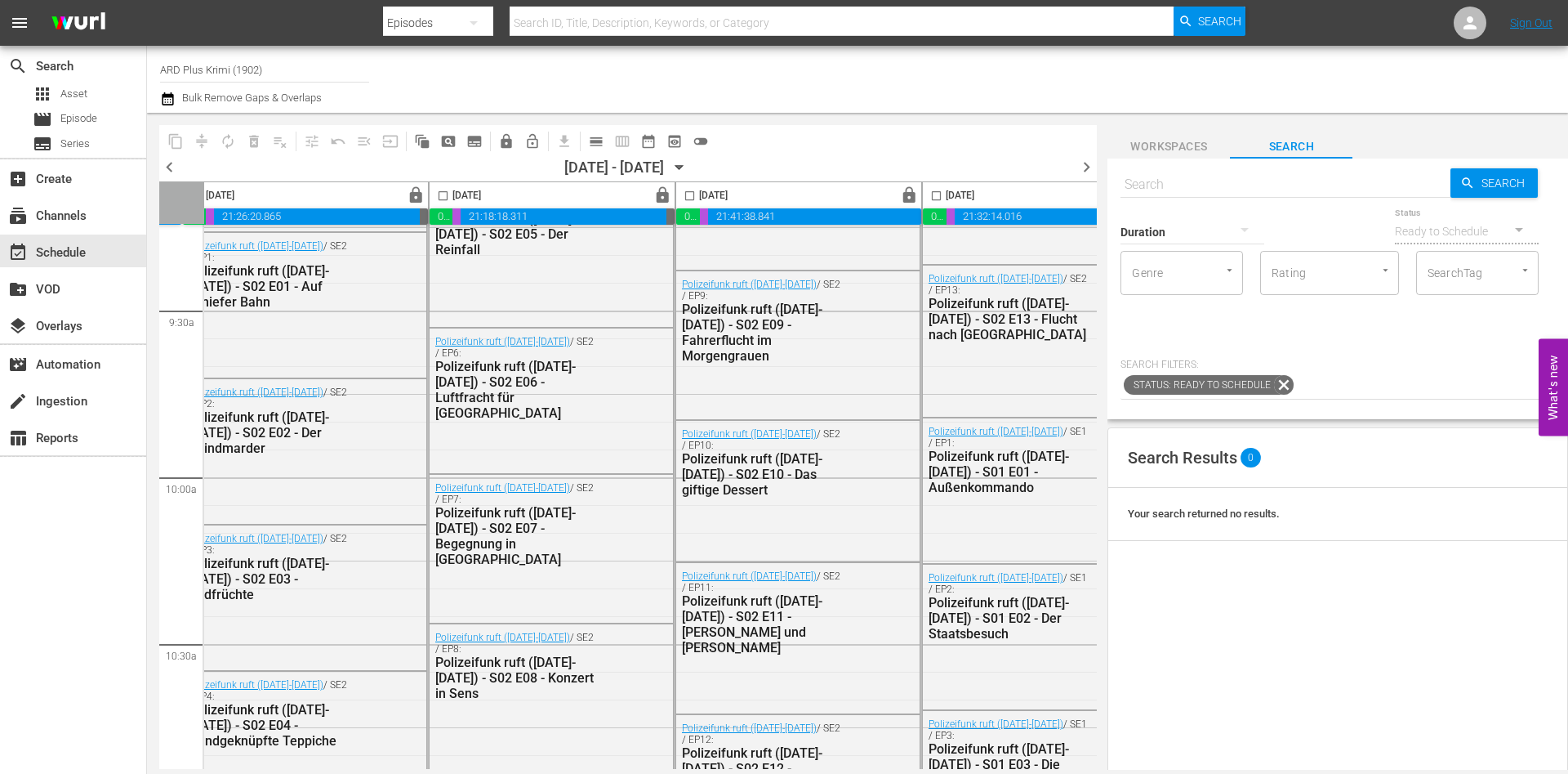
scroll to position [3084, 840]
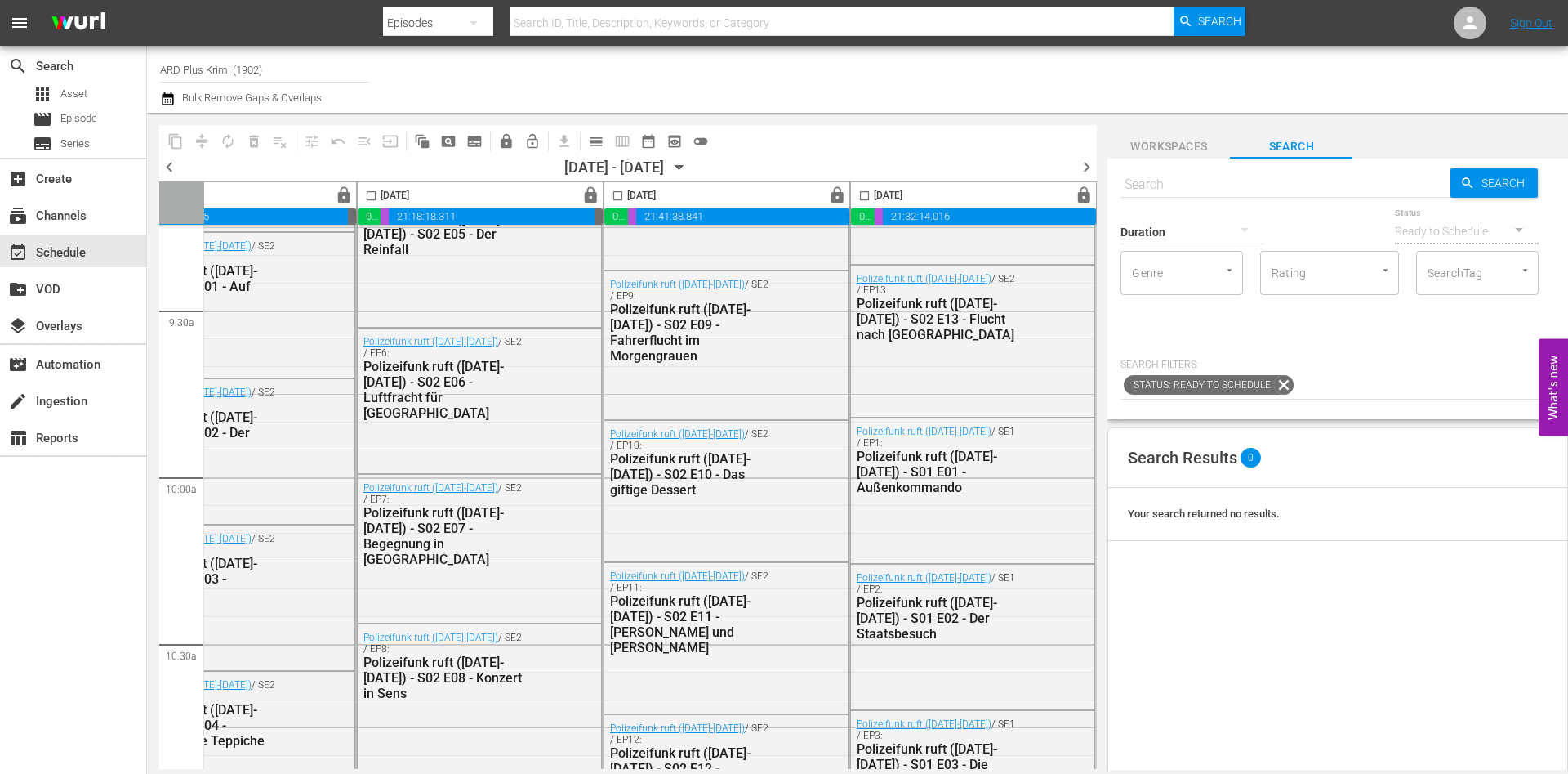
click at [1089, 162] on span "chevron_right" at bounding box center [1086, 167] width 21 height 21
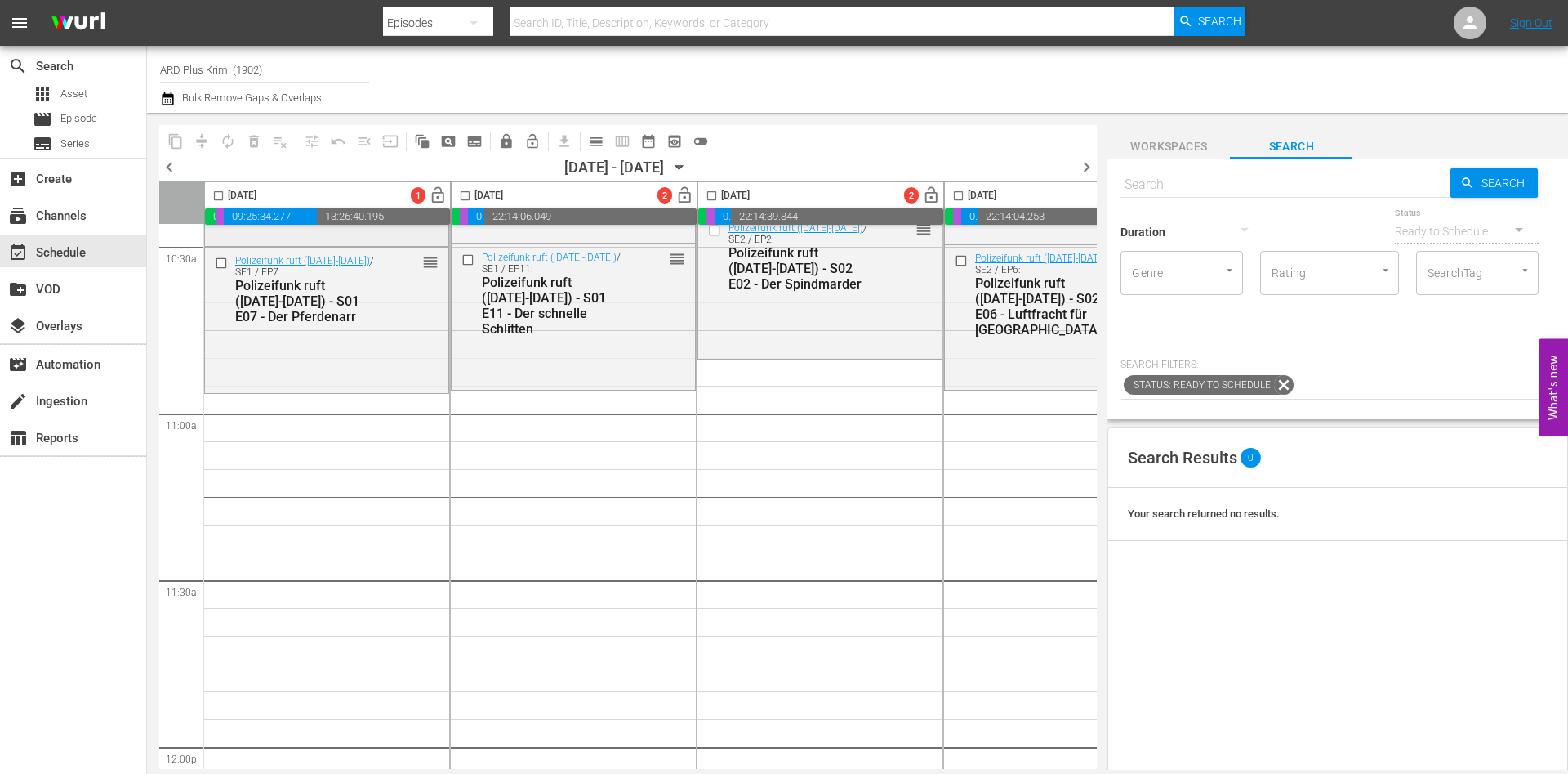
scroll to position [3482, 0]
click at [1261, 194] on div "Duration" at bounding box center [1192, 221] width 143 height 59
click at [1232, 179] on input "text" at bounding box center [1285, 185] width 330 height 39
type input "großstadreiver -"
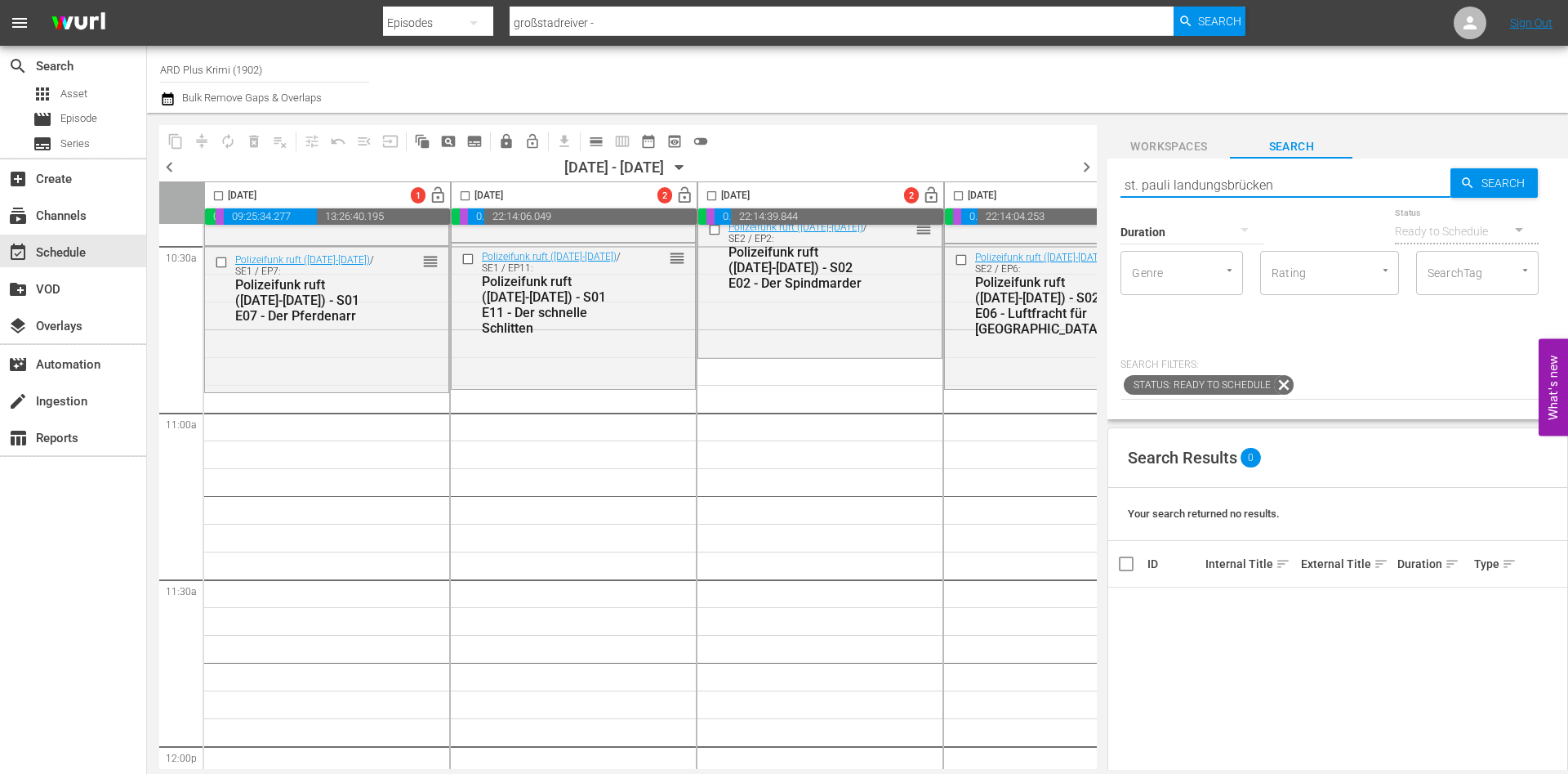
type input "st. pauli landungsbrücken"
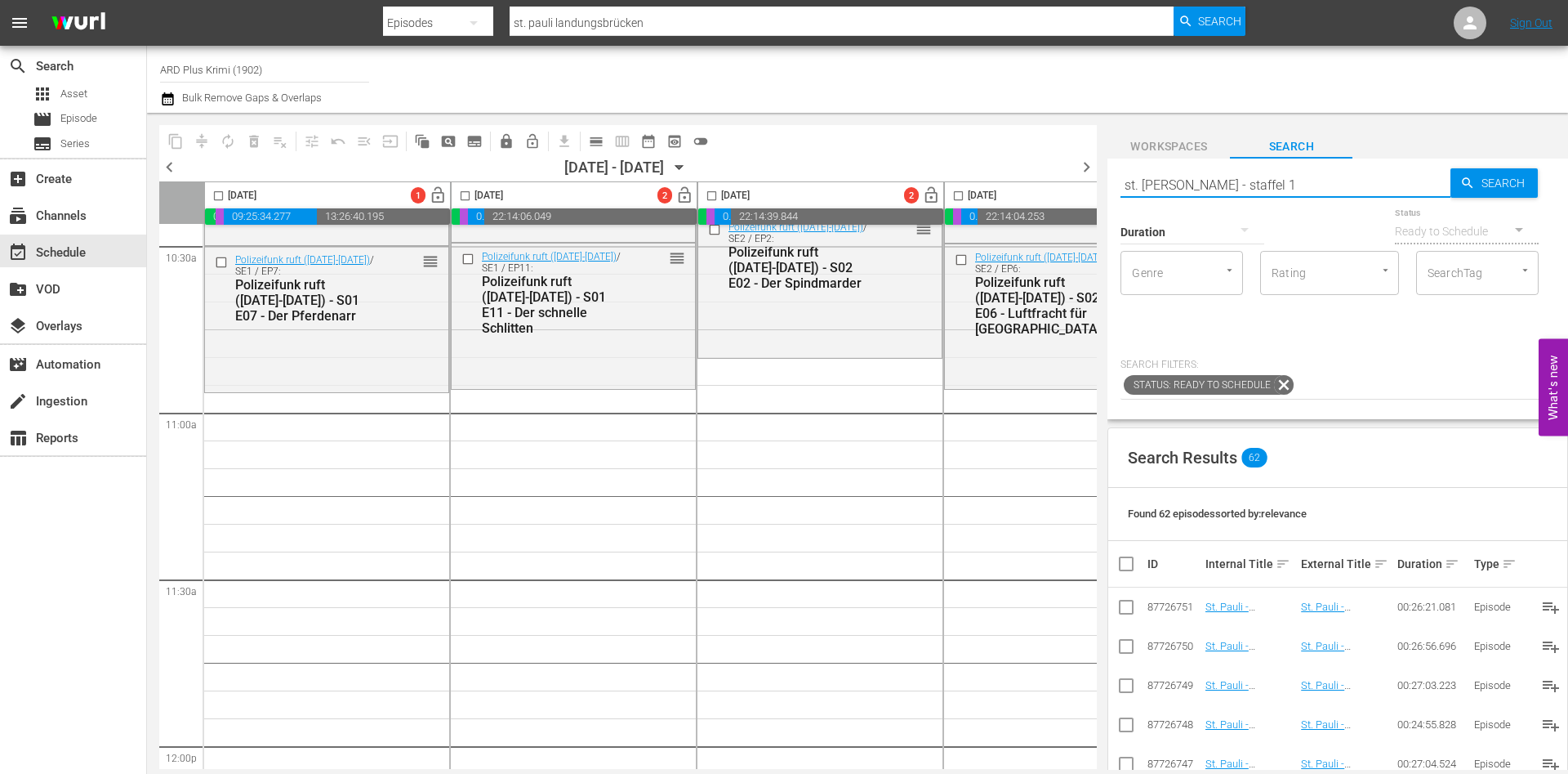
type input "st. pauli landungsbrücken - staffel 1"
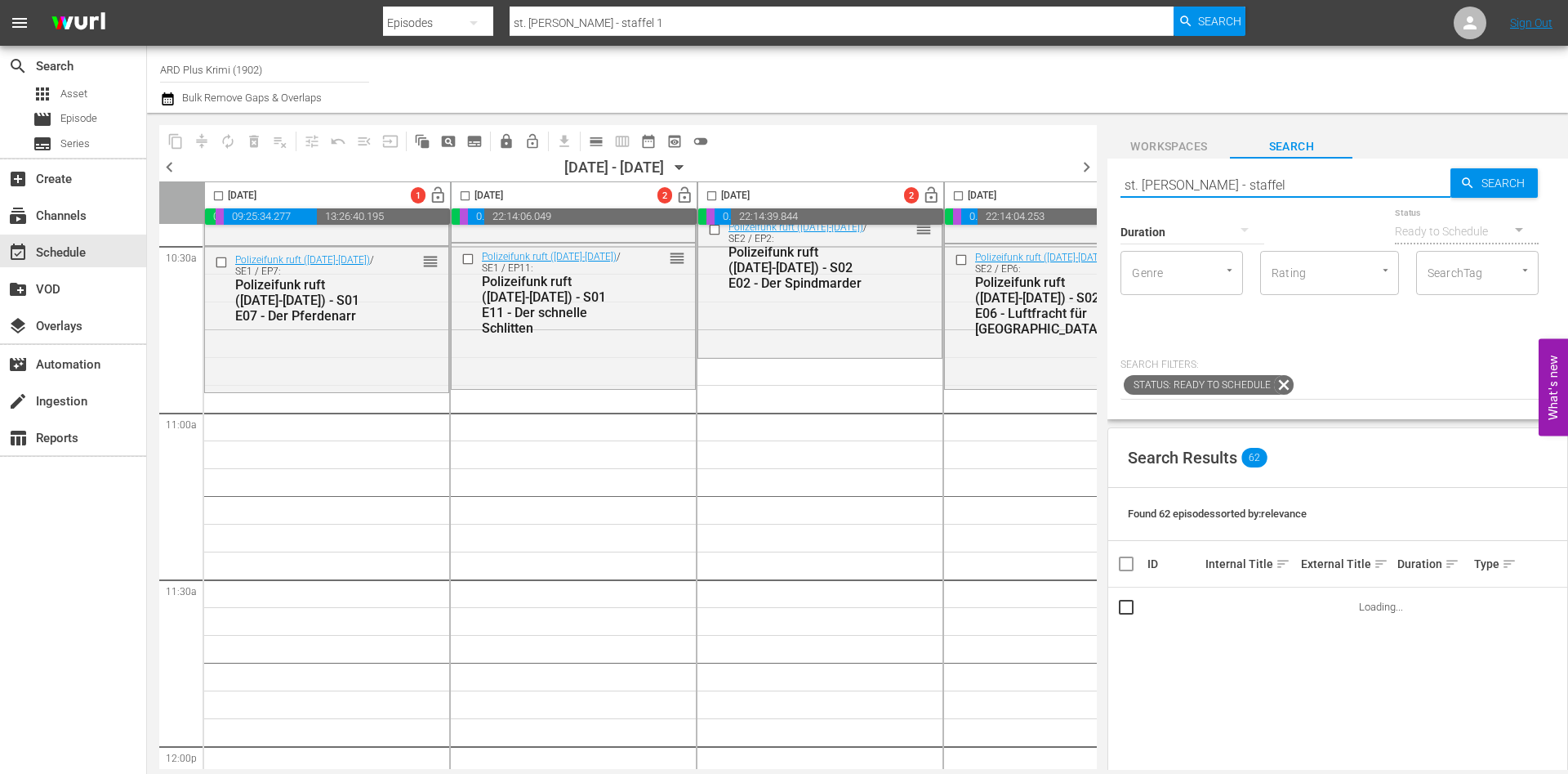
type input "st. pauli landungsbrücken - staffel"
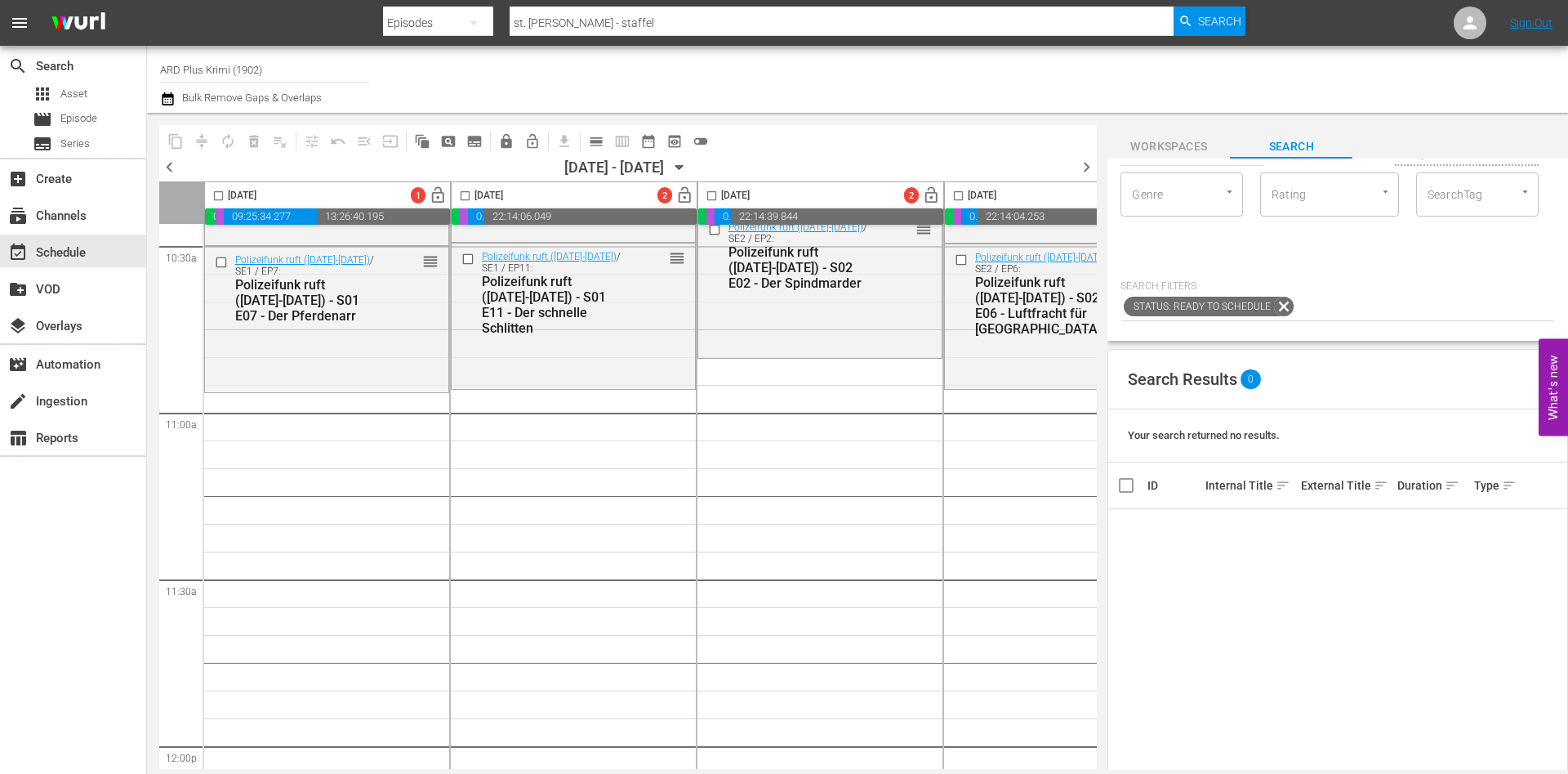
scroll to position [0, 0]
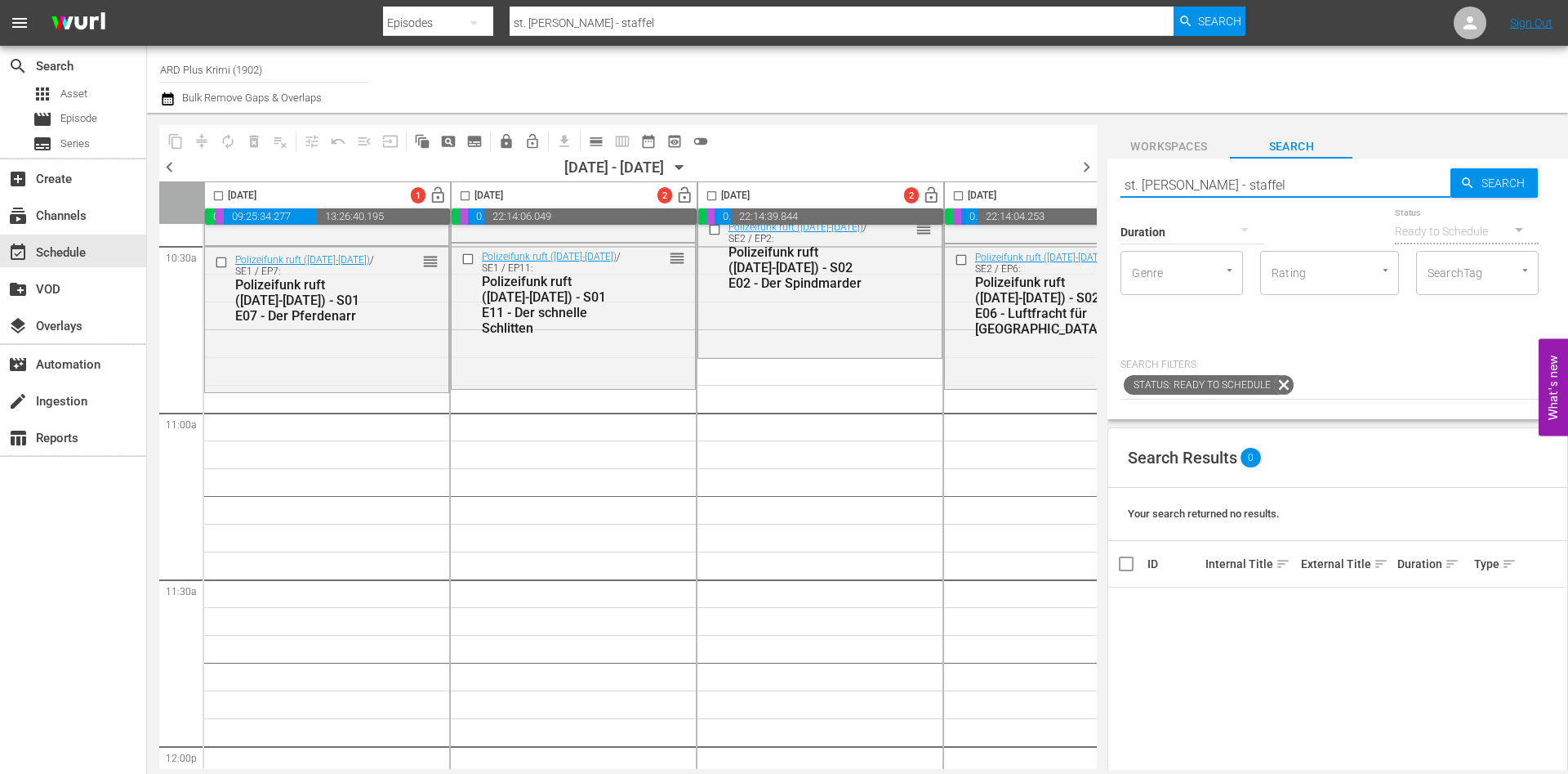
click at [1305, 188] on input "st. pauli landungsbrücken - staffel" at bounding box center [1285, 185] width 330 height 39
type input "st. pauli landungsbrücken -"
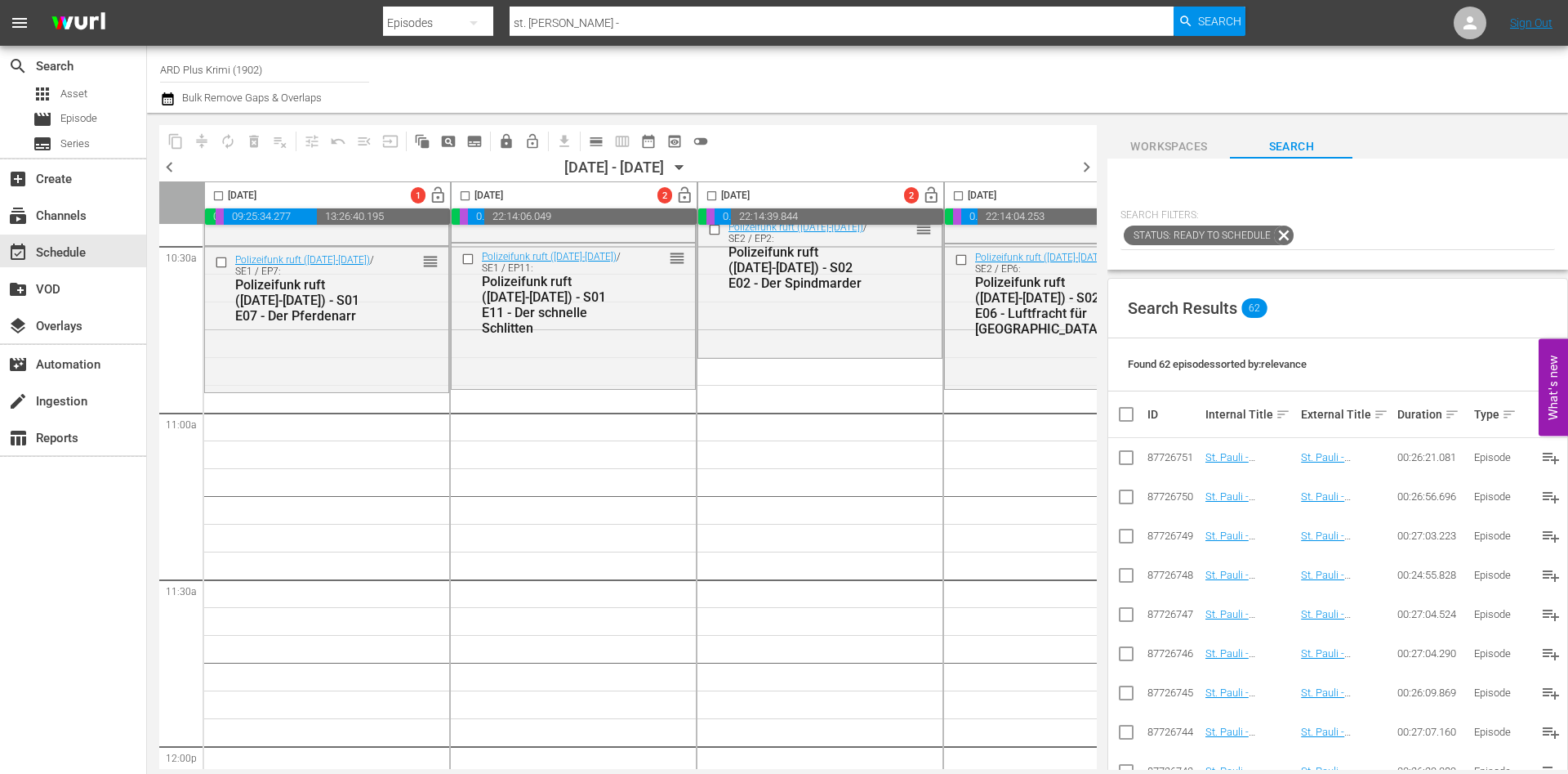
scroll to position [196, 0]
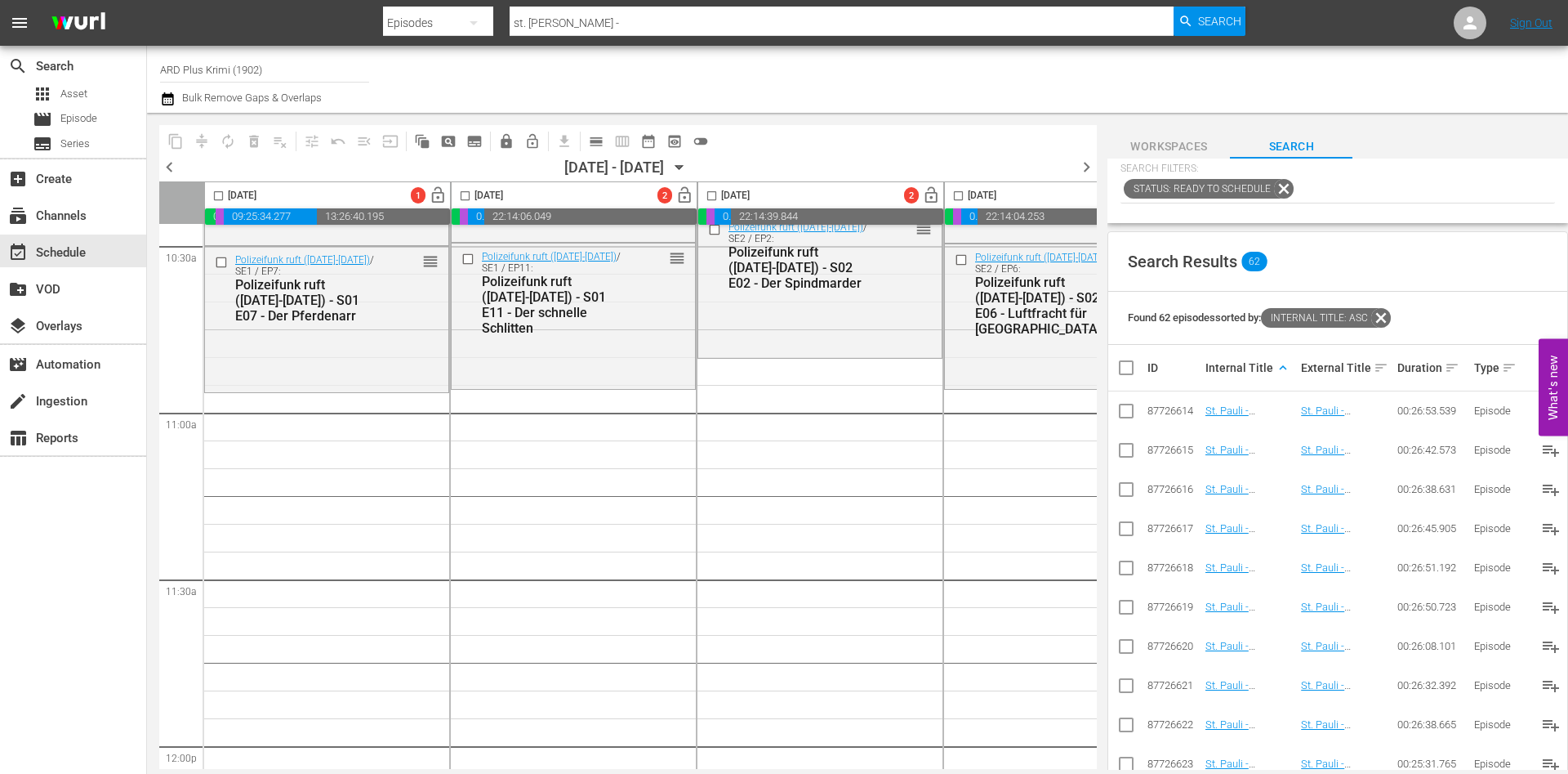
click at [1125, 406] on input "checkbox" at bounding box center [1127, 414] width 20 height 20
checkbox input "true"
click at [1124, 469] on td at bounding box center [1126, 489] width 37 height 39
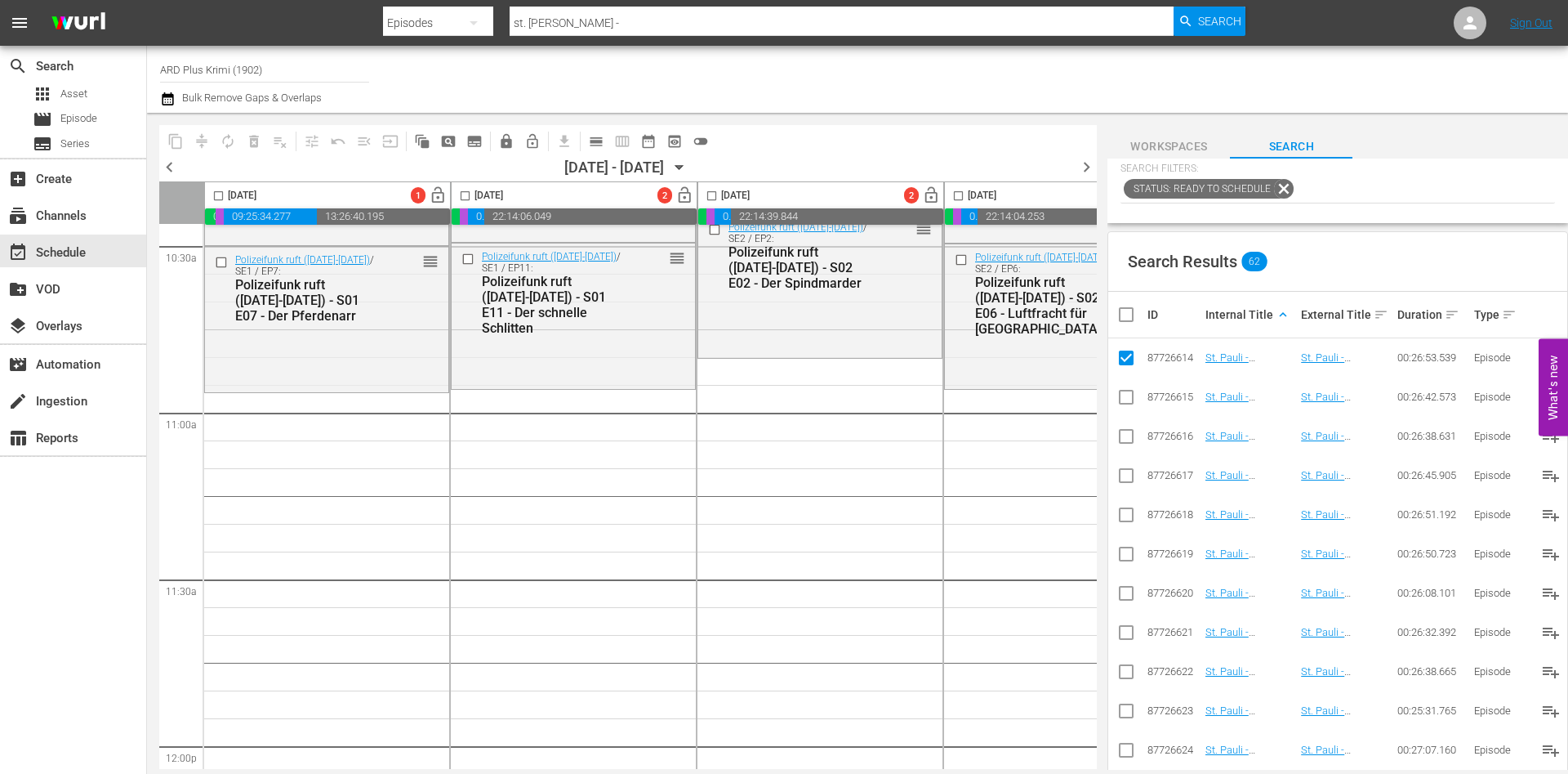
click at [1127, 395] on input "checkbox" at bounding box center [1127, 400] width 20 height 20
checkbox input "true"
click at [1125, 435] on input "checkbox" at bounding box center [1127, 440] width 20 height 20
click at [1124, 441] on input "checkbox" at bounding box center [1127, 440] width 20 height 20
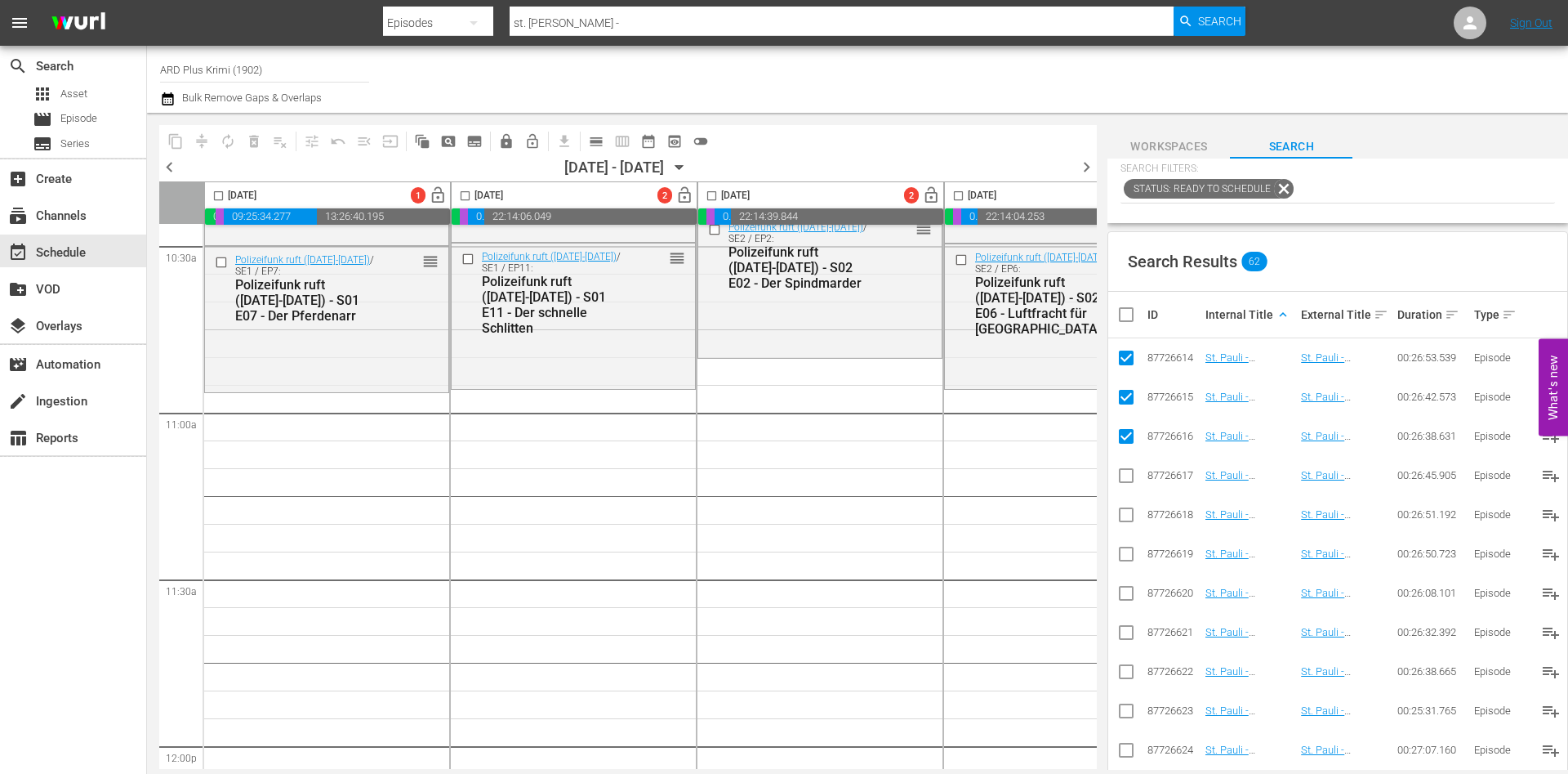
checkbox input "true"
click at [1127, 474] on input "checkbox" at bounding box center [1127, 478] width 20 height 20
checkbox input "true"
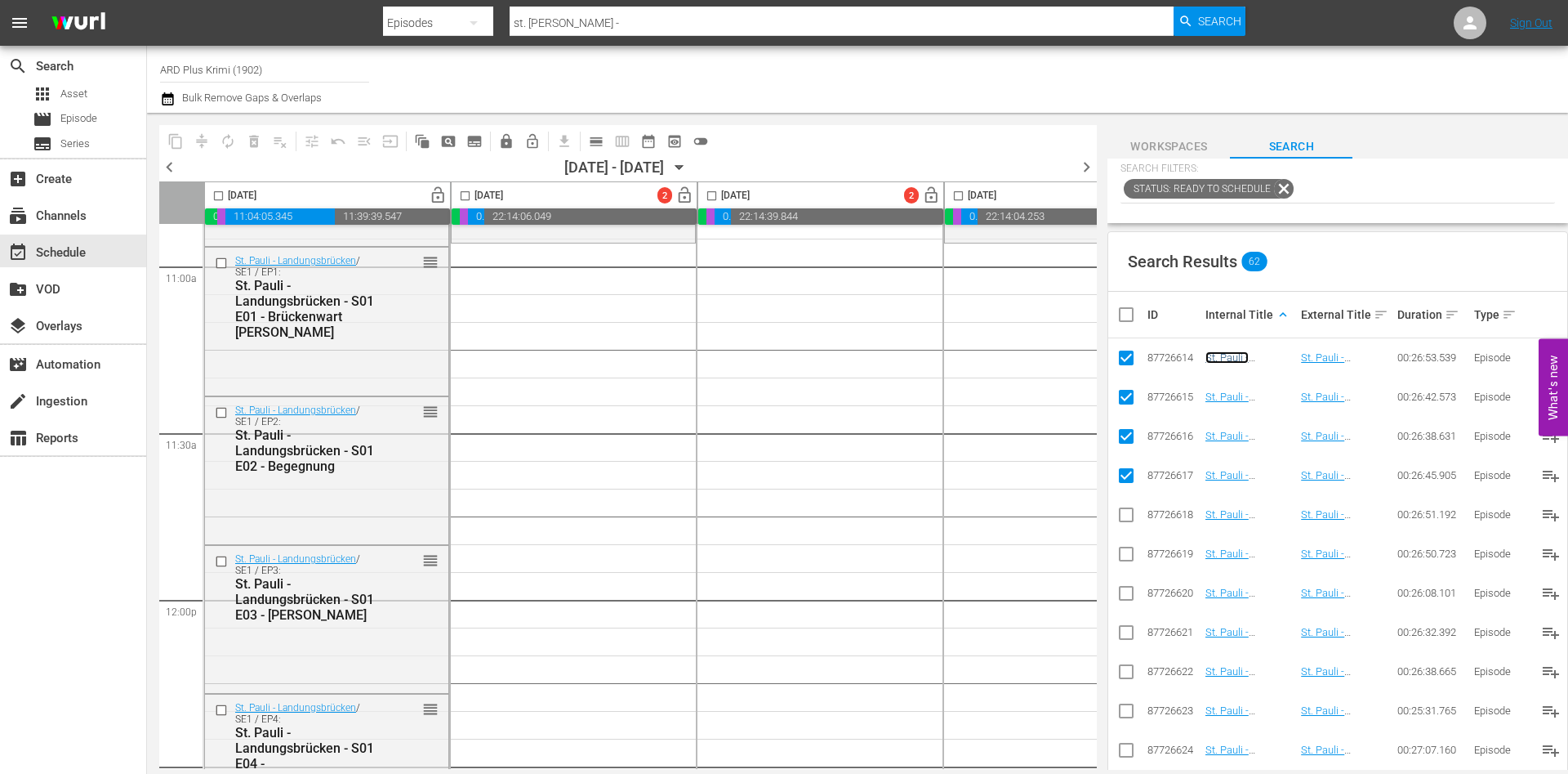
scroll to position [3582, 0]
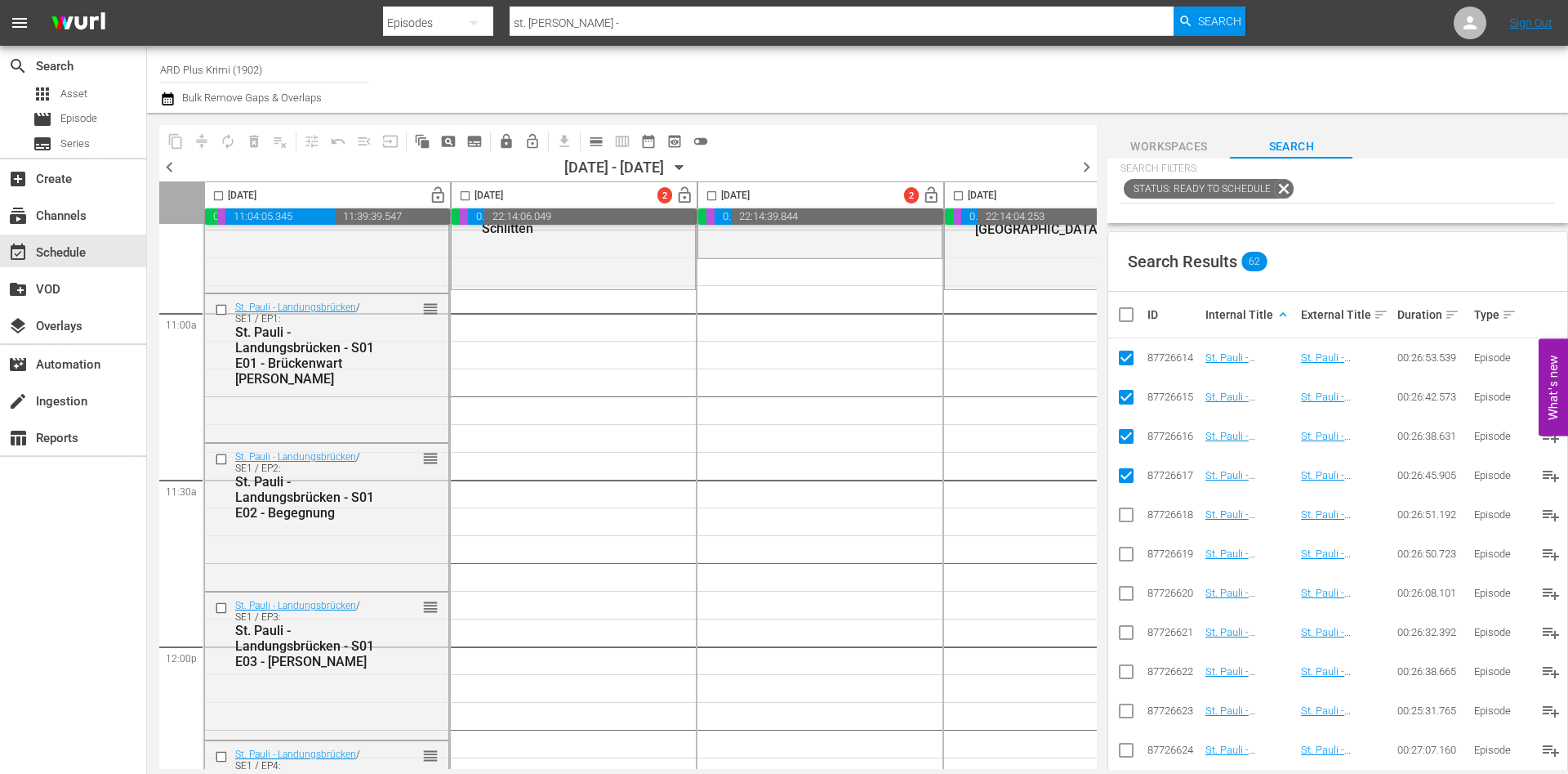
drag, startPoint x: 1125, startPoint y: 518, endPoint x: 1125, endPoint y: 569, distance: 51.0
click at [1125, 518] on input "checkbox" at bounding box center [1127, 518] width 20 height 20
checkbox input "true"
click at [1125, 569] on td at bounding box center [1126, 554] width 37 height 39
click at [1125, 552] on input "checkbox" at bounding box center [1127, 557] width 20 height 20
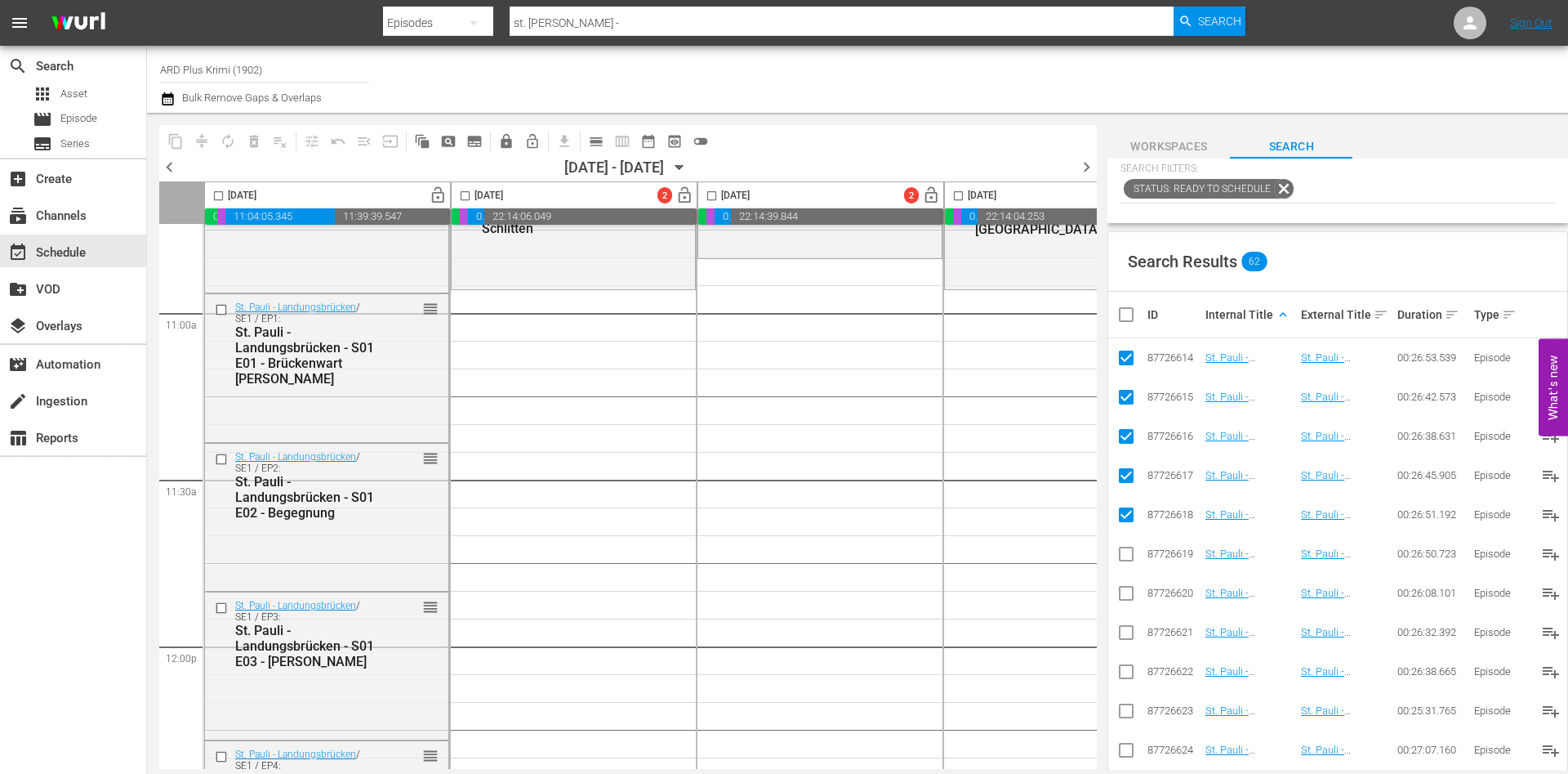
checkbox input "true"
click at [1125, 598] on input "checkbox" at bounding box center [1127, 597] width 20 height 20
checkbox input "true"
click at [1125, 634] on input "checkbox" at bounding box center [1127, 636] width 20 height 20
checkbox input "true"
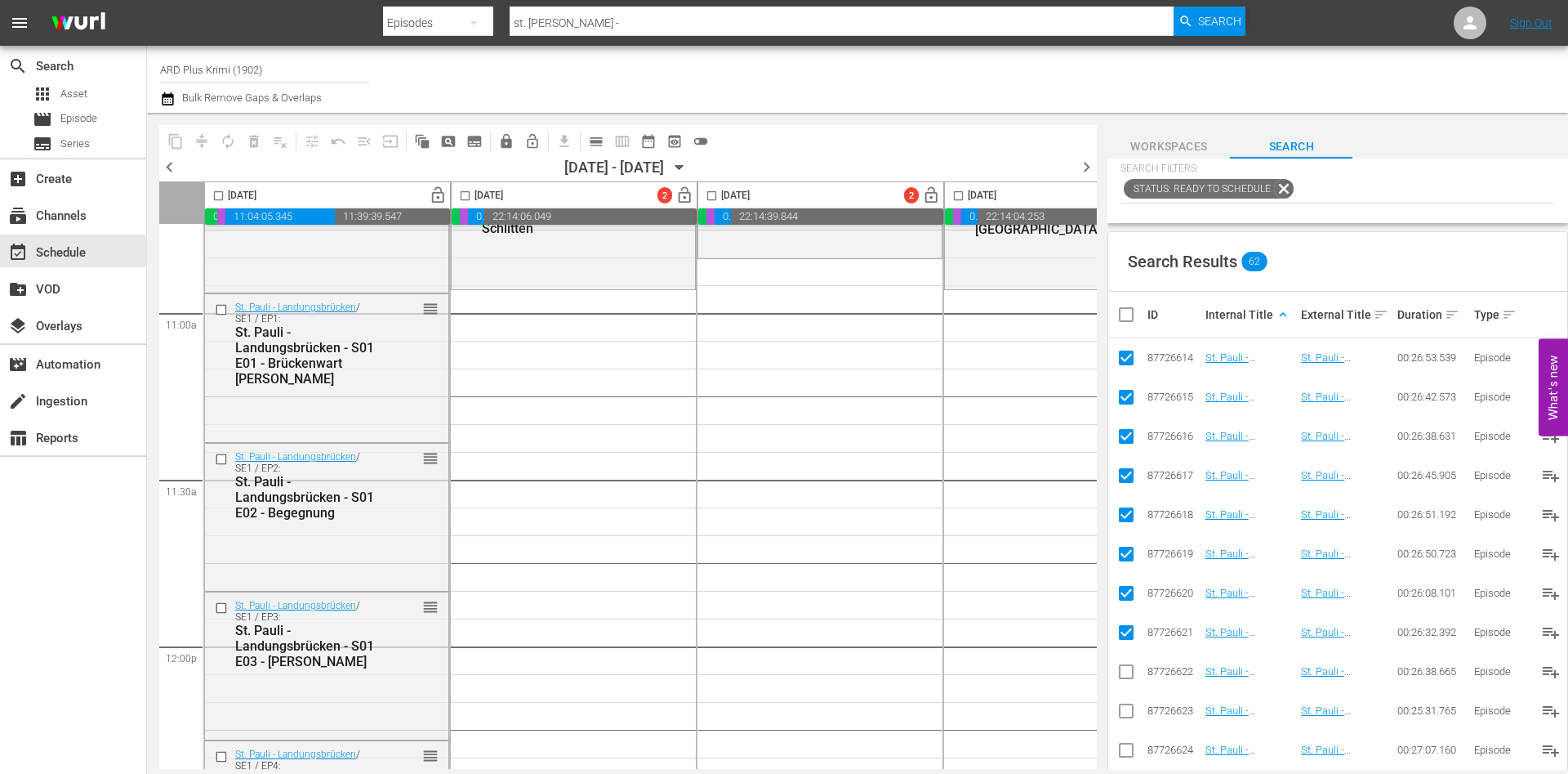
click at [1131, 352] on input "checkbox" at bounding box center [1127, 361] width 20 height 20
checkbox input "false"
click at [1125, 399] on input "checkbox" at bounding box center [1127, 400] width 20 height 20
checkbox input "false"
click at [1126, 434] on input "checkbox" at bounding box center [1127, 440] width 20 height 20
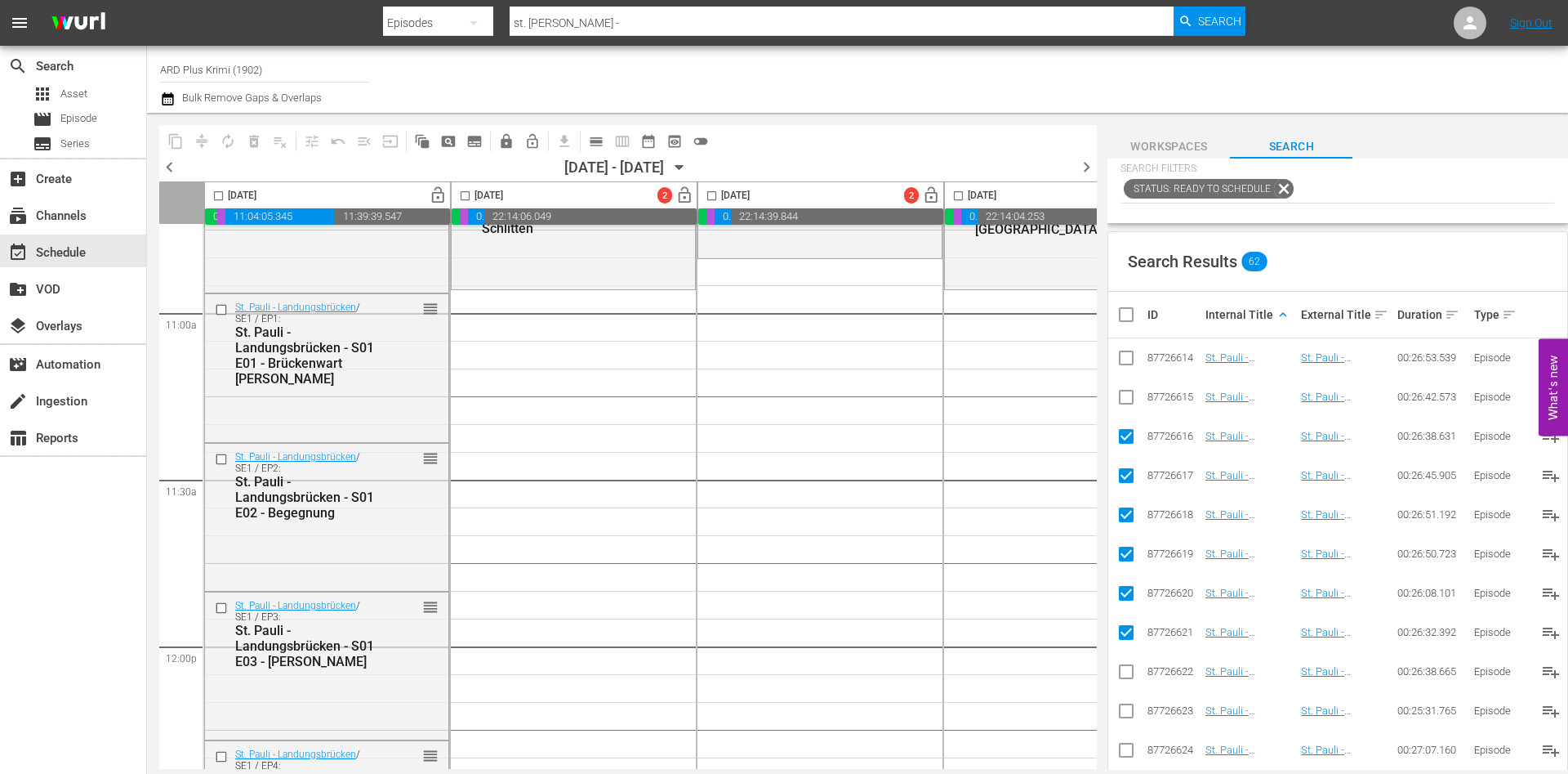
checkbox input "false"
click at [1126, 477] on input "checkbox" at bounding box center [1127, 478] width 20 height 20
checkbox input "false"
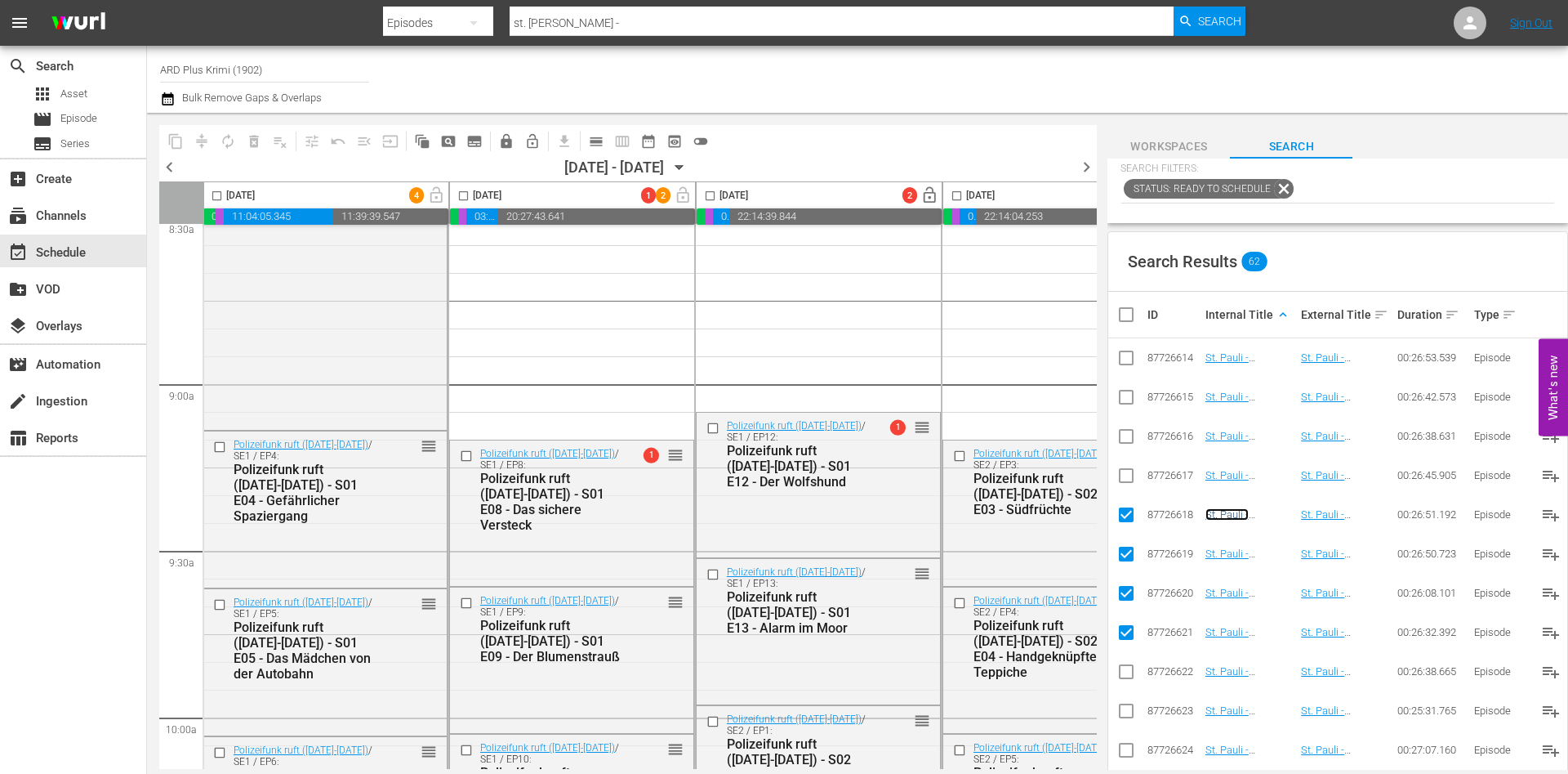
scroll to position [2842, 2]
click at [219, 450] on input "checkbox" at bounding box center [221, 448] width 17 height 14
click at [219, 607] on input "checkbox" at bounding box center [221, 606] width 17 height 14
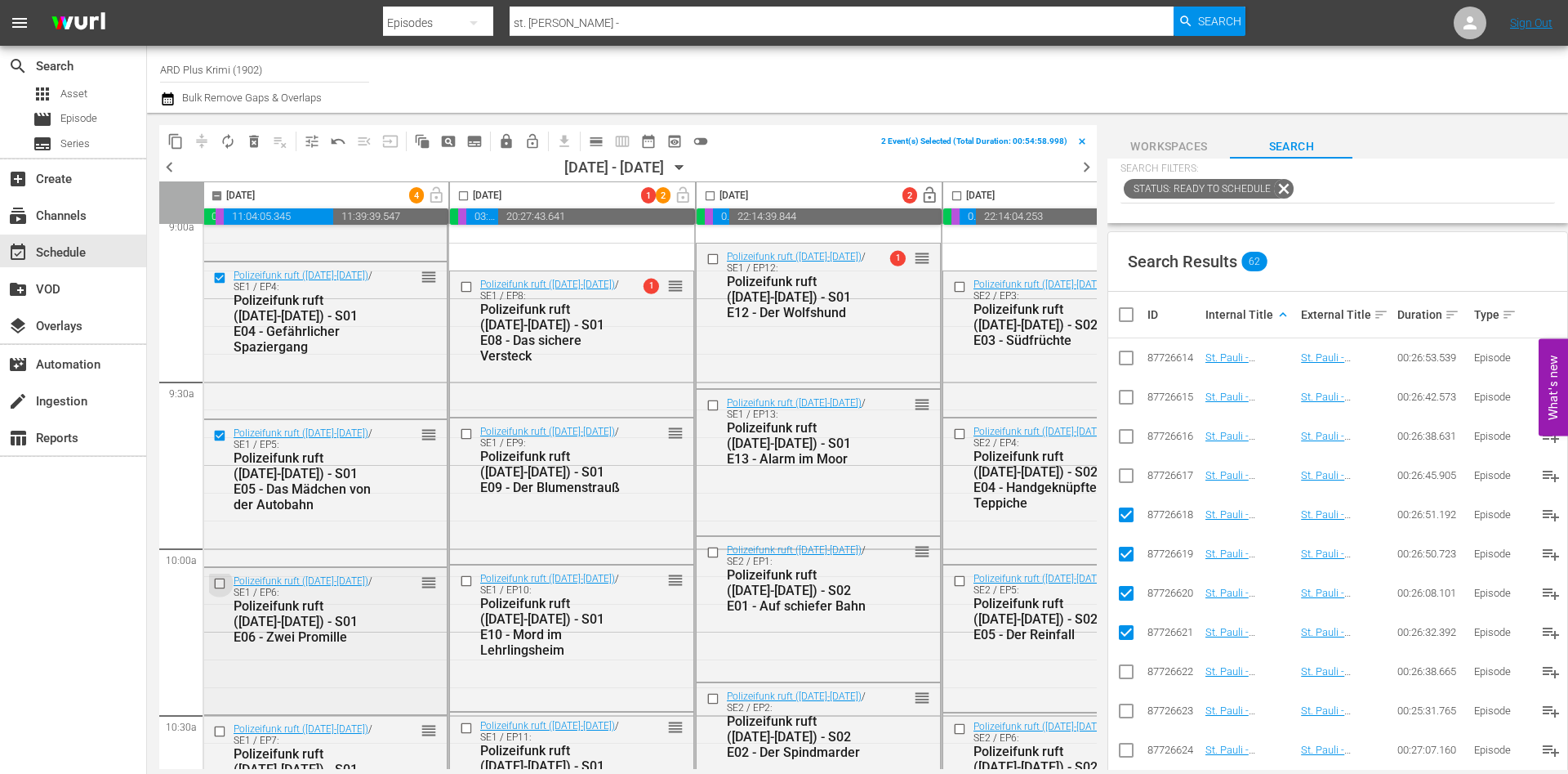
click at [219, 589] on input "checkbox" at bounding box center [221, 583] width 17 height 14
click at [222, 725] on input "checkbox" at bounding box center [221, 732] width 17 height 14
click at [176, 141] on span "content_copy" at bounding box center [176, 142] width 16 height 16
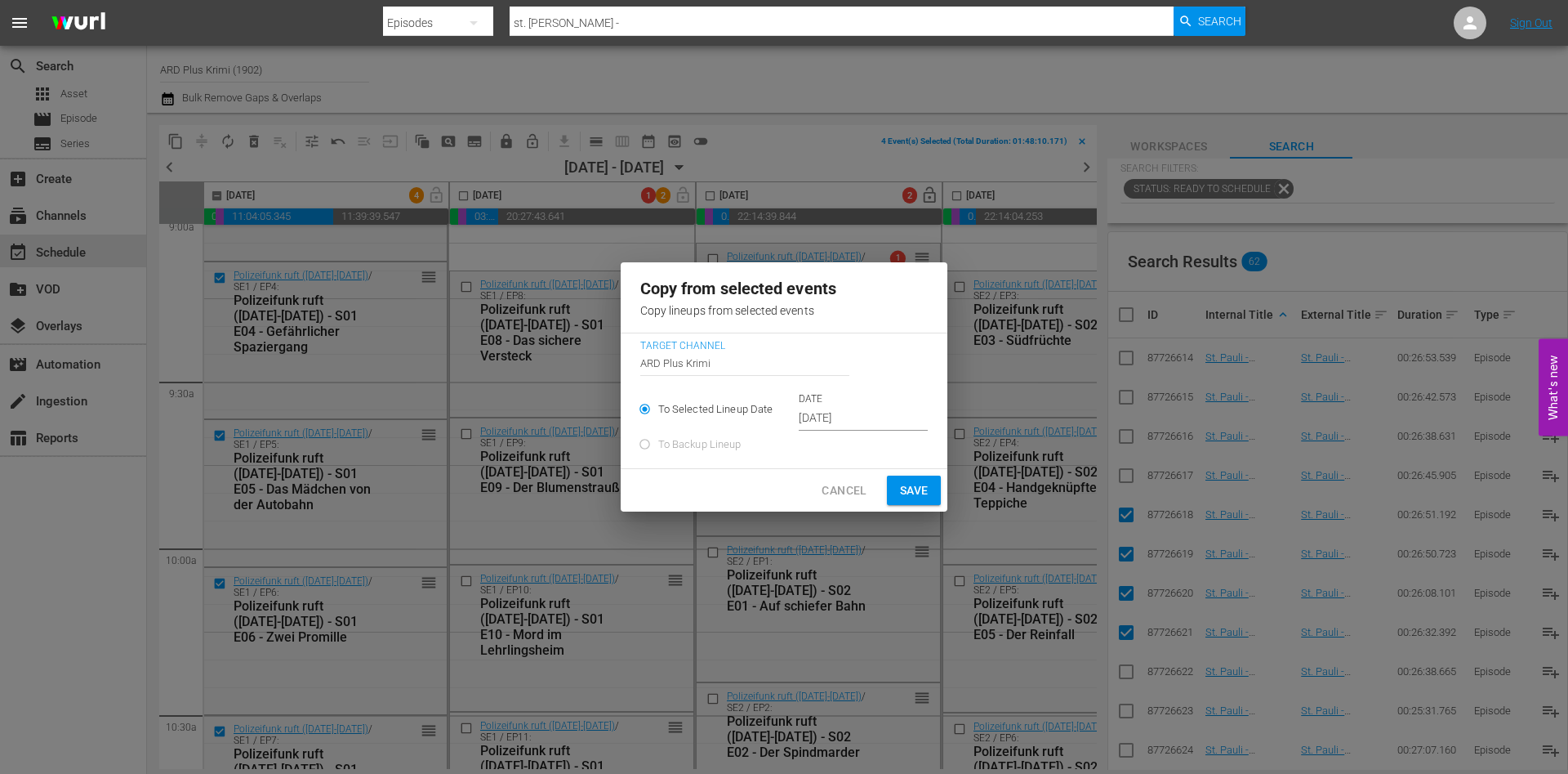
click at [842, 486] on span "Cancel" at bounding box center [844, 490] width 45 height 21
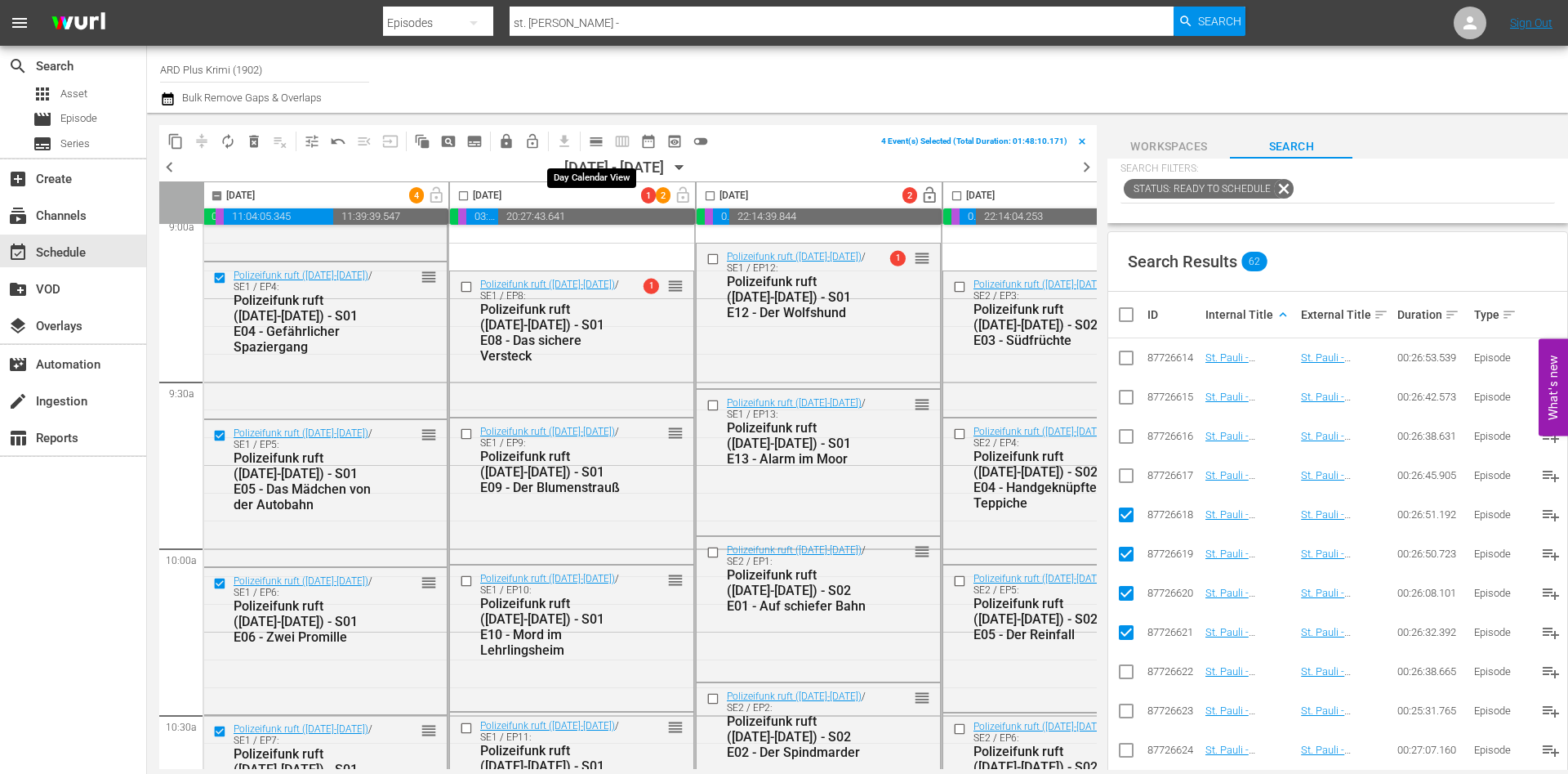
click at [591, 138] on span "calendar_view_day_outlined" at bounding box center [596, 142] width 16 height 16
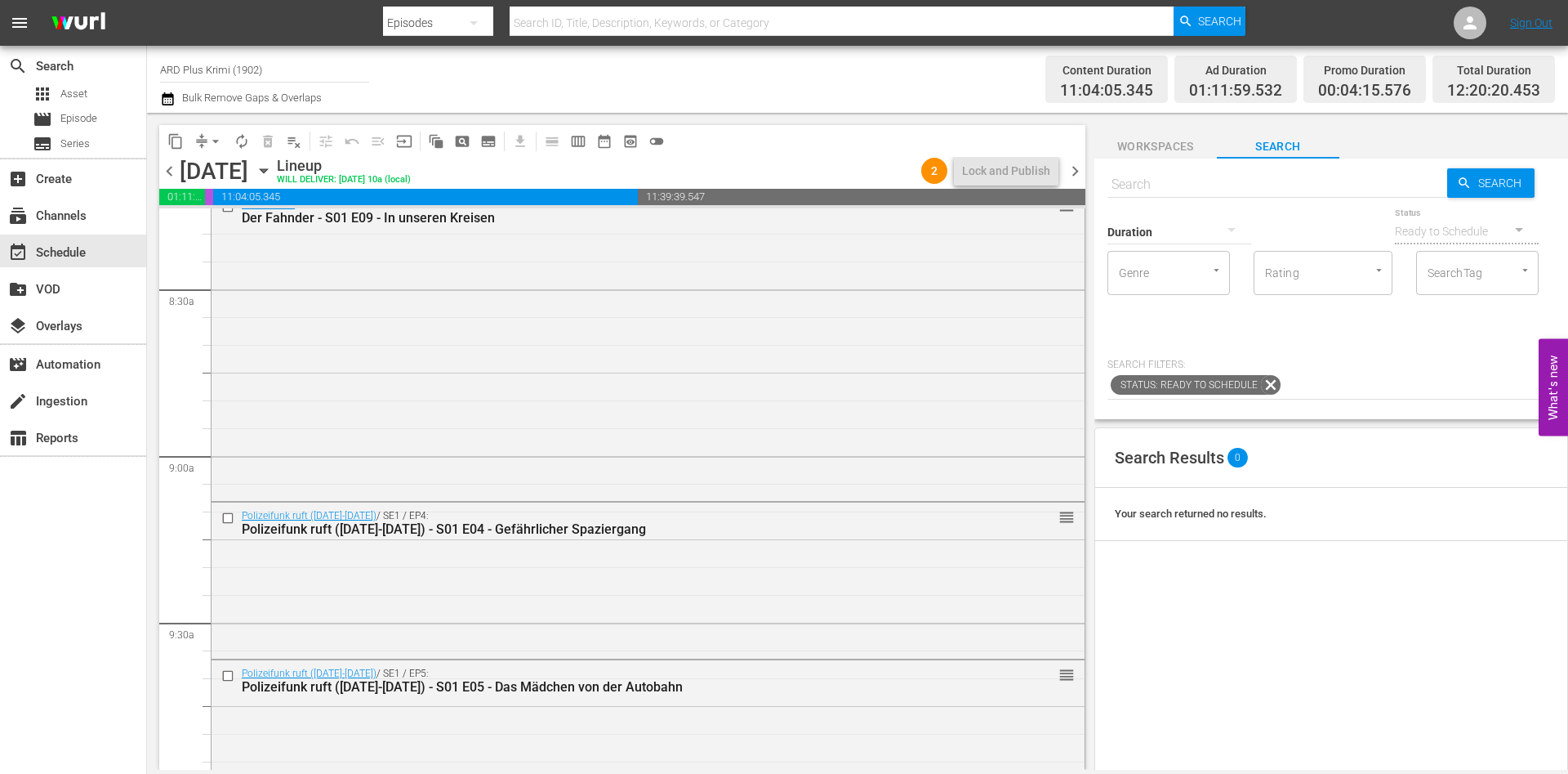
scroll to position [2838, 0]
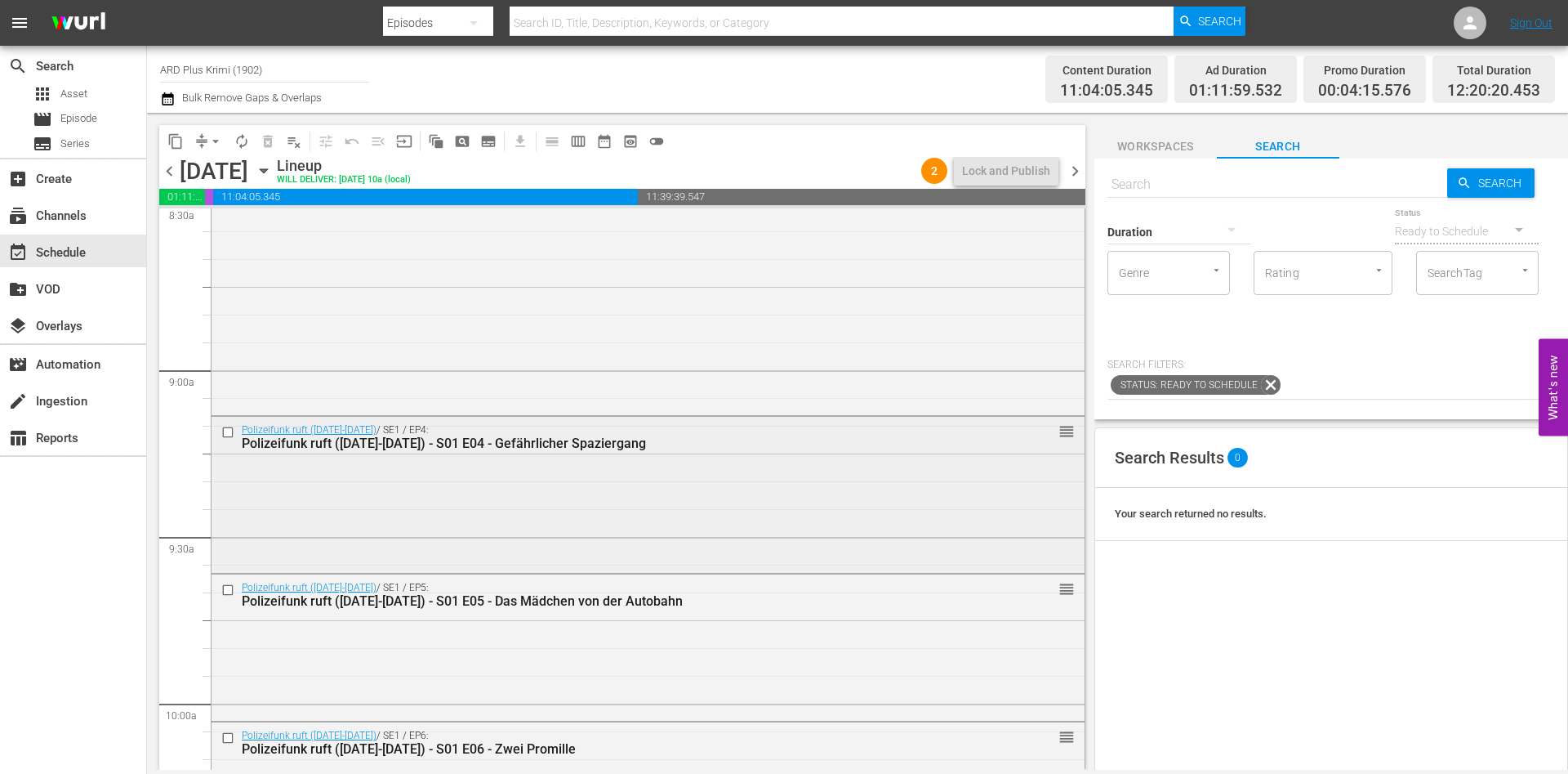
click at [229, 428] on input "checkbox" at bounding box center [229, 433] width 17 height 14
click at [231, 589] on input "checkbox" at bounding box center [229, 590] width 17 height 14
click at [227, 735] on input "checkbox" at bounding box center [229, 738] width 17 height 14
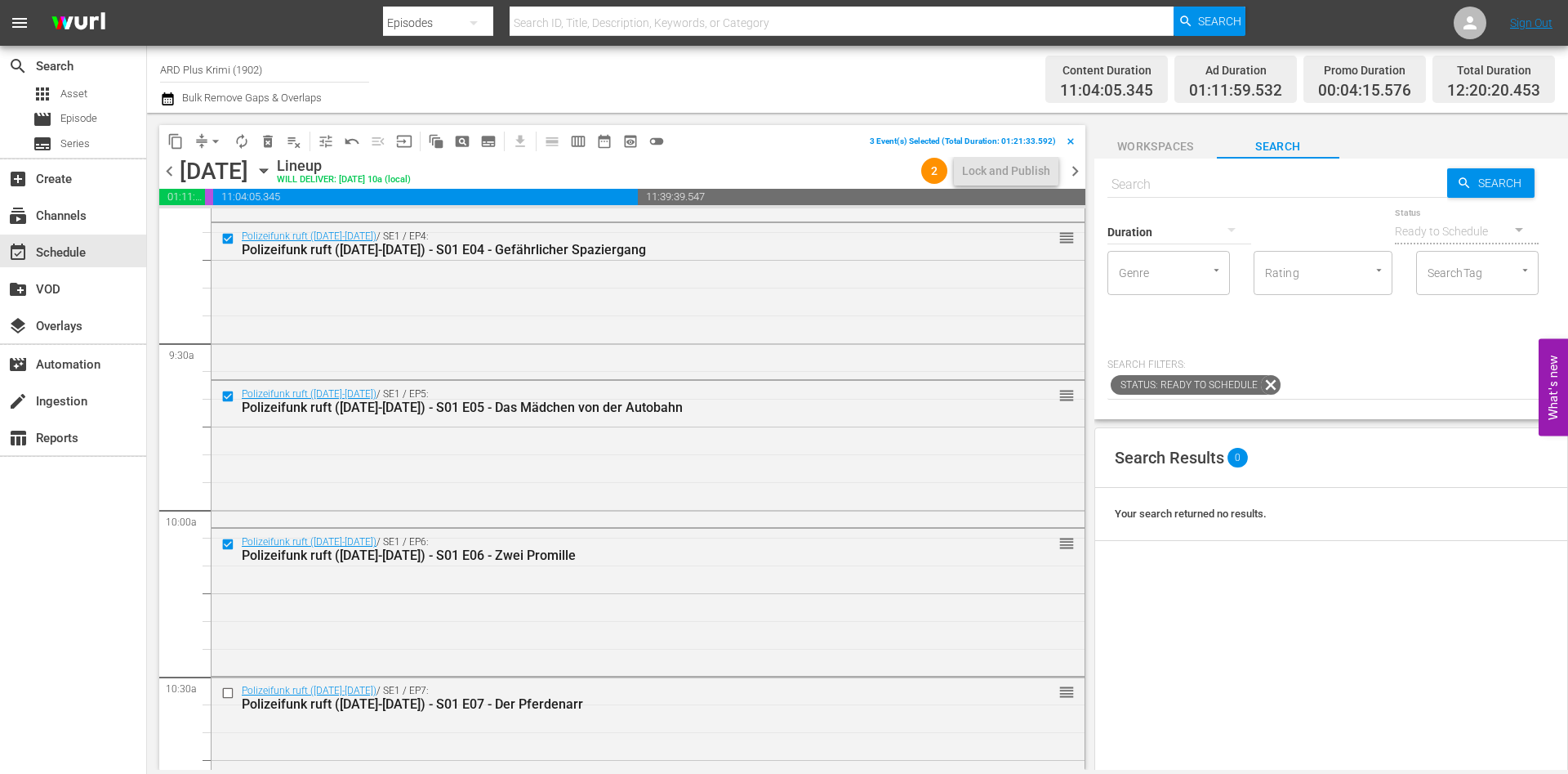
scroll to position [3033, 0]
click at [227, 690] on input "checkbox" at bounding box center [229, 691] width 17 height 14
click at [176, 140] on span "content_copy" at bounding box center [176, 142] width 16 height 16
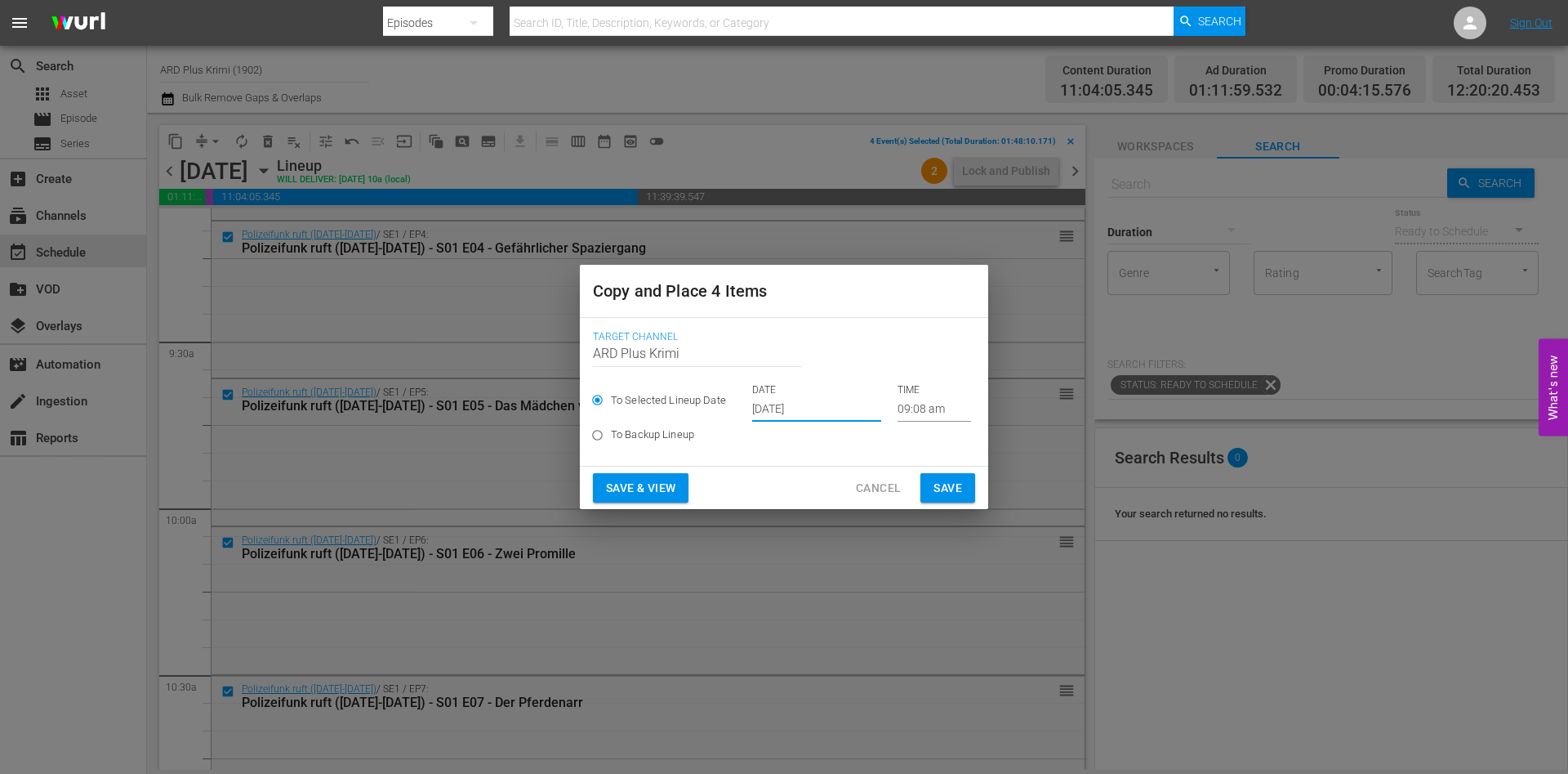
click at [820, 400] on input "Sep 19th 2025" at bounding box center [817, 408] width 129 height 24
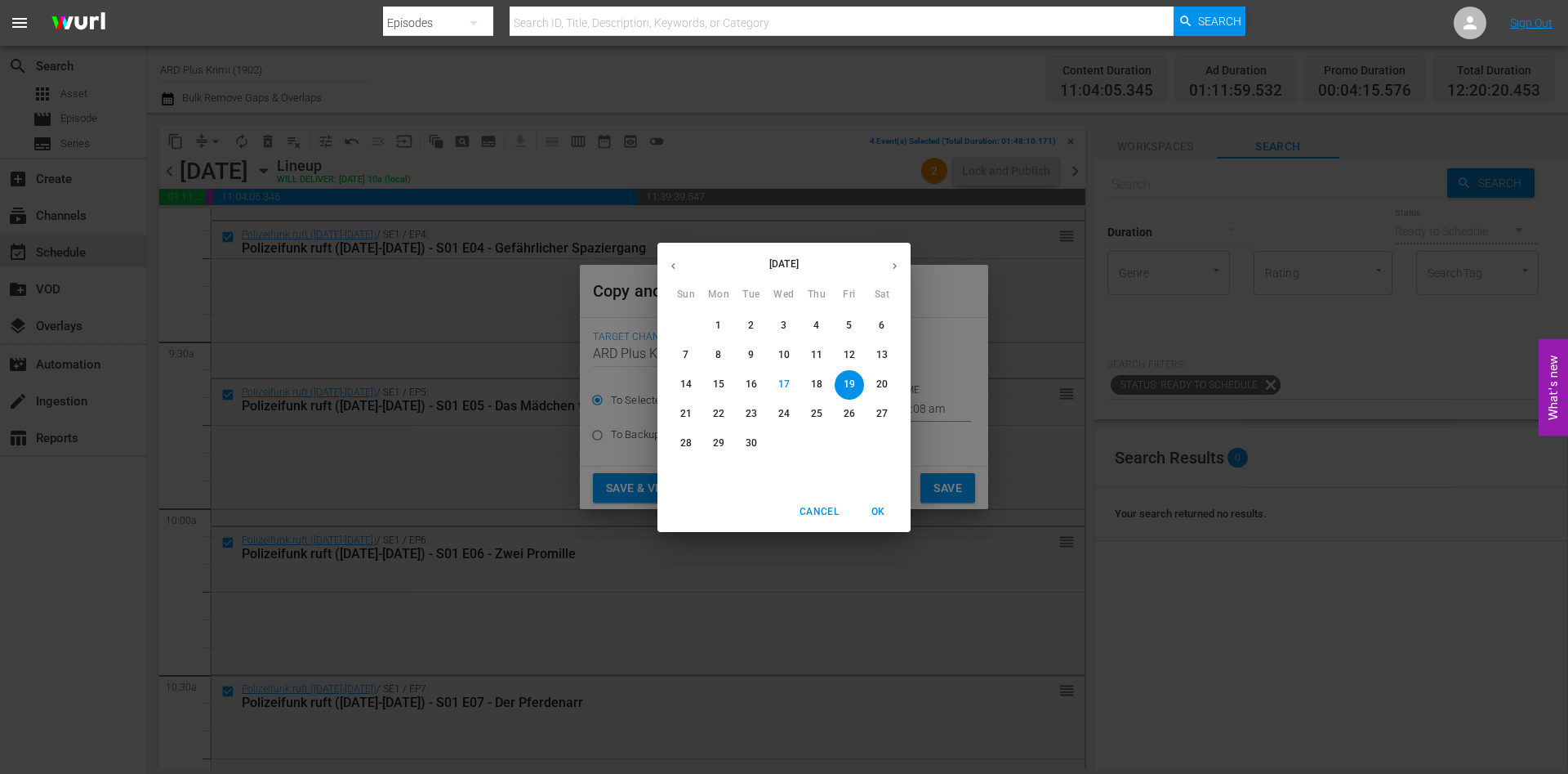
click at [890, 260] on icon "button" at bounding box center [895, 266] width 13 height 13
click at [778, 326] on span "1" at bounding box center [784, 326] width 30 height 14
type input "Oct 1st 2025"
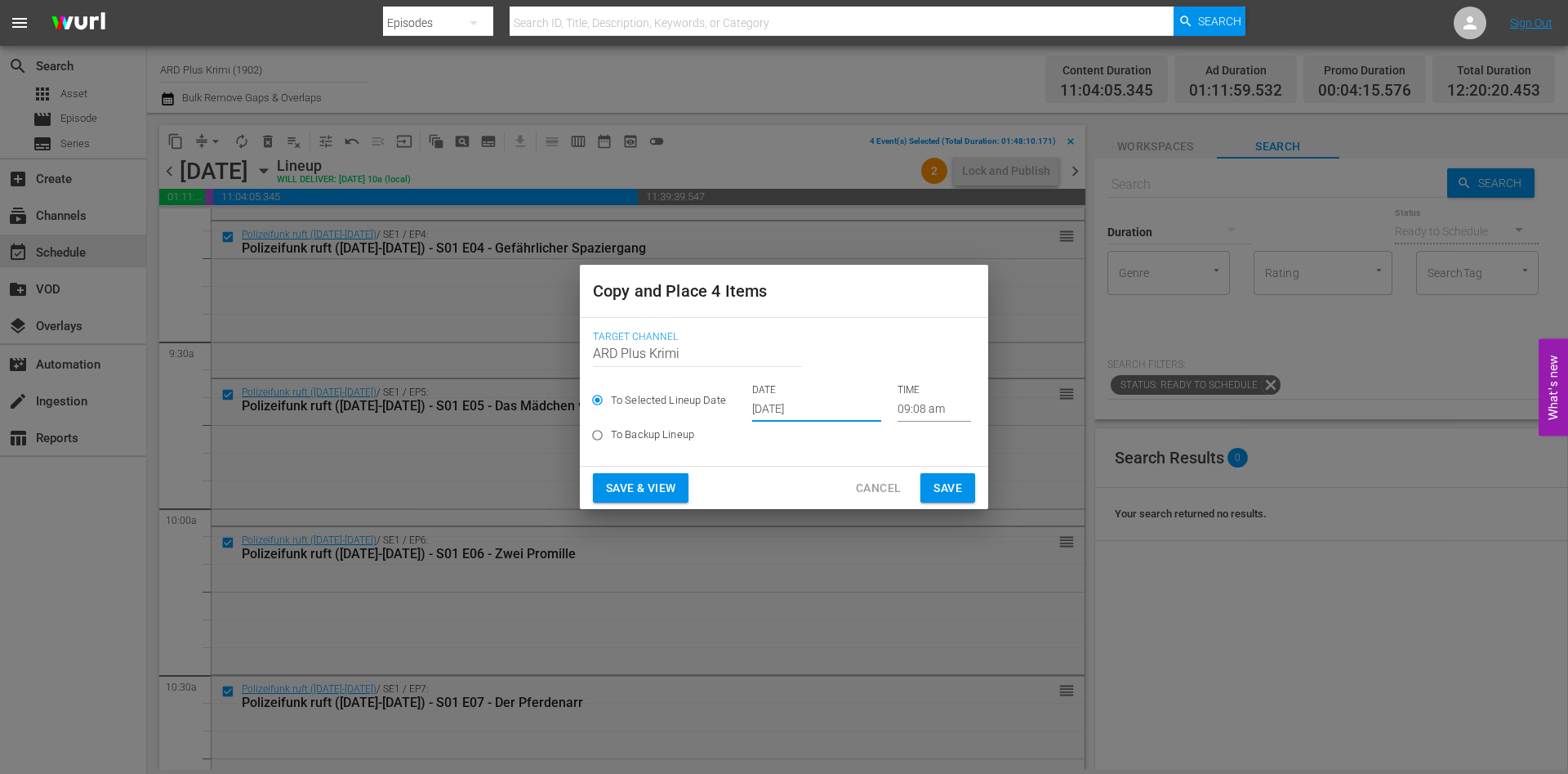
click at [925, 407] on input "09:08 am" at bounding box center [934, 408] width 73 height 24
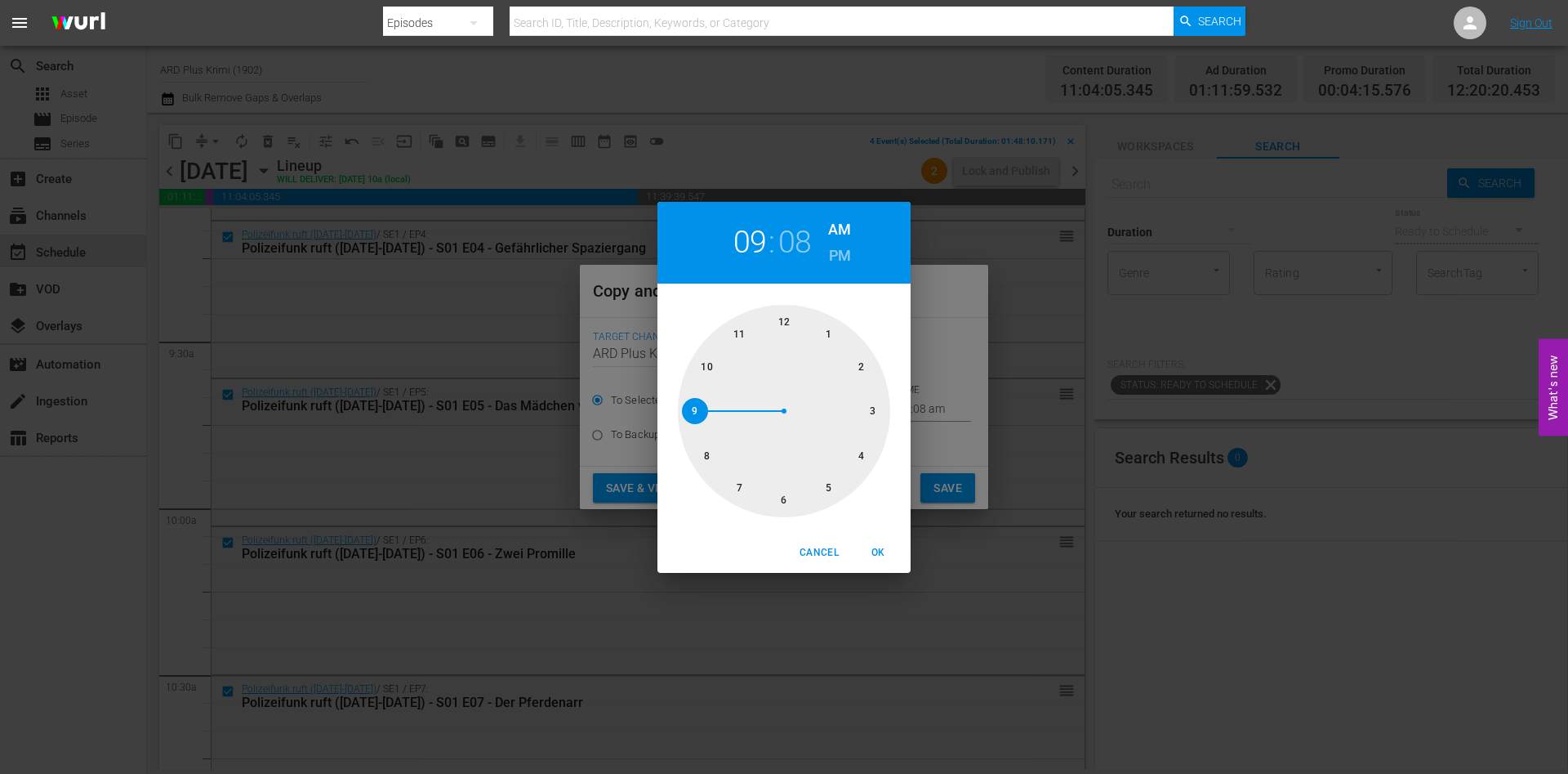
click at [848, 258] on h6 "PM" at bounding box center [840, 255] width 22 height 26
drag, startPoint x: 736, startPoint y: 345, endPoint x: 747, endPoint y: 322, distance: 25.5
click at [747, 322] on div at bounding box center [784, 410] width 212 height 212
click at [878, 545] on span "OK" at bounding box center [878, 552] width 39 height 17
type input "11:08 pm"
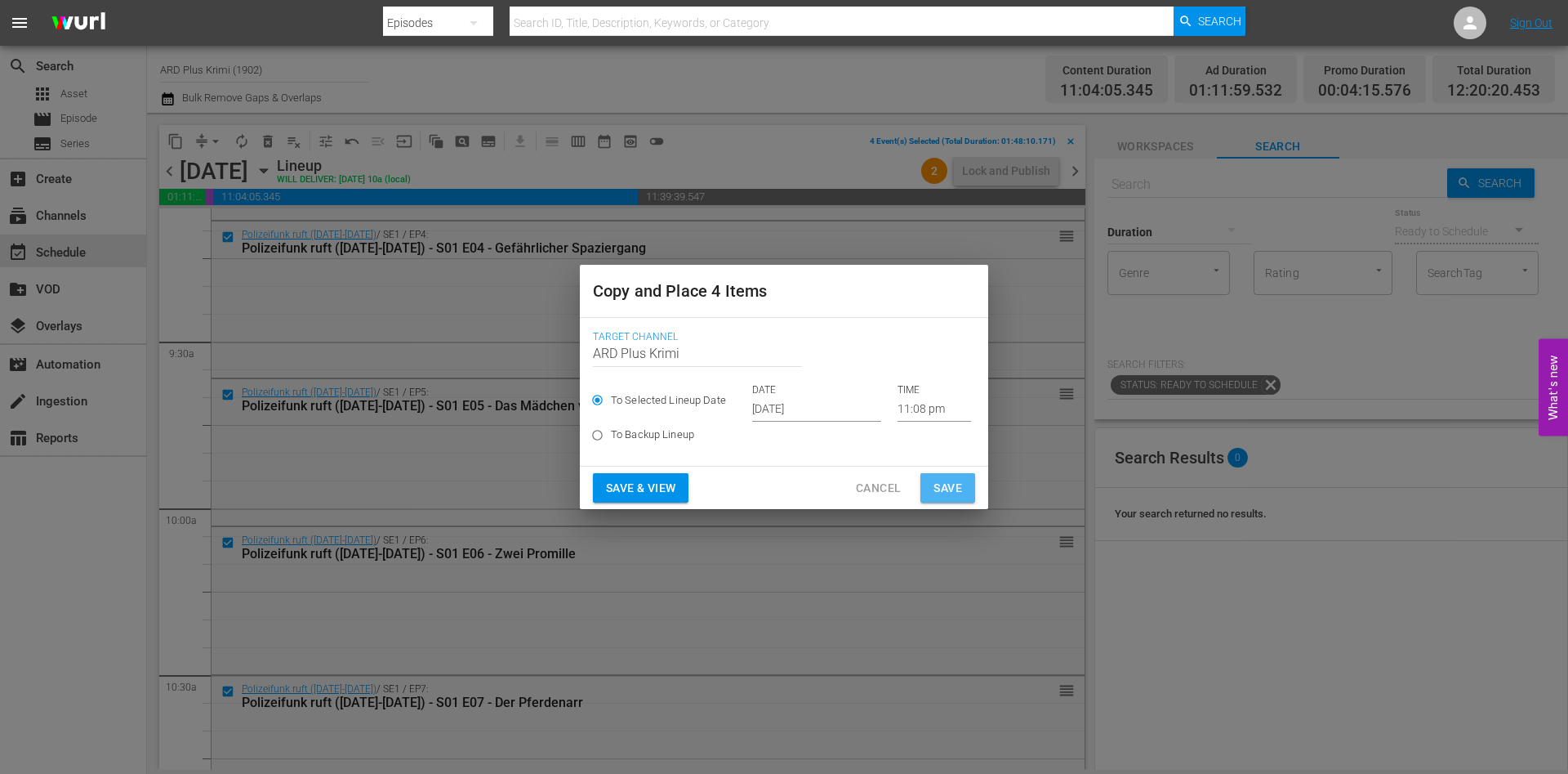
click at [938, 484] on span "Save" at bounding box center [947, 487] width 29 height 21
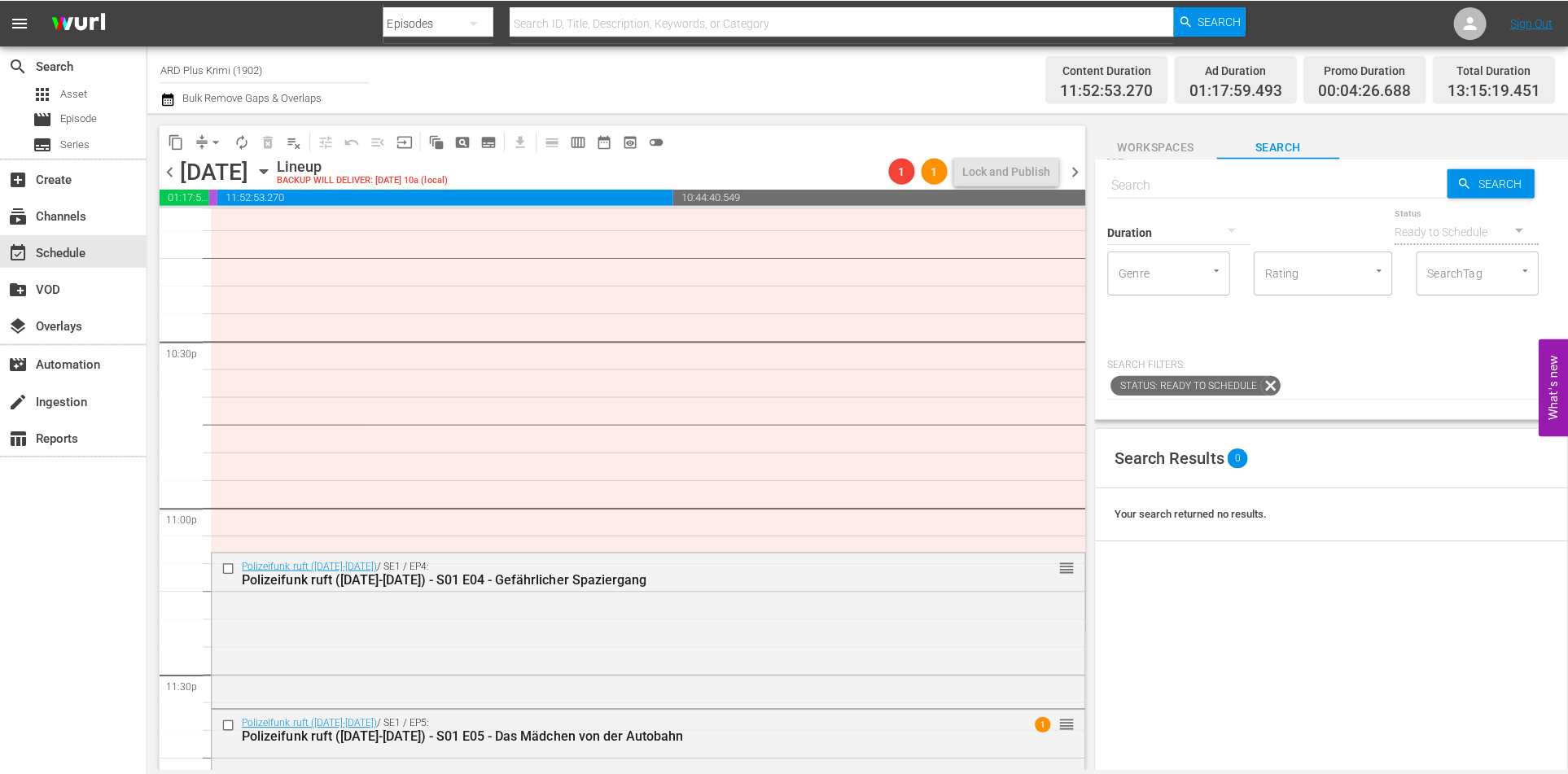
scroll to position [7428, 0]
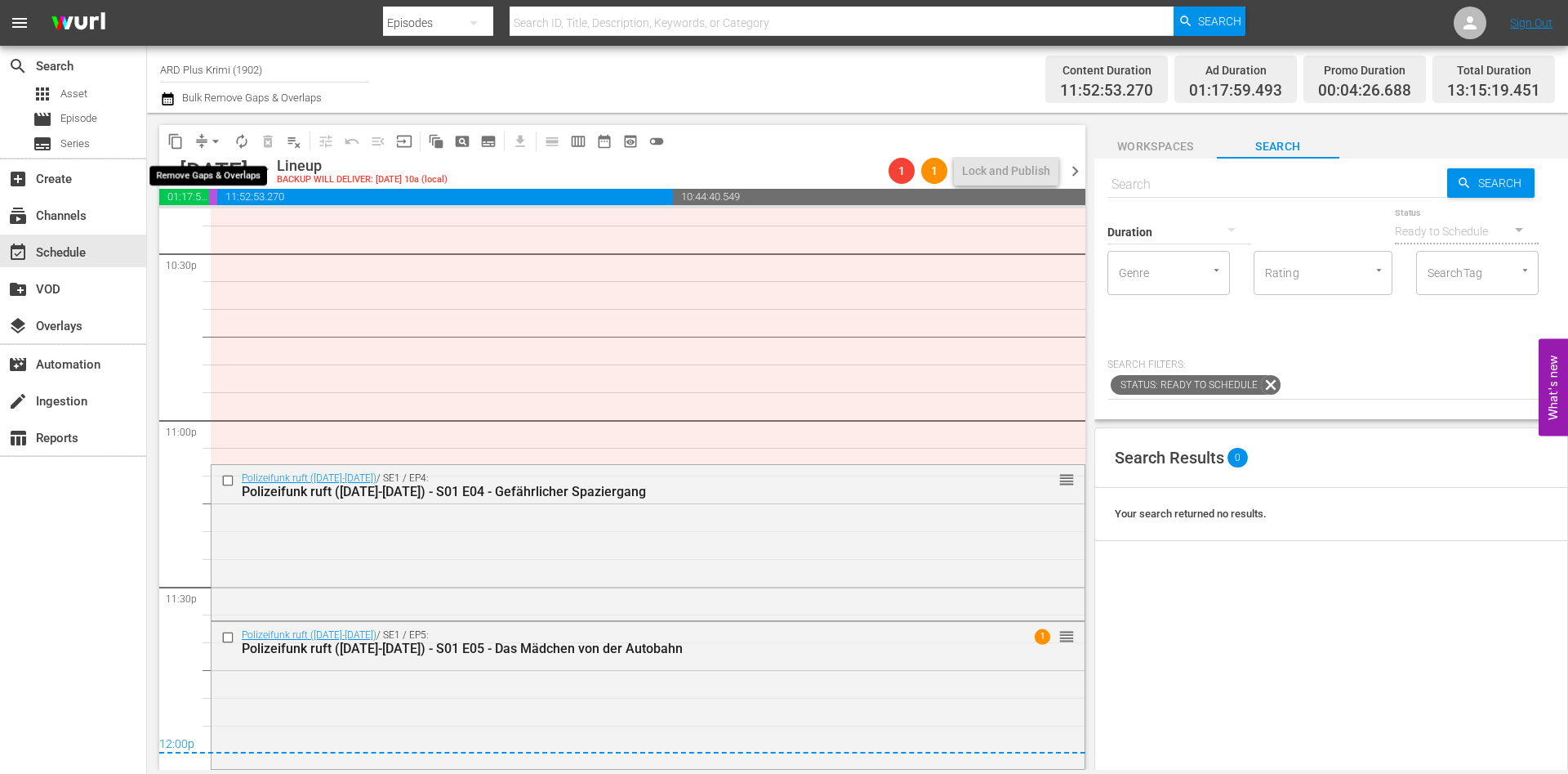
click at [219, 140] on span "arrow_drop_down" at bounding box center [216, 142] width 16 height 16
